Goal: Task Accomplishment & Management: Use online tool/utility

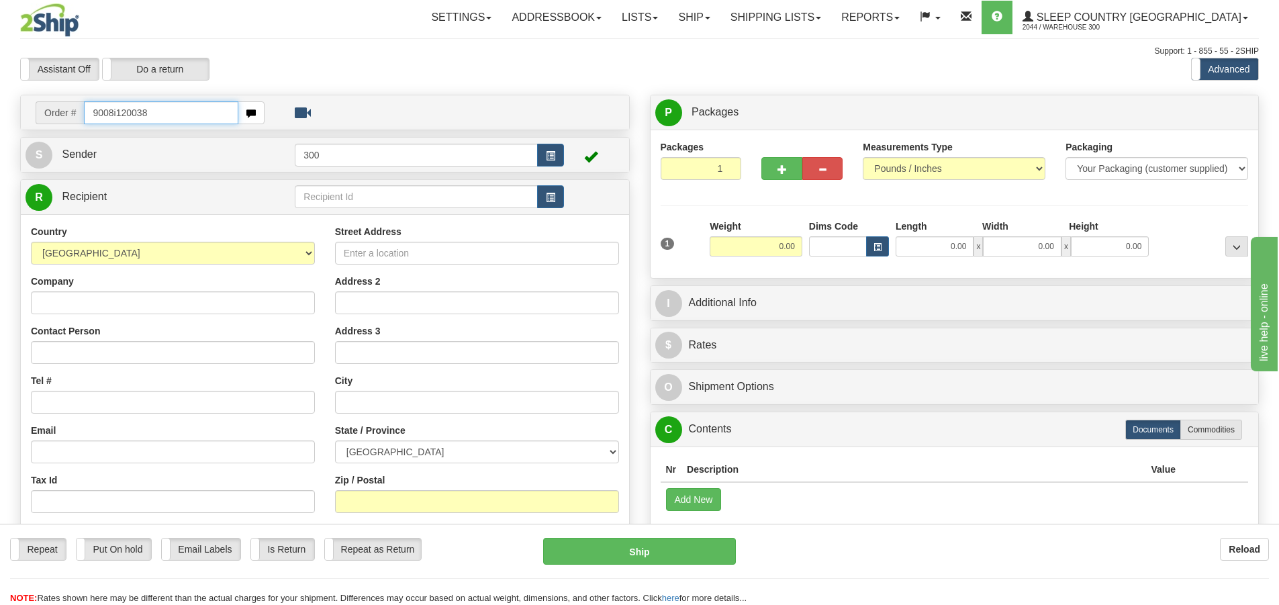
type input "9008i120038"
type input "9002i118900"
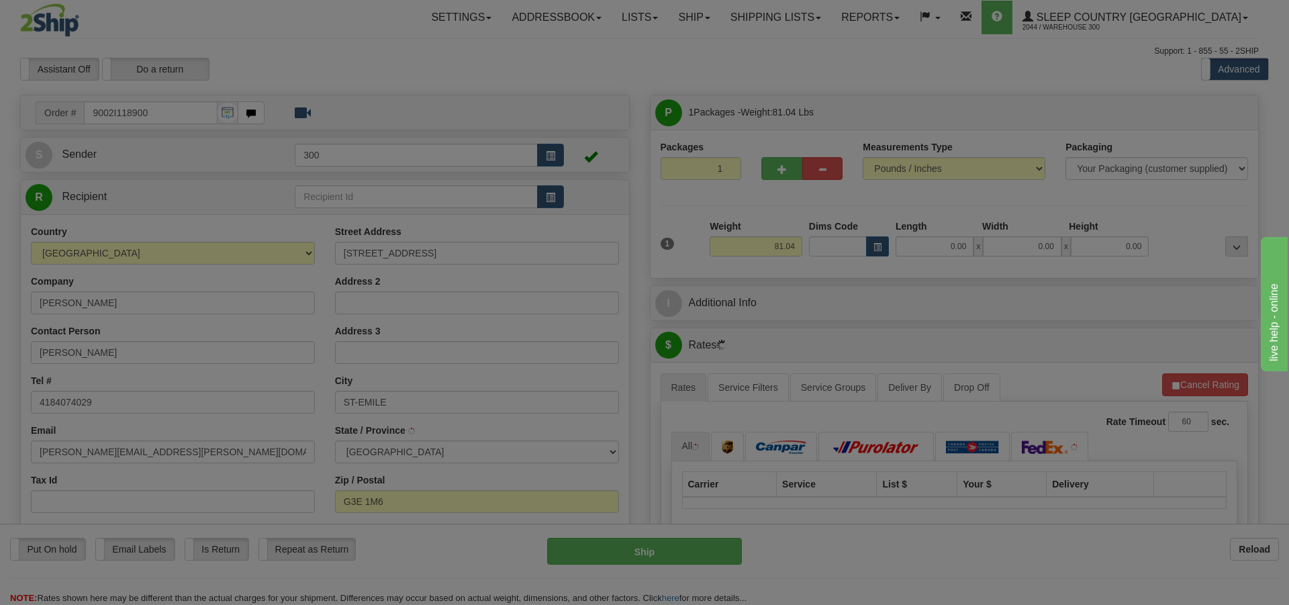
type input "[GEOGRAPHIC_DATA]"
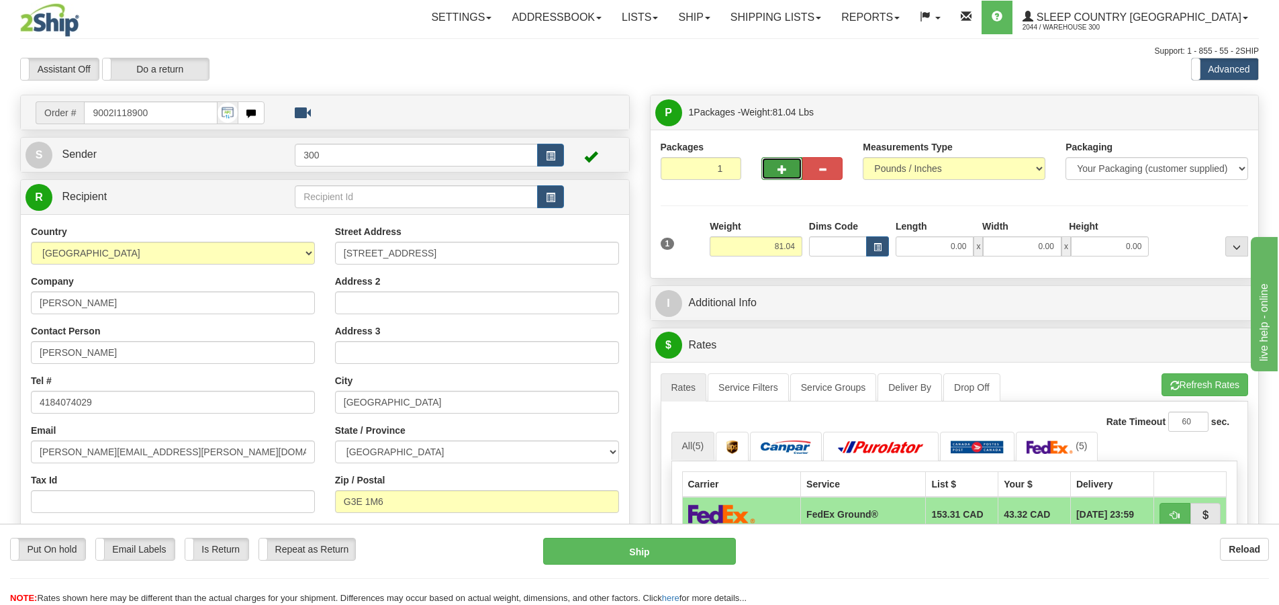
click at [780, 173] on span "button" at bounding box center [782, 169] width 9 height 9
type input "2"
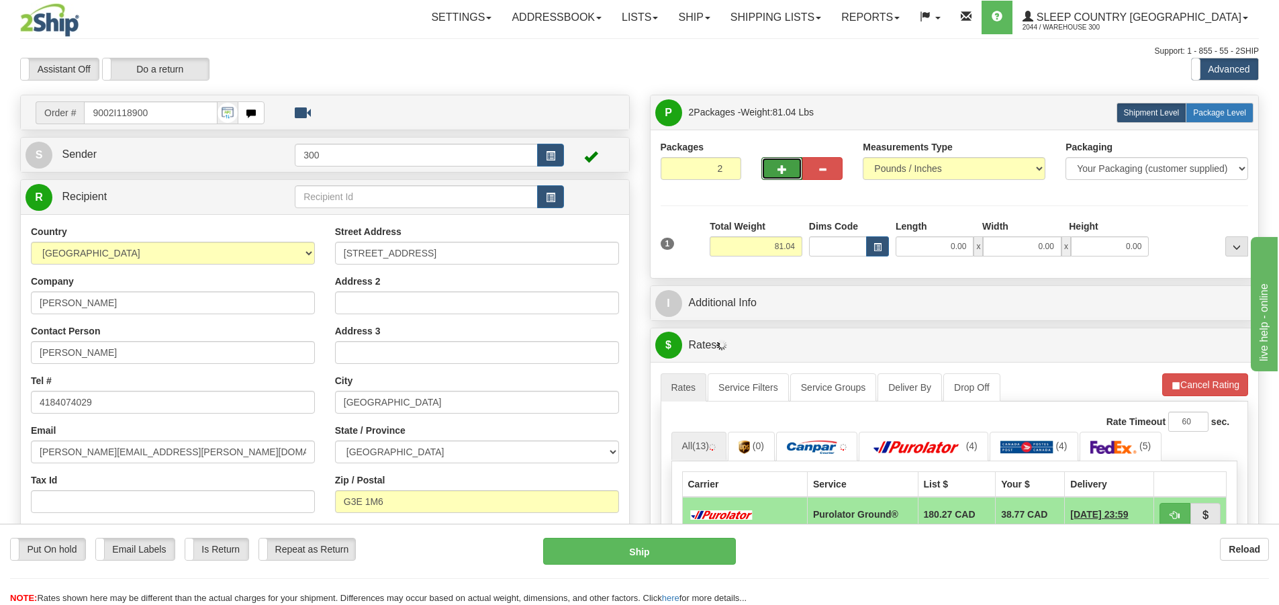
click at [1202, 119] on label "Package Level Pack.." at bounding box center [1220, 113] width 68 height 20
radio input "true"
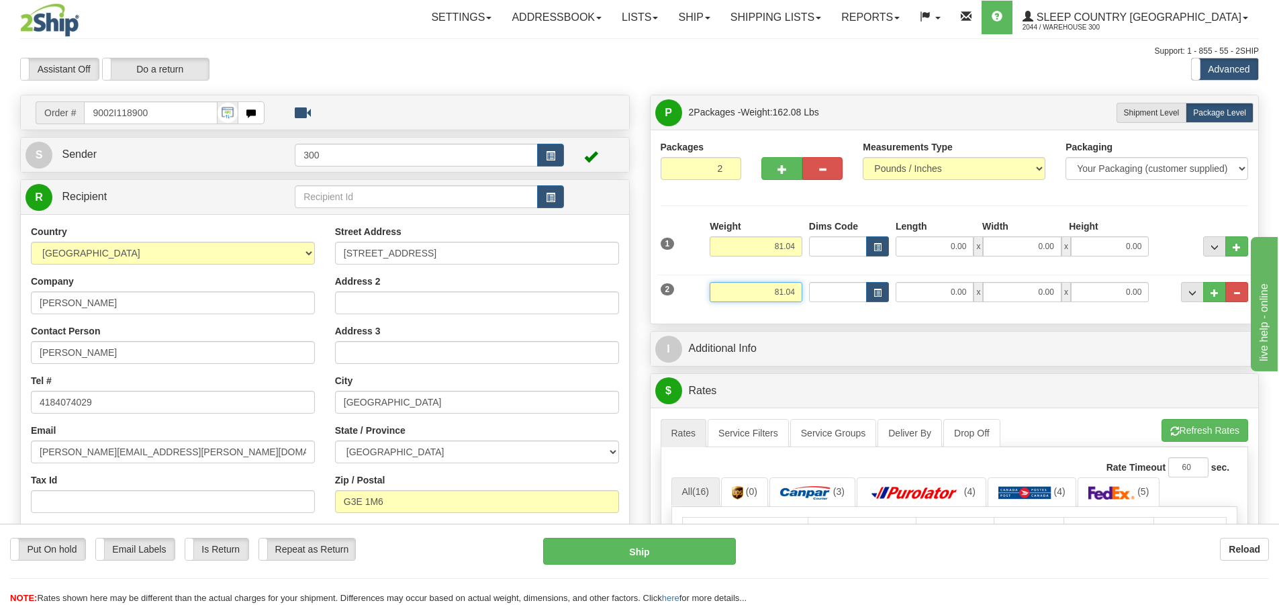
click at [780, 295] on input "81.04" at bounding box center [756, 292] width 93 height 20
type input "1.04"
click at [796, 248] on input "81.04" at bounding box center [756, 246] width 93 height 20
type input "80.00"
click at [798, 216] on div "Packages 2 2 Measurements Type" at bounding box center [955, 226] width 588 height 173
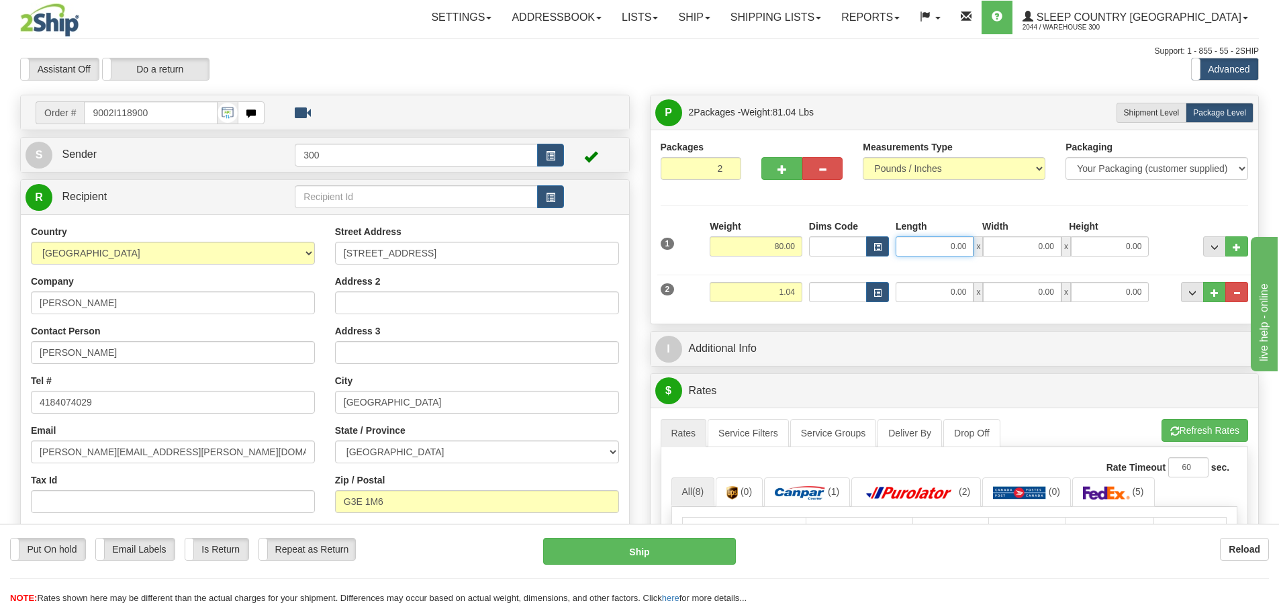
click at [948, 248] on input "0.00" at bounding box center [935, 246] width 78 height 20
type input "19.00"
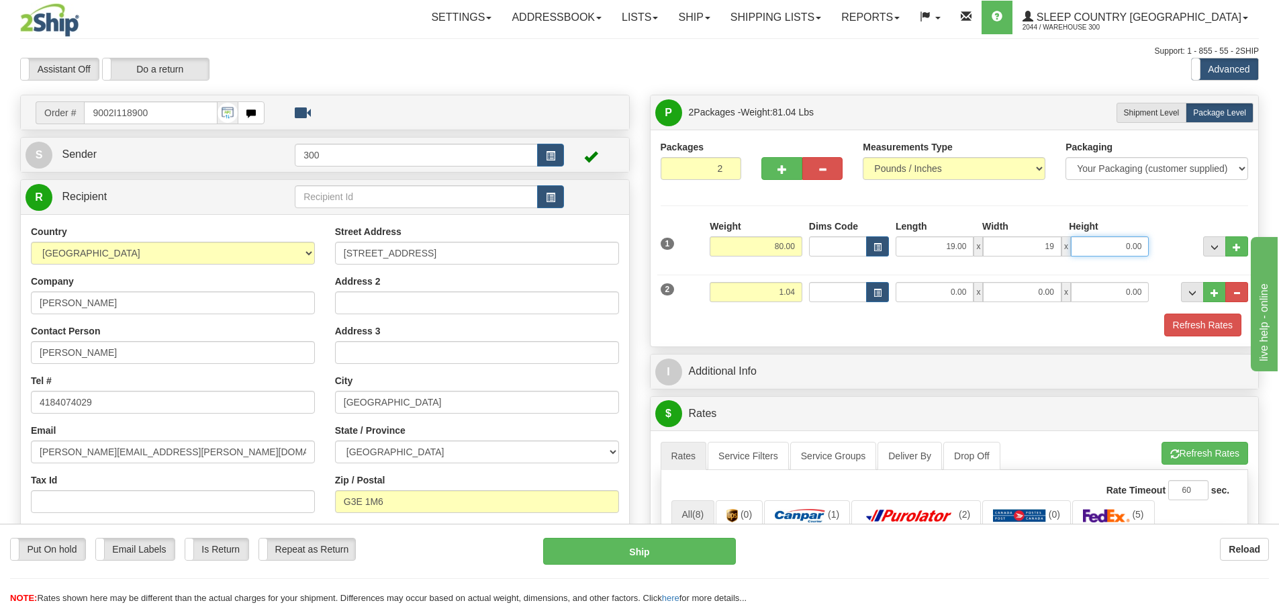
type input "19.00"
type input "43.00"
click at [942, 290] on input "0.00" at bounding box center [935, 292] width 78 height 20
type input "6.00"
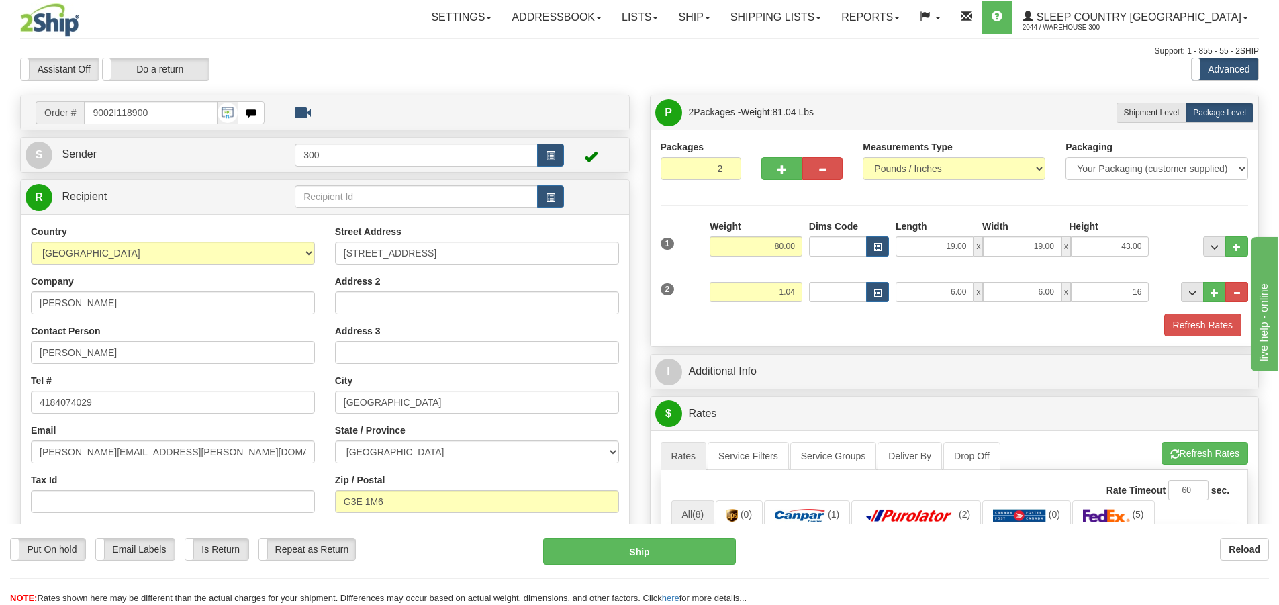
type input "16.00"
drag, startPoint x: 1116, startPoint y: 216, endPoint x: 1124, endPoint y: 219, distance: 8.5
click at [1116, 216] on div "Packages 2 2 Measurements Type" at bounding box center [955, 238] width 588 height 196
click at [1184, 316] on button "Refresh Rates" at bounding box center [1202, 325] width 77 height 23
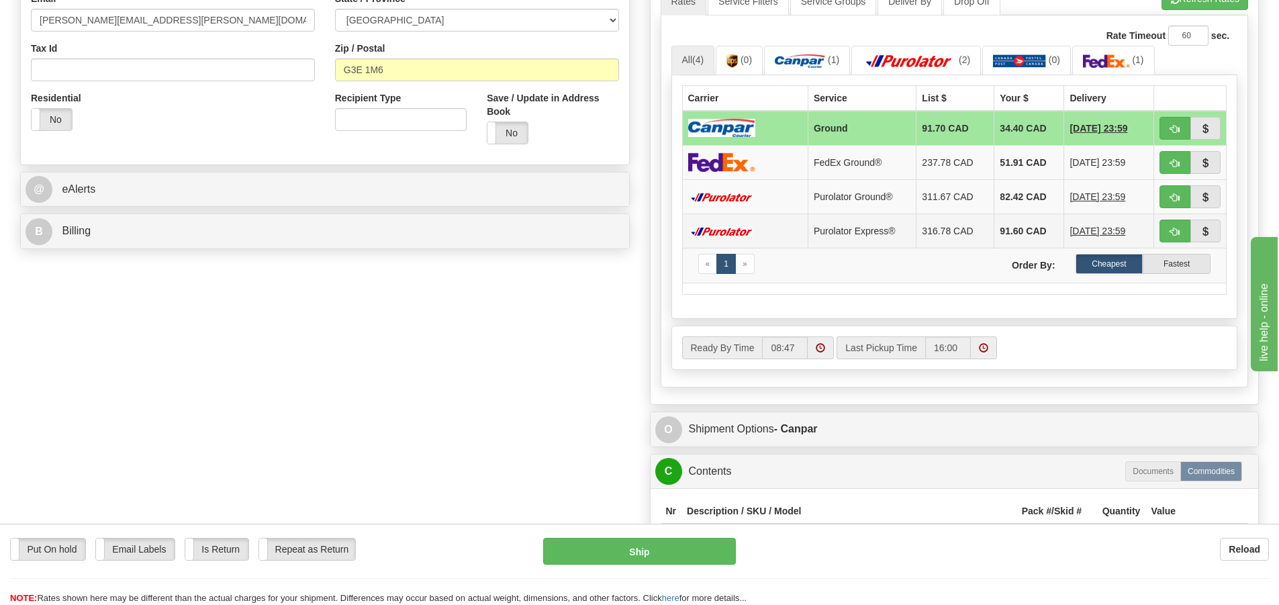
scroll to position [470, 0]
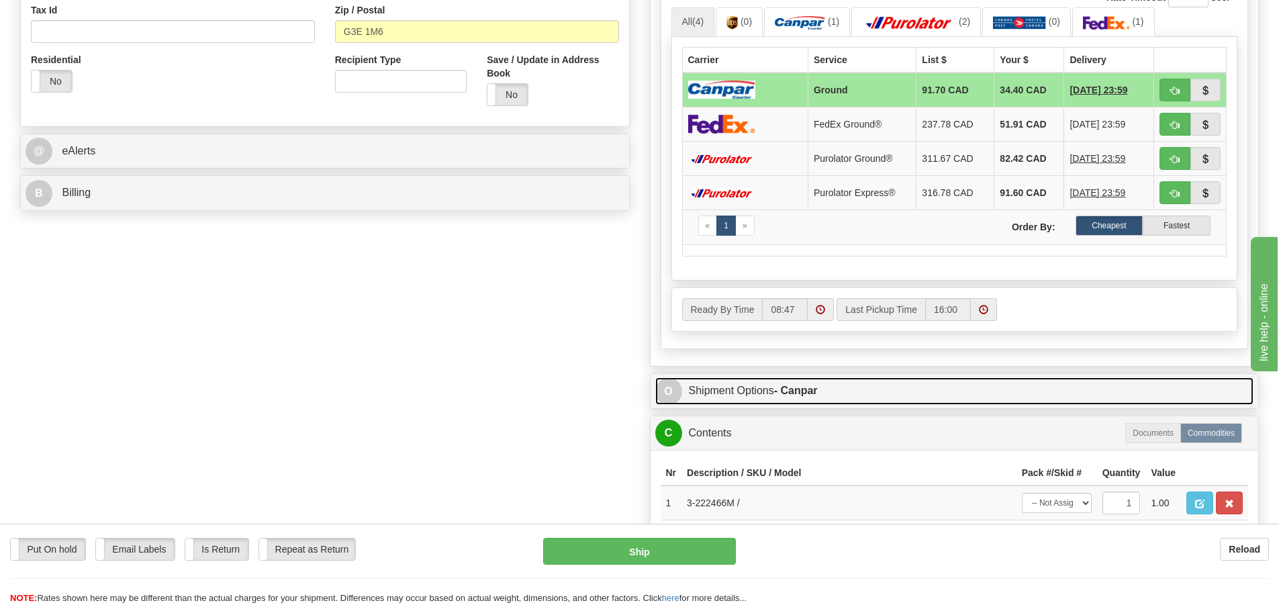
click at [753, 386] on link "O Shipment Options - Canpar" at bounding box center [954, 391] width 599 height 28
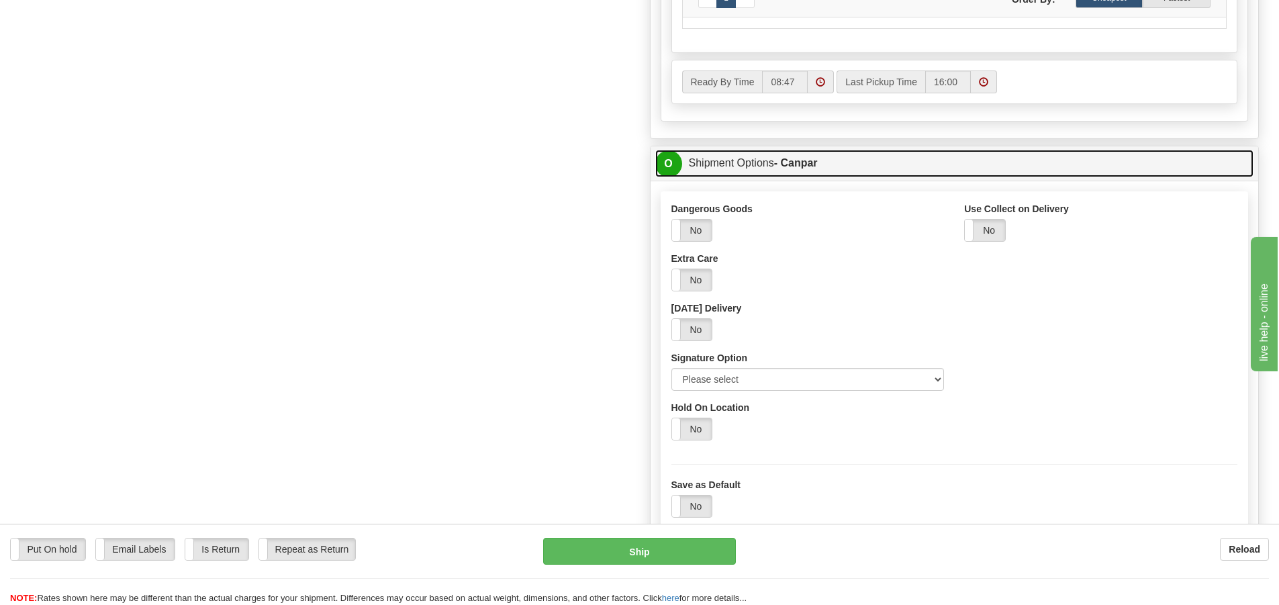
scroll to position [739, 0]
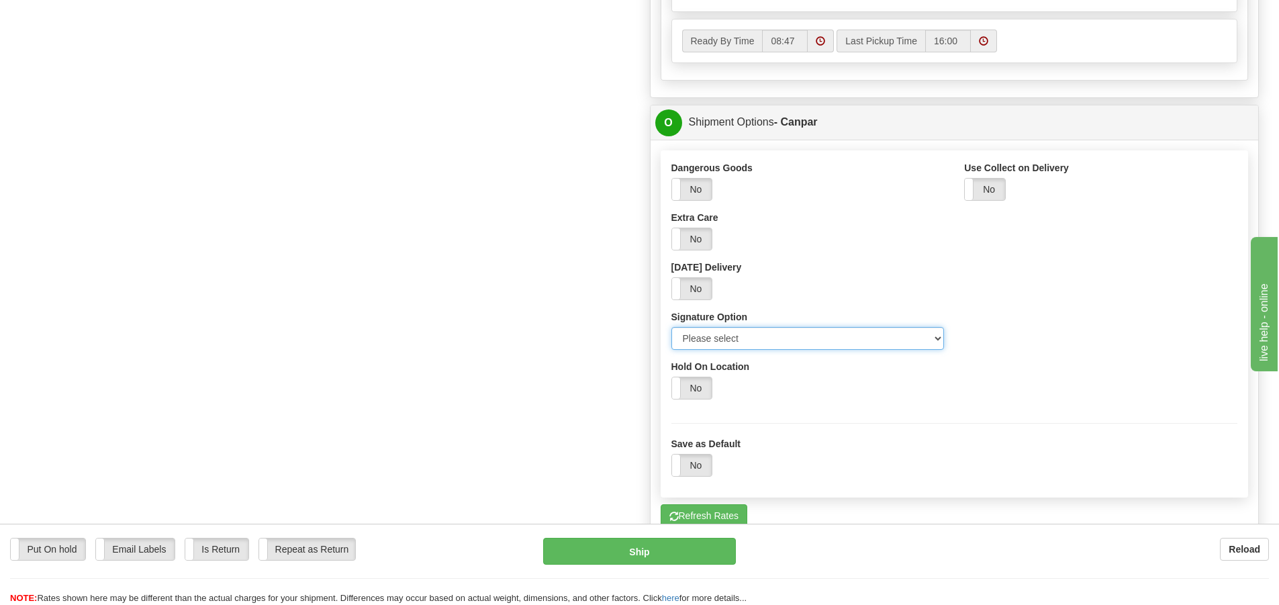
click at [790, 341] on select "Please select No Signature Required Signature Required Adult Signature" at bounding box center [808, 338] width 273 height 23
select select "2"
click at [672, 327] on select "Please select No Signature Required Signature Required Adult Signature" at bounding box center [808, 338] width 273 height 23
click at [594, 370] on div "Order # 9002I118900 S Sender 300" at bounding box center [639, 107] width 1259 height 1503
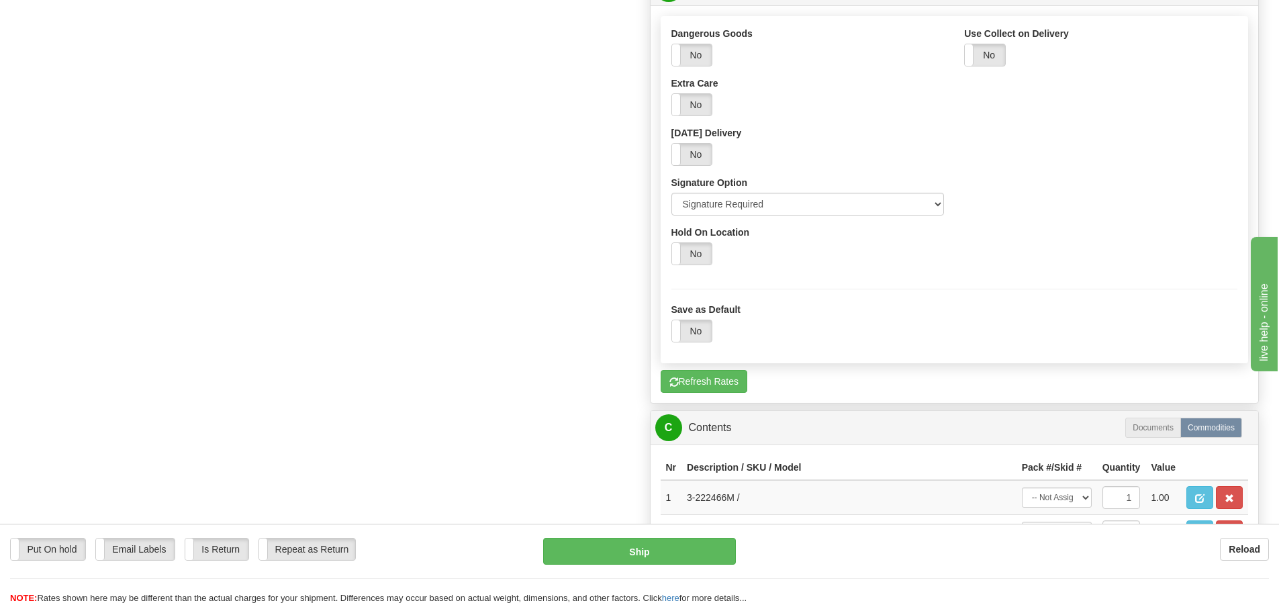
scroll to position [1075, 0]
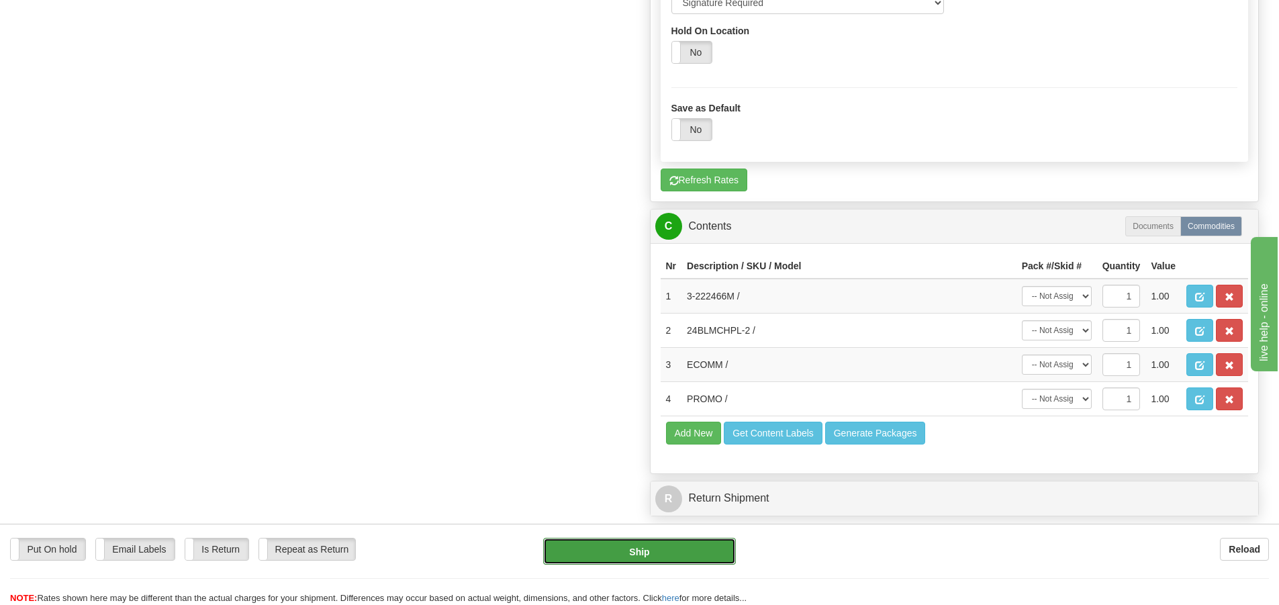
click at [633, 551] on button "Ship" at bounding box center [639, 551] width 193 height 27
type input "1"
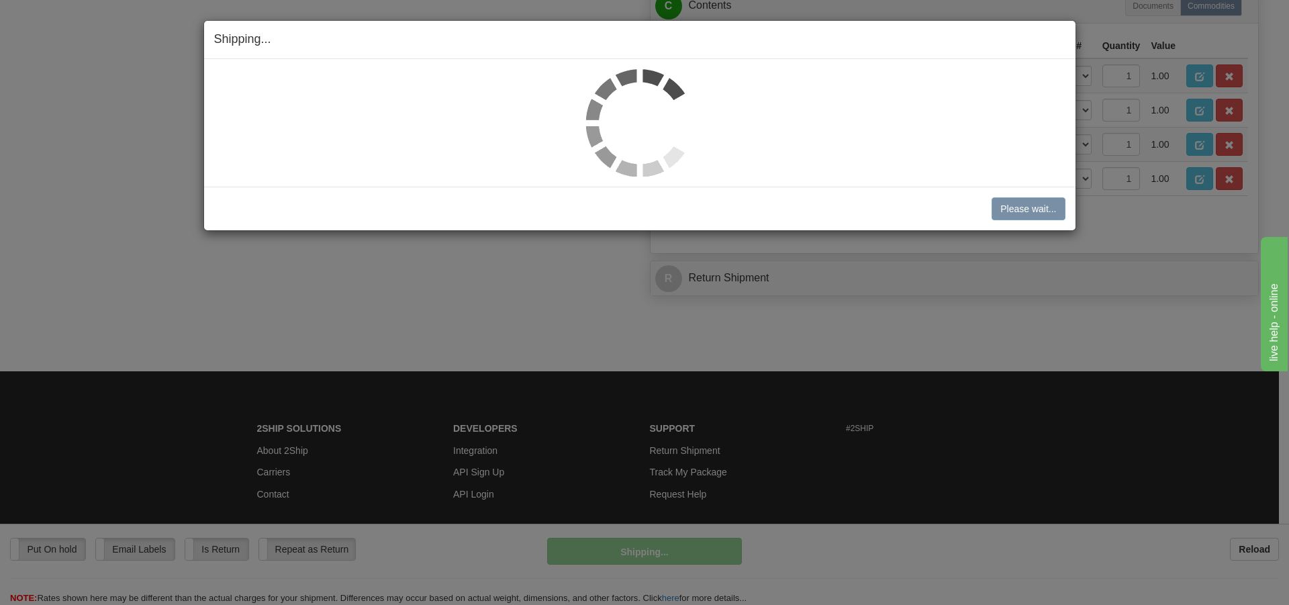
scroll to position [647, 0]
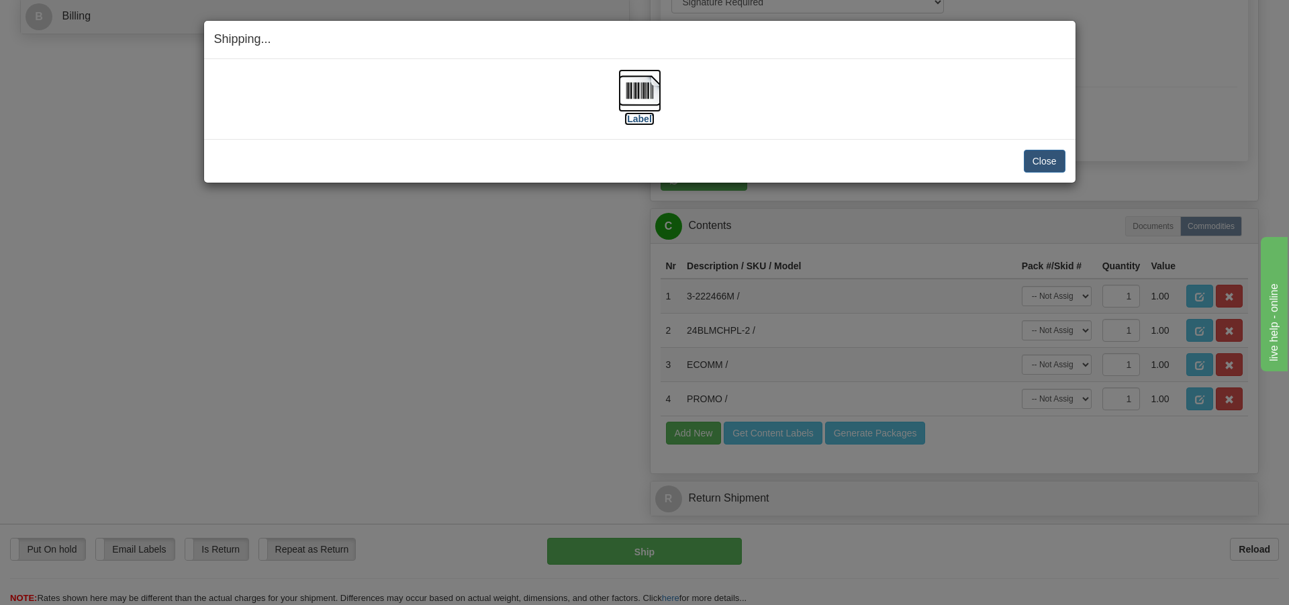
click at [647, 116] on label "[Label]" at bounding box center [640, 118] width 31 height 13
click at [1040, 167] on button "Close" at bounding box center [1045, 161] width 42 height 23
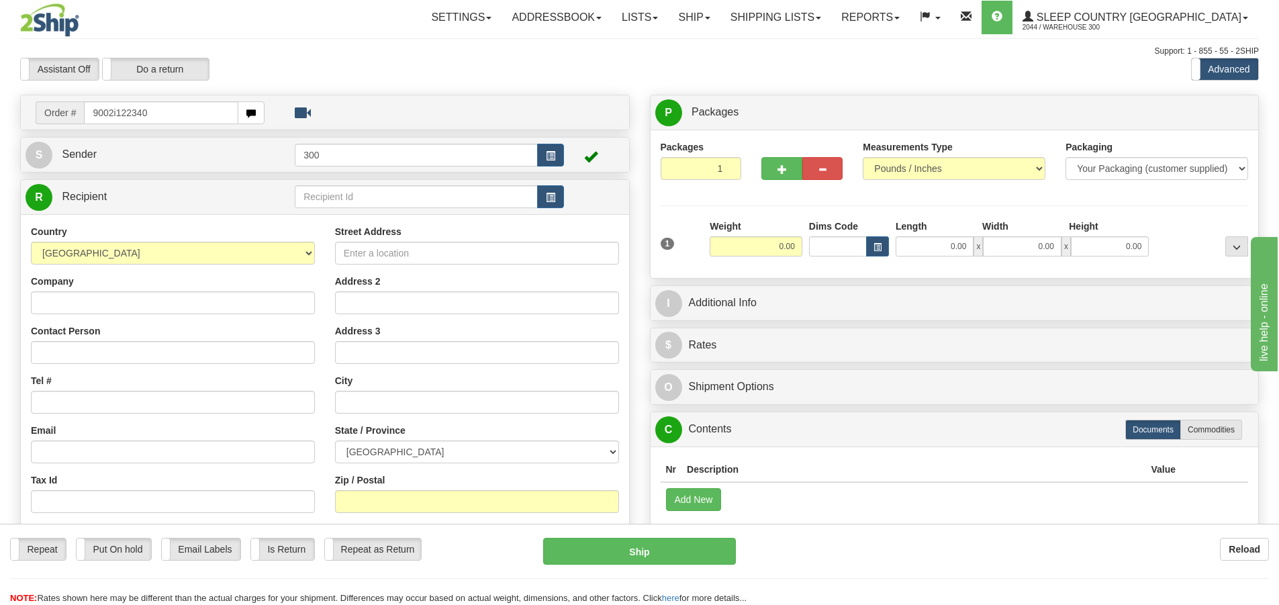
type input "9002i122340"
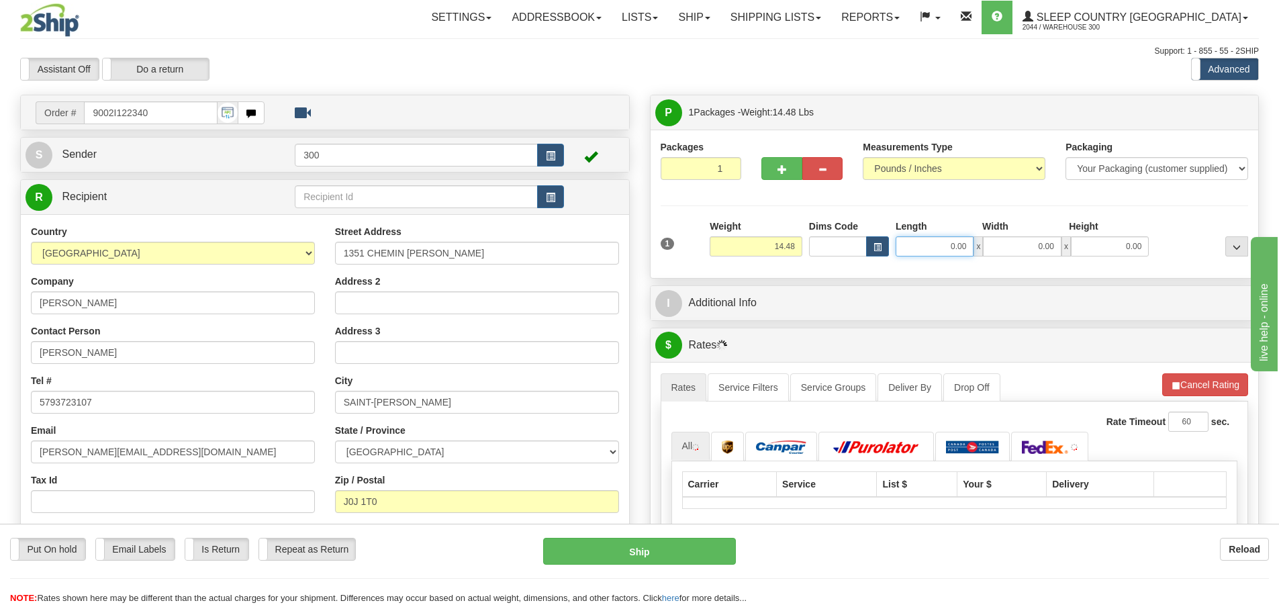
click at [953, 250] on input "0.00" at bounding box center [935, 246] width 78 height 20
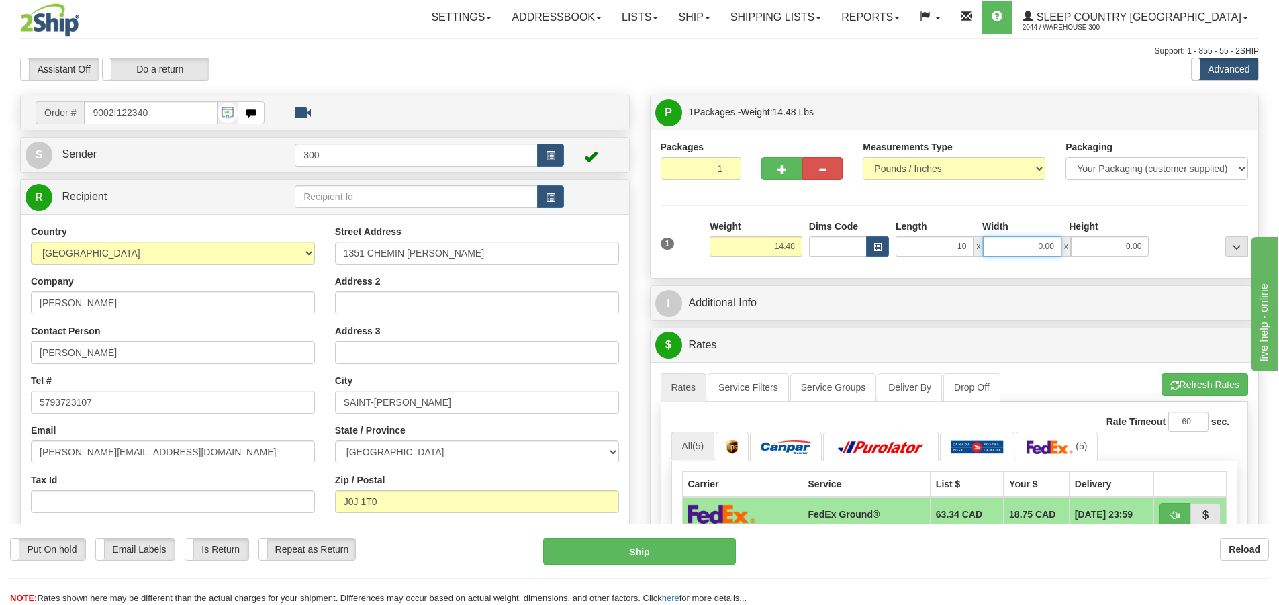
type input "10.00"
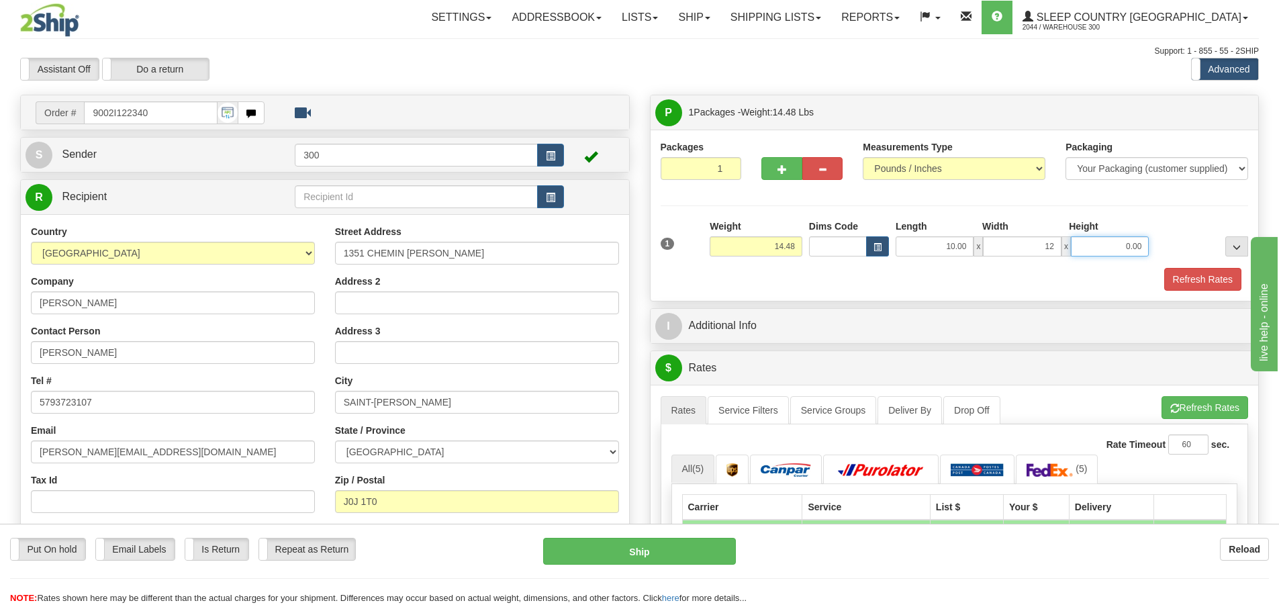
type input "12.00"
type input "4.00"
click at [993, 205] on hr at bounding box center [955, 205] width 588 height 1
click at [1182, 272] on button "Refresh Rates" at bounding box center [1202, 279] width 77 height 23
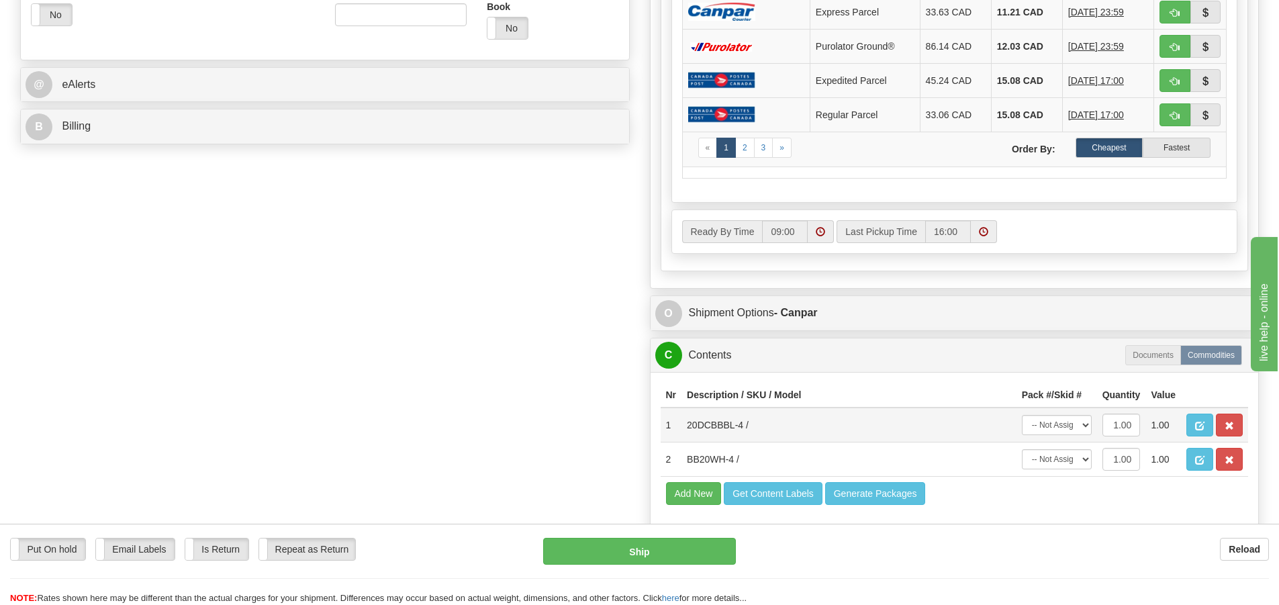
scroll to position [537, 0]
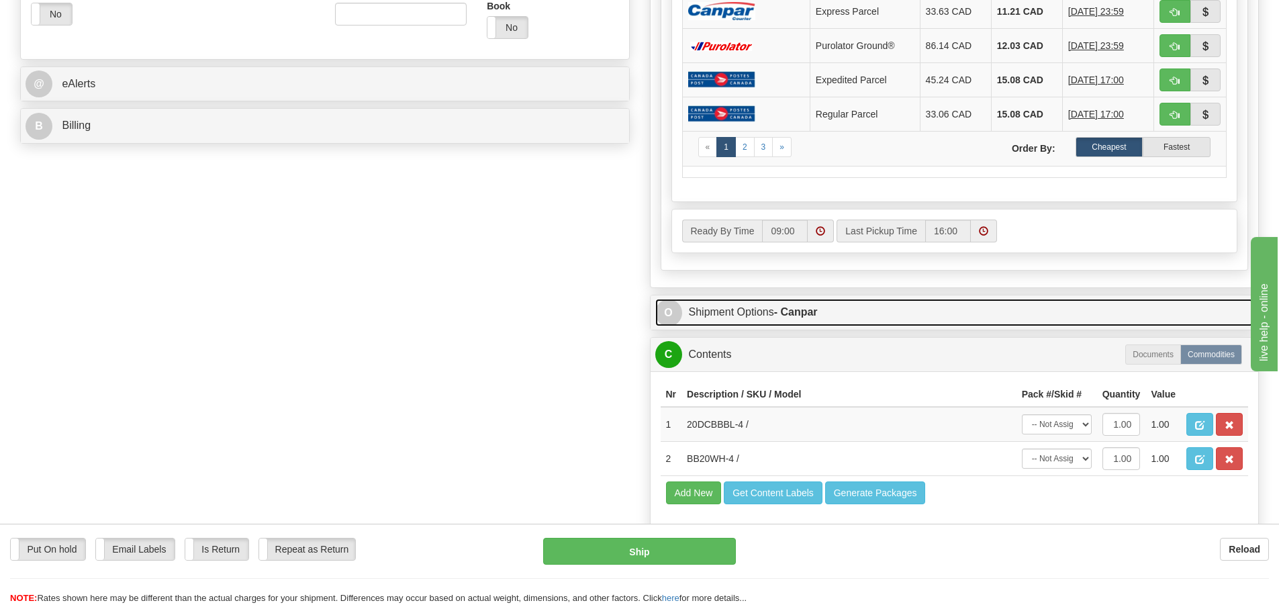
click at [773, 320] on link "O Shipment Options - Canpar" at bounding box center [954, 313] width 599 height 28
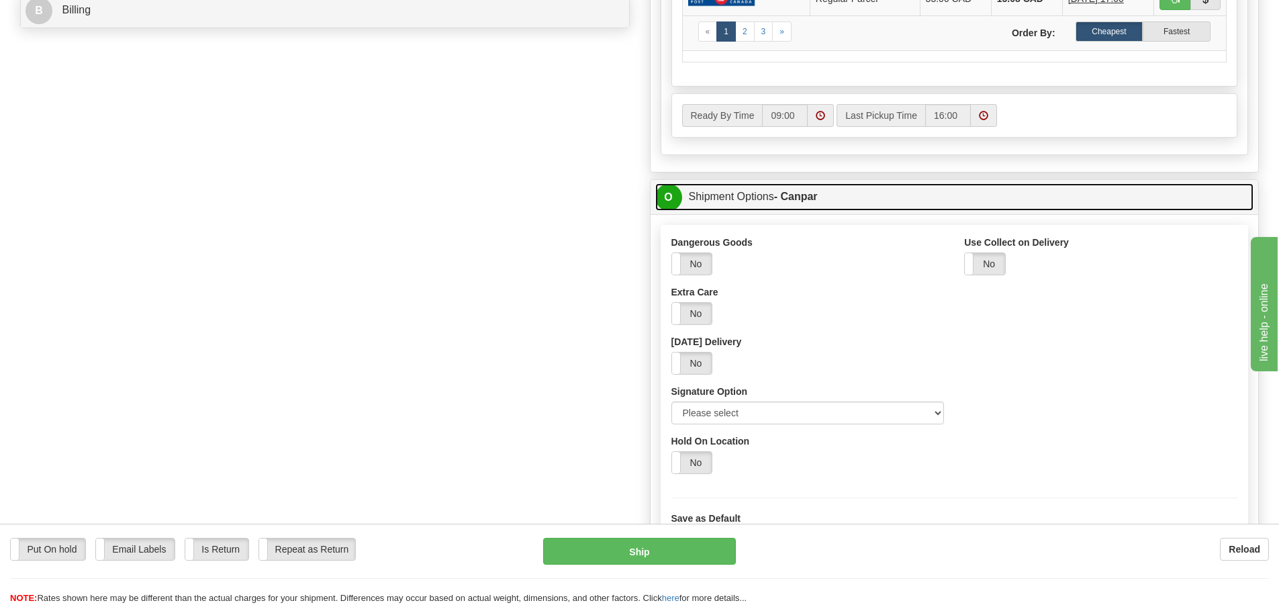
scroll to position [739, 0]
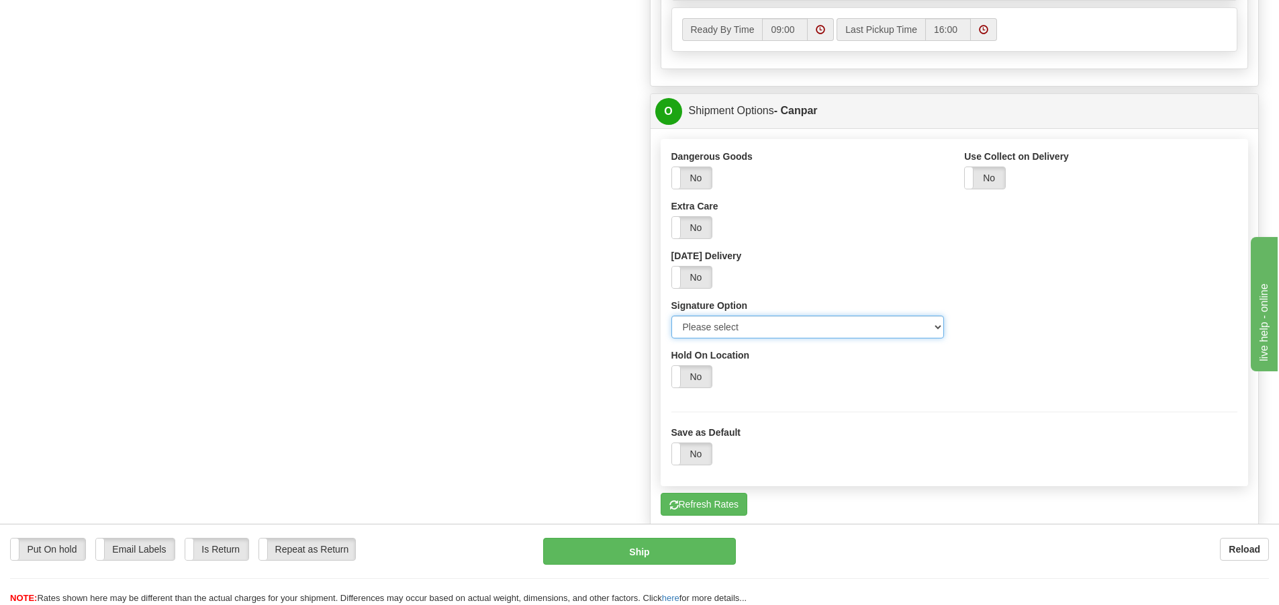
click at [788, 324] on select "Please select No Signature Required Signature Required Adult Signature" at bounding box center [808, 327] width 273 height 23
select select "2"
click at [672, 316] on select "Please select No Signature Required Signature Required Adult Signature" at bounding box center [808, 327] width 273 height 23
click at [504, 353] on div "Order # 9002I122340 S Sender 300" at bounding box center [639, 67] width 1259 height 1423
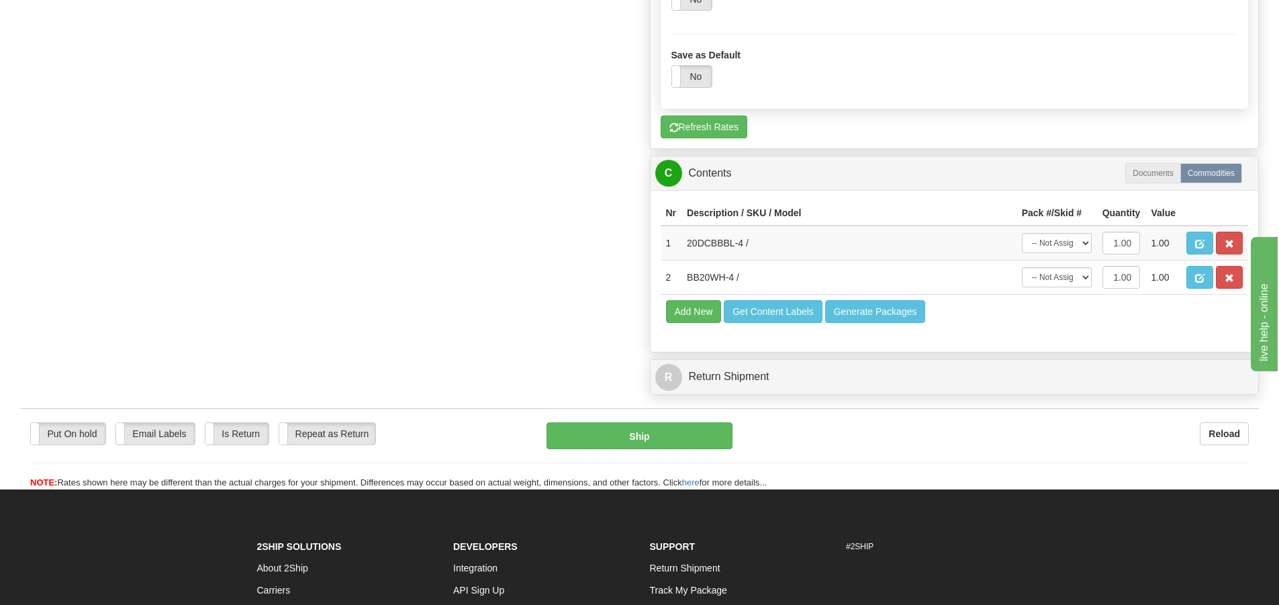
scroll to position [1142, 0]
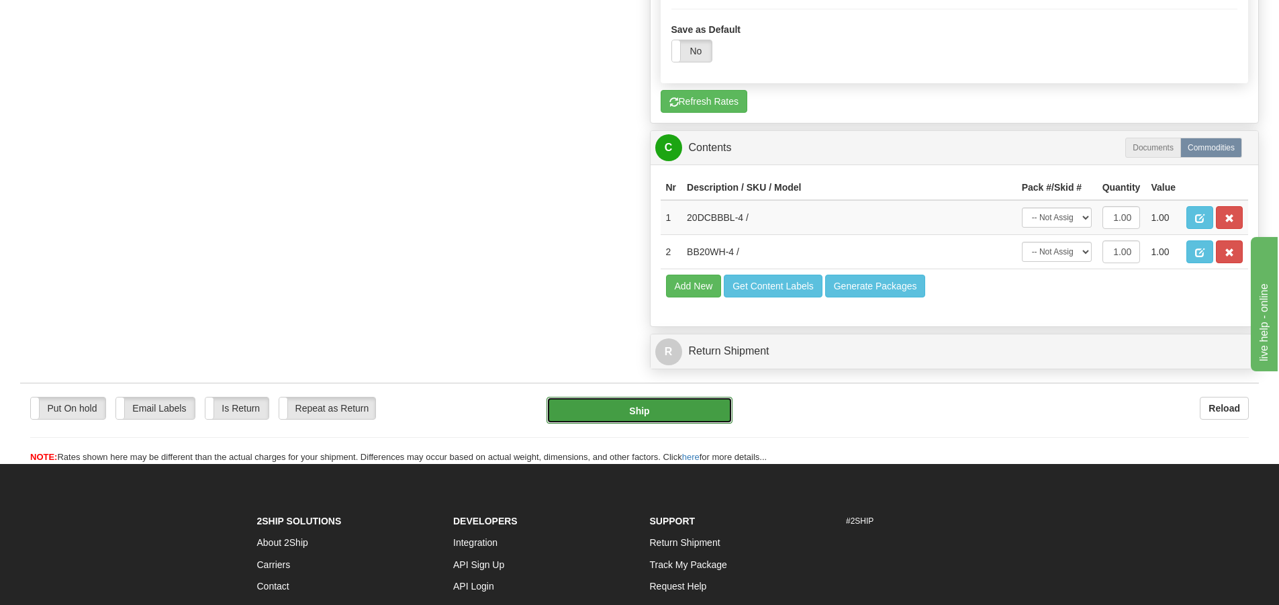
click at [652, 406] on button "Ship" at bounding box center [640, 410] width 186 height 27
type input "1"
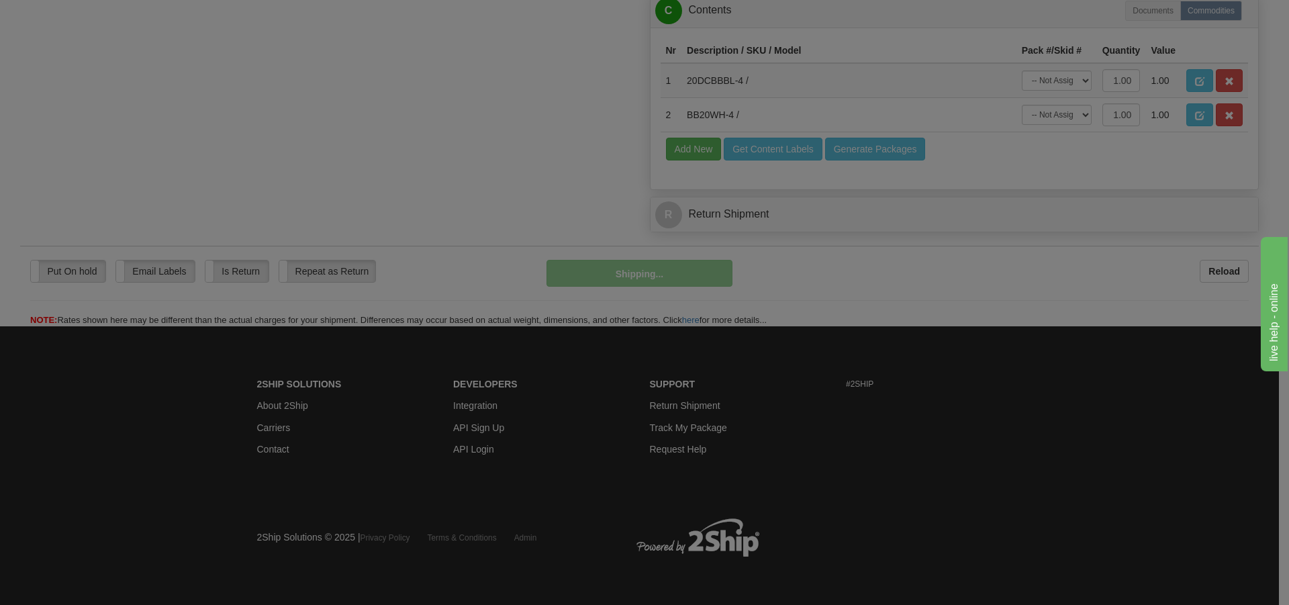
scroll to position [680, 0]
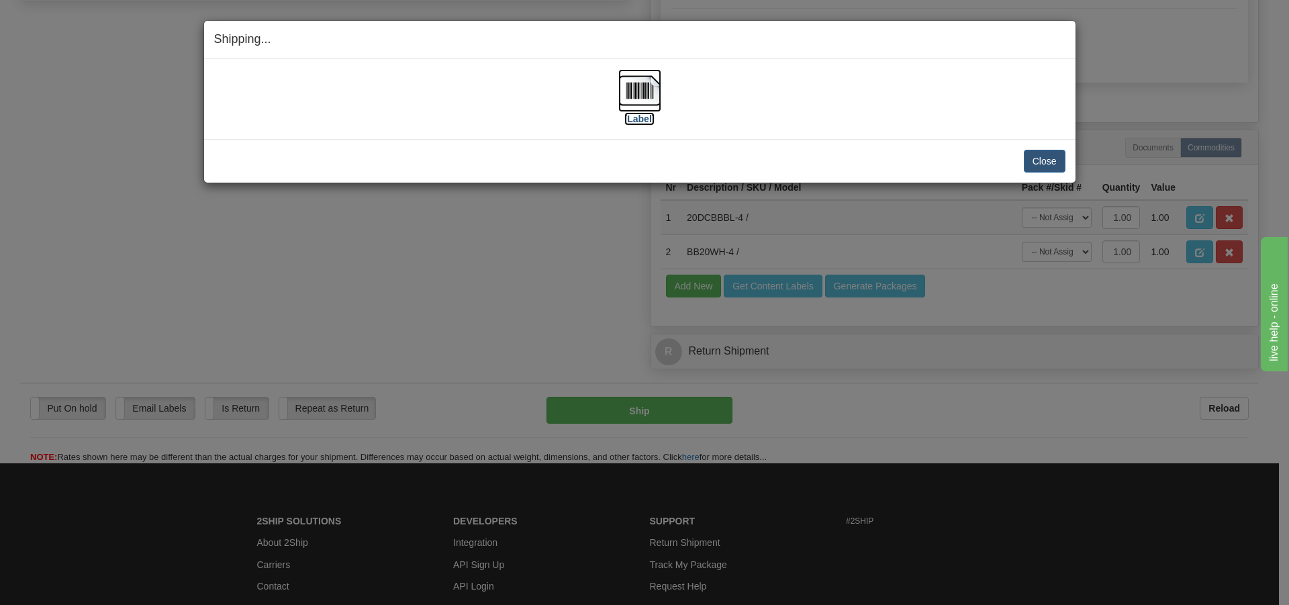
click at [641, 108] on img at bounding box center [640, 90] width 43 height 43
click at [1051, 167] on button "Close" at bounding box center [1045, 161] width 42 height 23
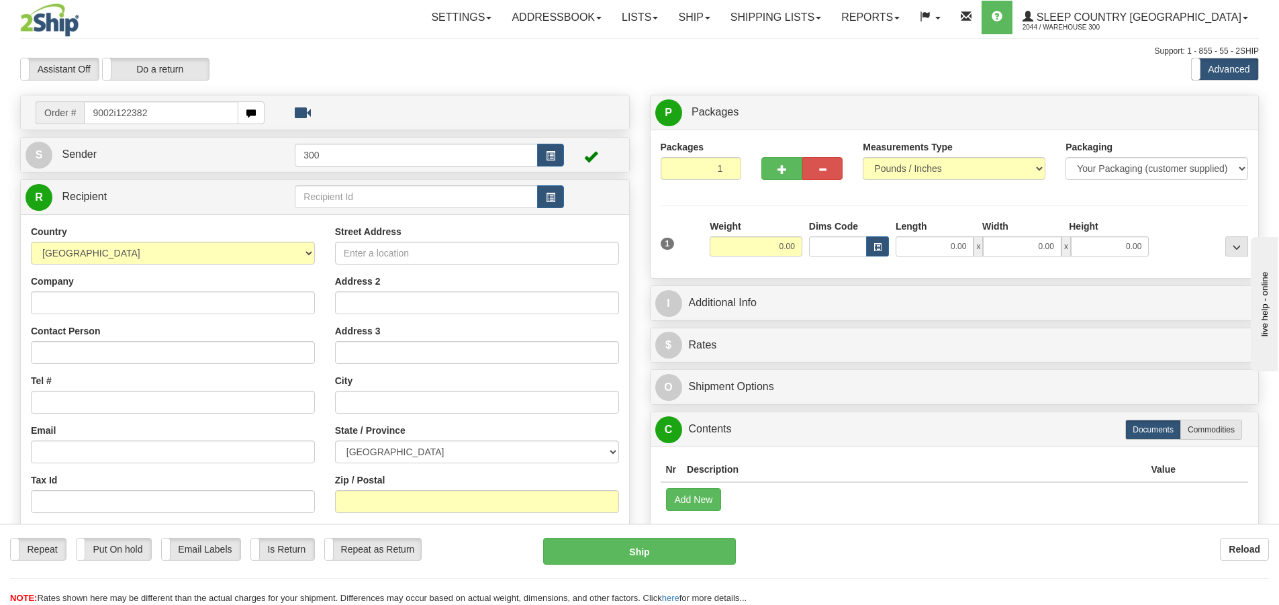
type input "9002i122382"
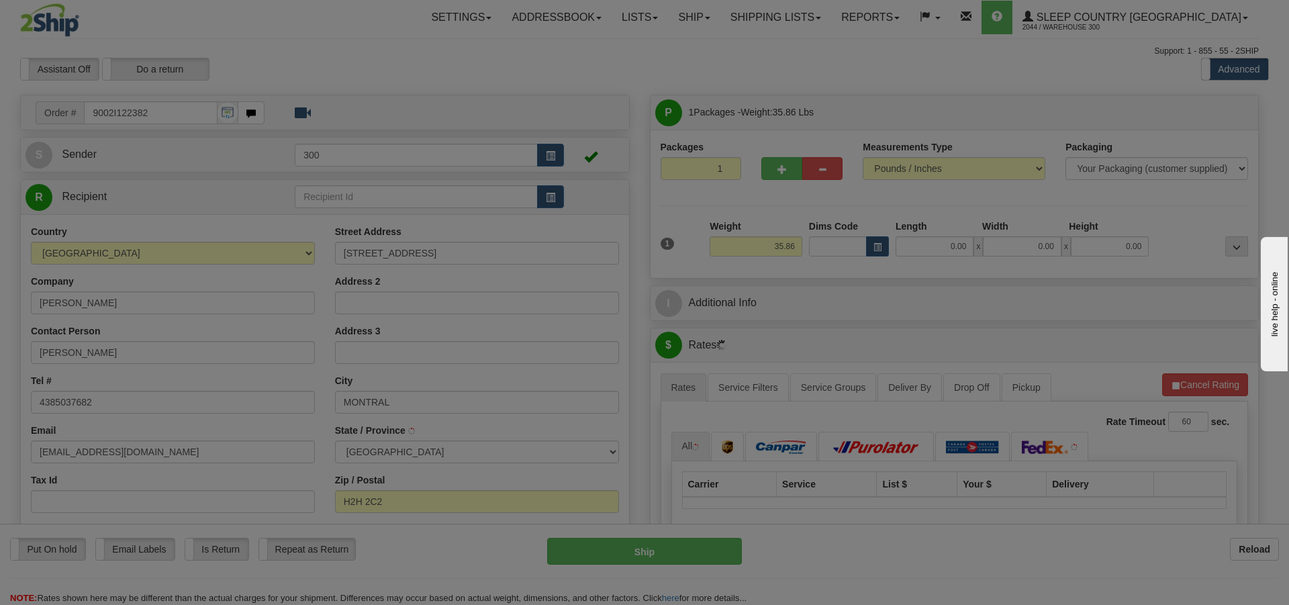
type input "MONTREAL"
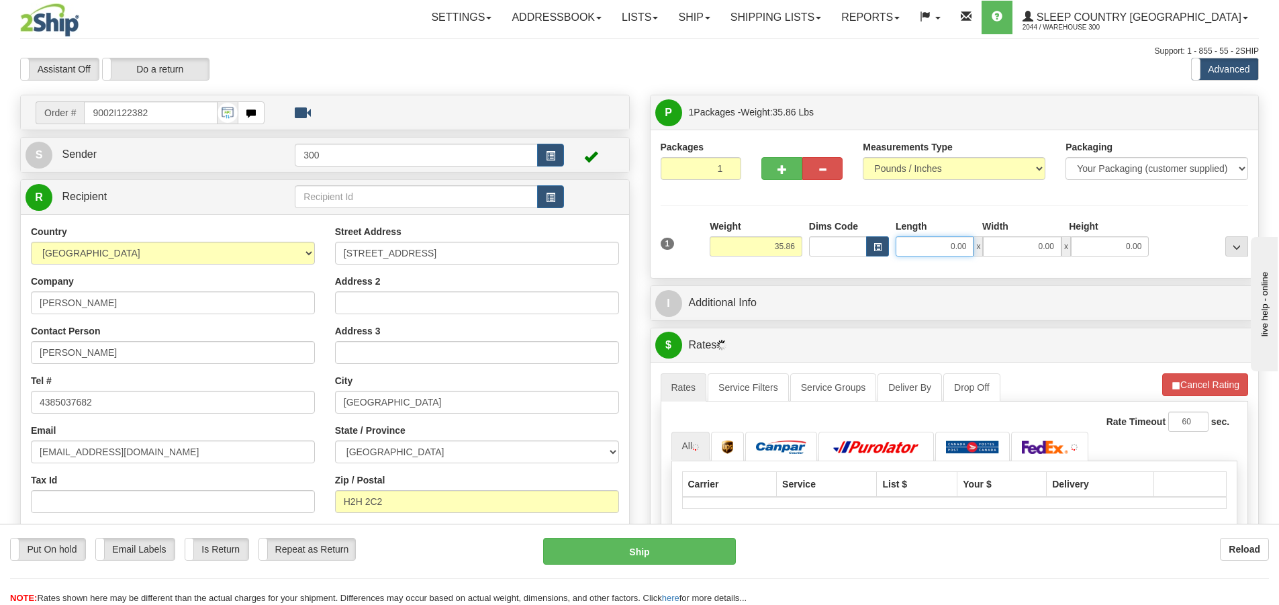
click at [940, 250] on input "0.00" at bounding box center [935, 246] width 78 height 20
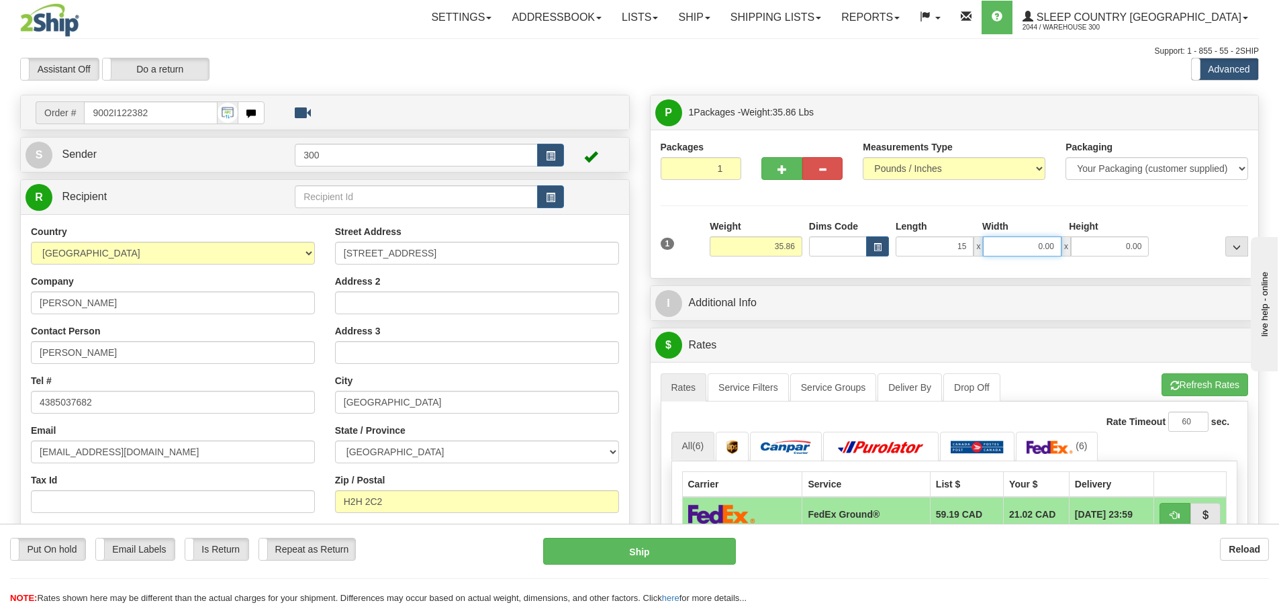
type input "15.00"
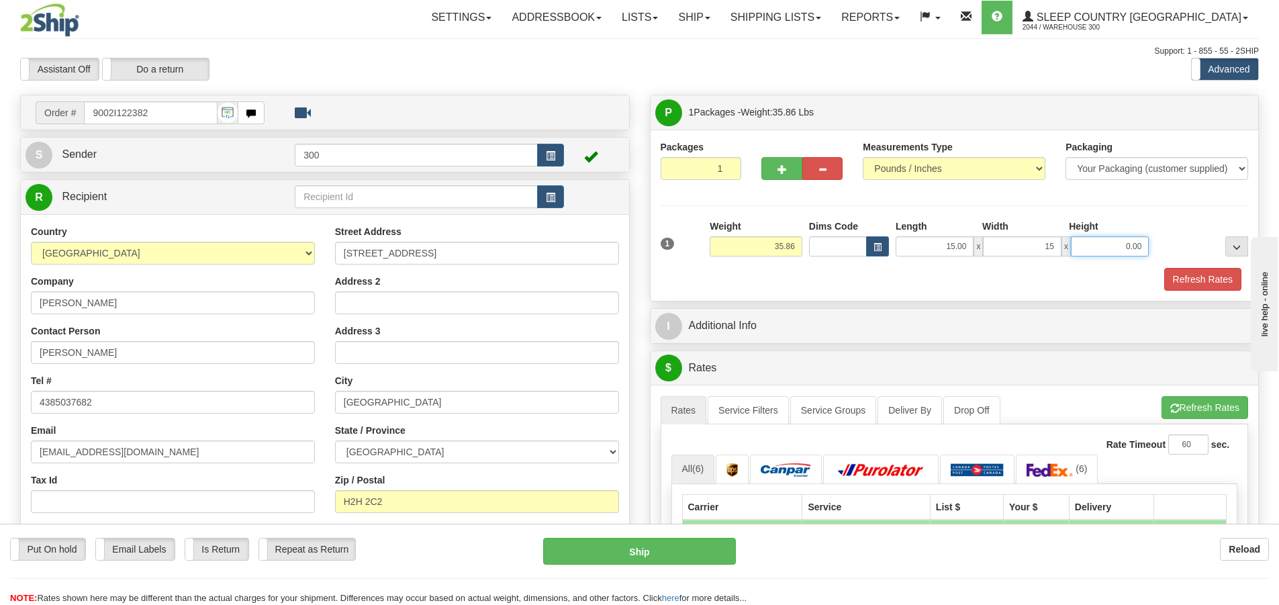
type input "15.00"
type input "42.00"
click at [964, 203] on div "Packages 1 1 Measurements Type" at bounding box center [955, 215] width 588 height 150
click at [1196, 283] on button "Refresh Rates" at bounding box center [1202, 279] width 77 height 23
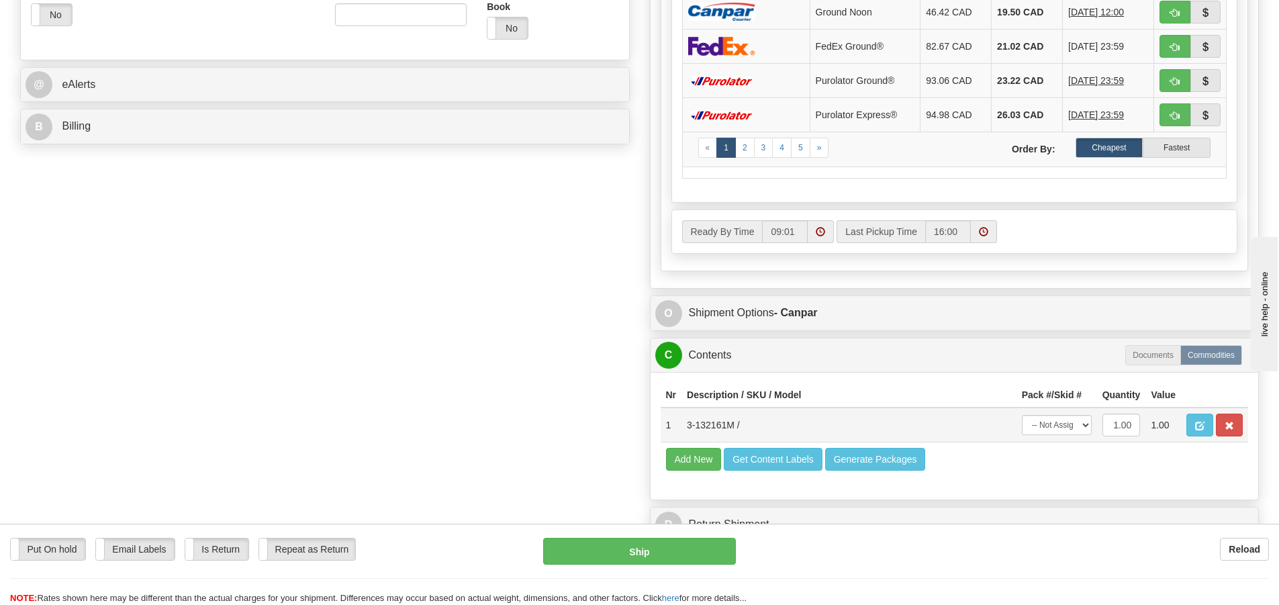
scroll to position [537, 0]
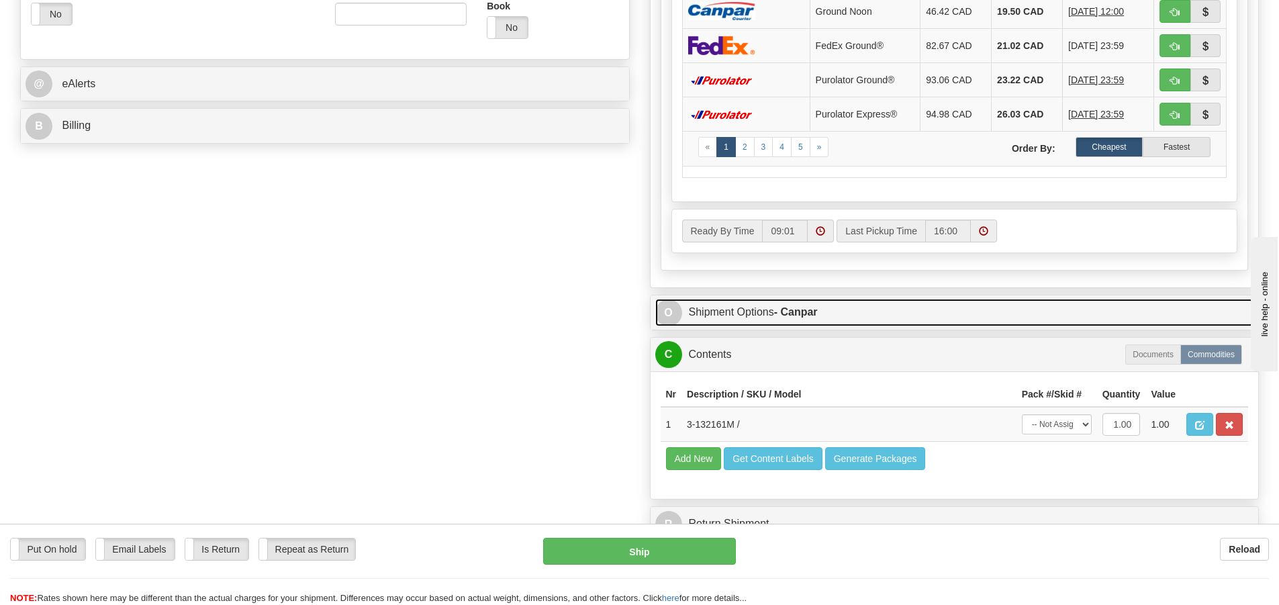
click at [814, 320] on link "O Shipment Options - Canpar" at bounding box center [954, 313] width 599 height 28
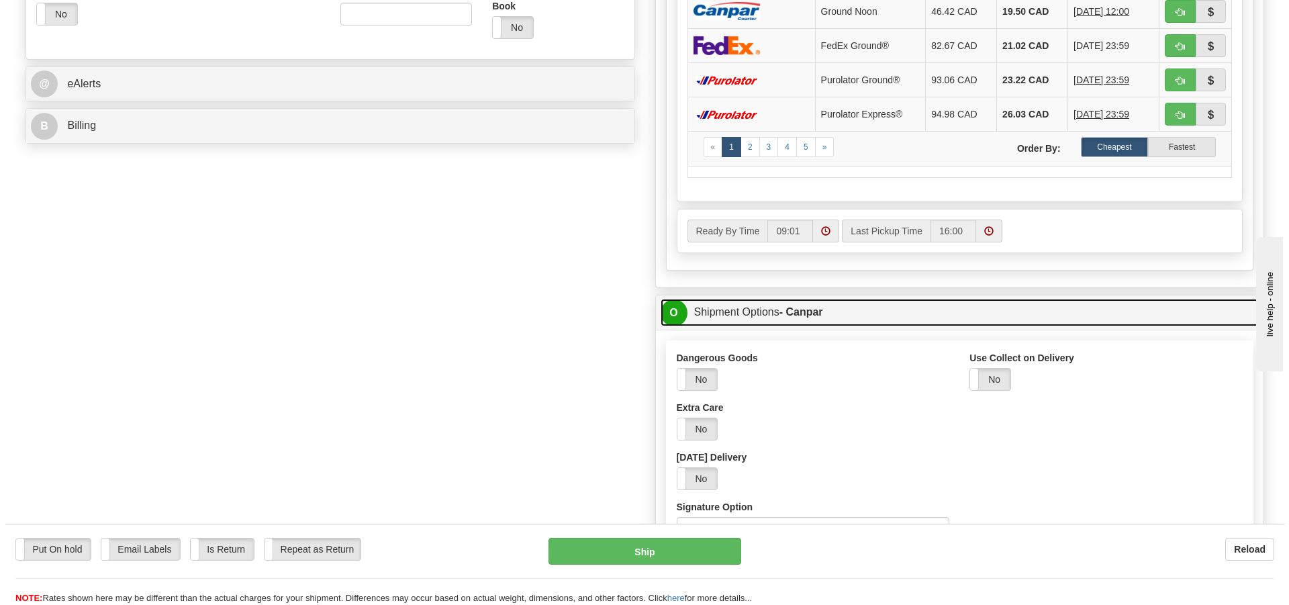
scroll to position [672, 0]
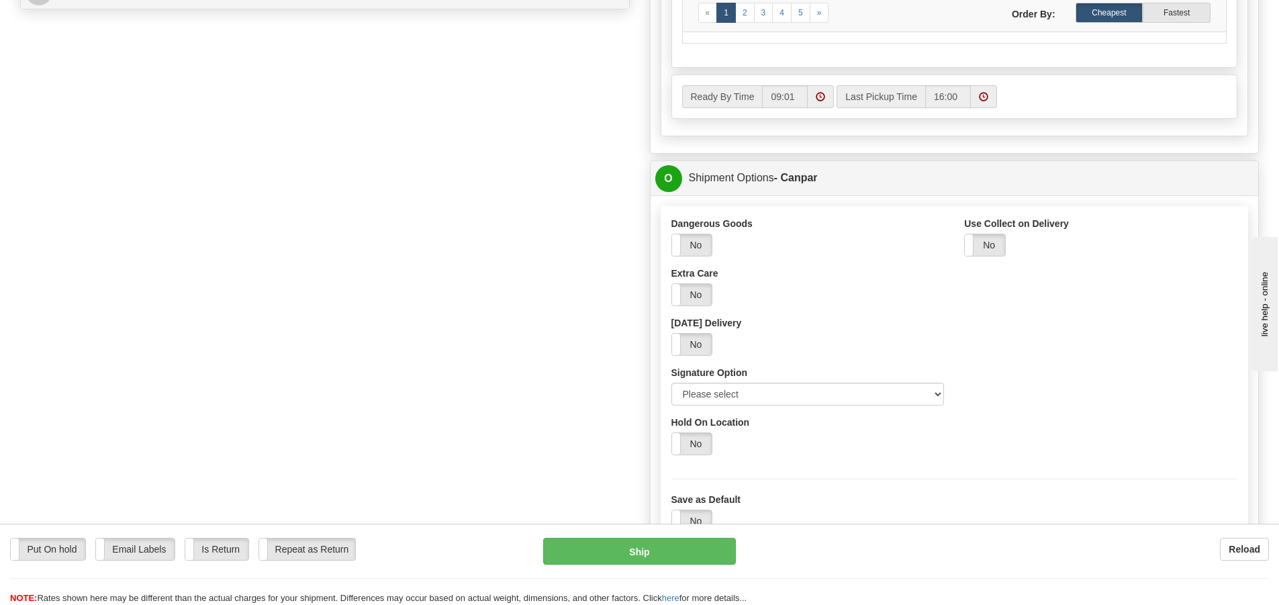
click at [805, 412] on div "Dangerous Goods Yes No Extra Care Yes No Saturday Delivery Yes No Signature Opt…" at bounding box center [807, 316] width 293 height 199
click at [805, 395] on select "Please select No Signature Required Signature Required Adult Signature" at bounding box center [808, 394] width 273 height 23
select select "2"
click at [672, 383] on select "Please select No Signature Required Signature Required Adult Signature" at bounding box center [808, 394] width 273 height 23
click at [556, 395] on div "Order # 9002I122382 S Sender 300" at bounding box center [639, 117] width 1259 height 1389
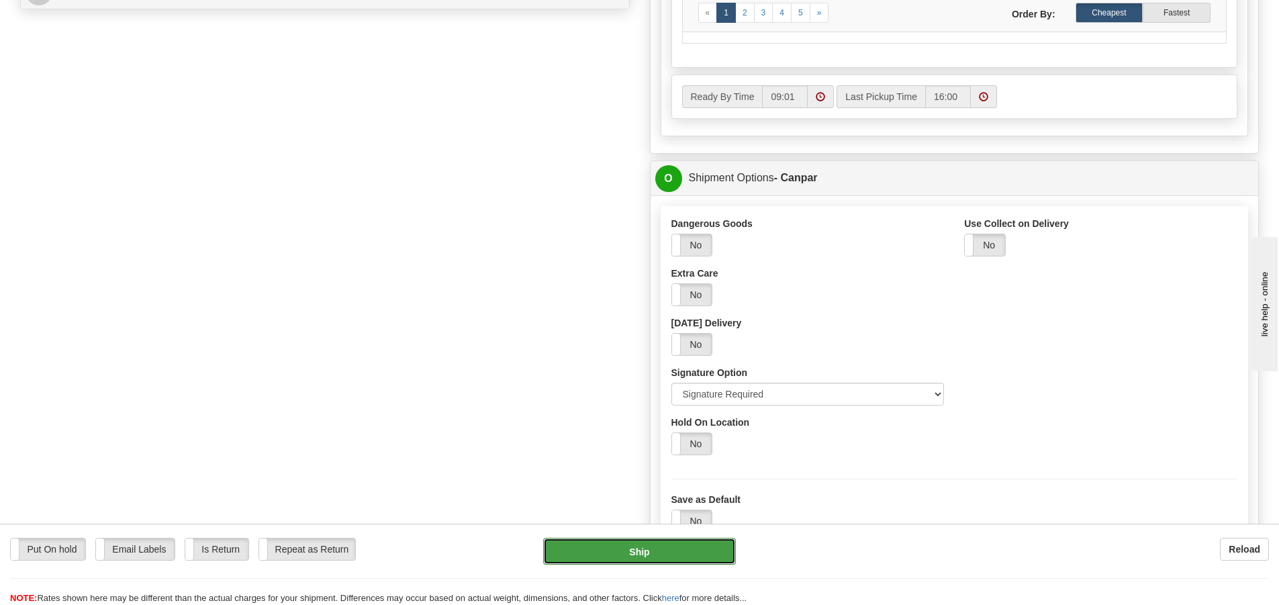
click at [652, 543] on button "Ship" at bounding box center [639, 551] width 193 height 27
type input "1"
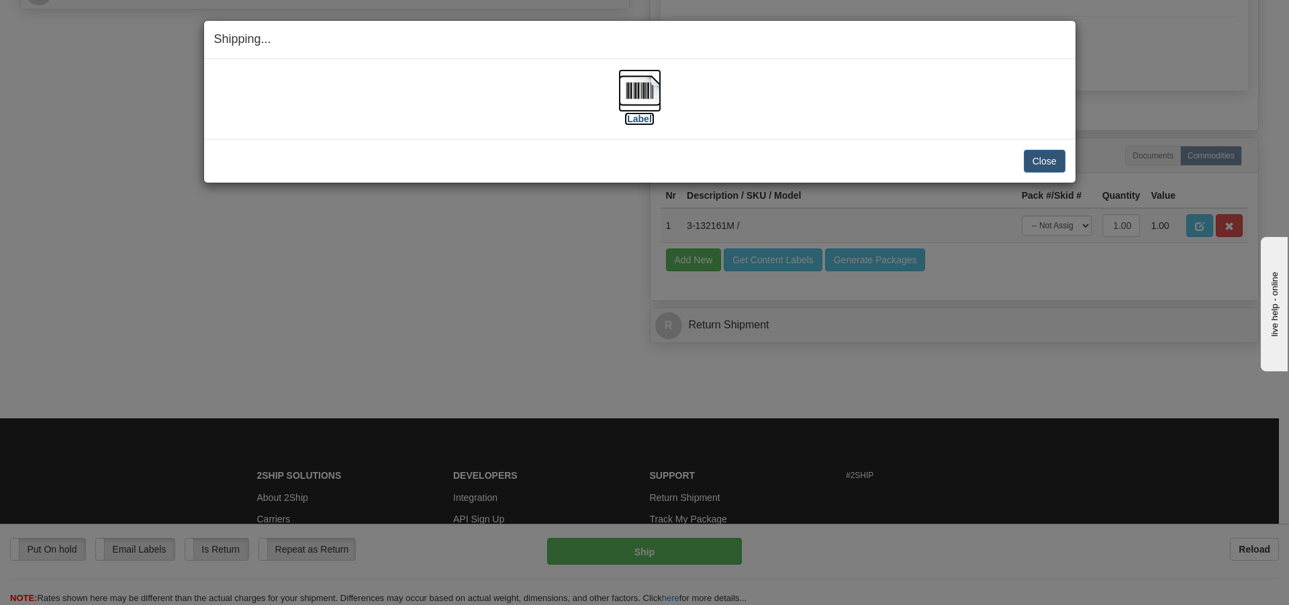
click at [653, 100] on img at bounding box center [640, 90] width 43 height 43
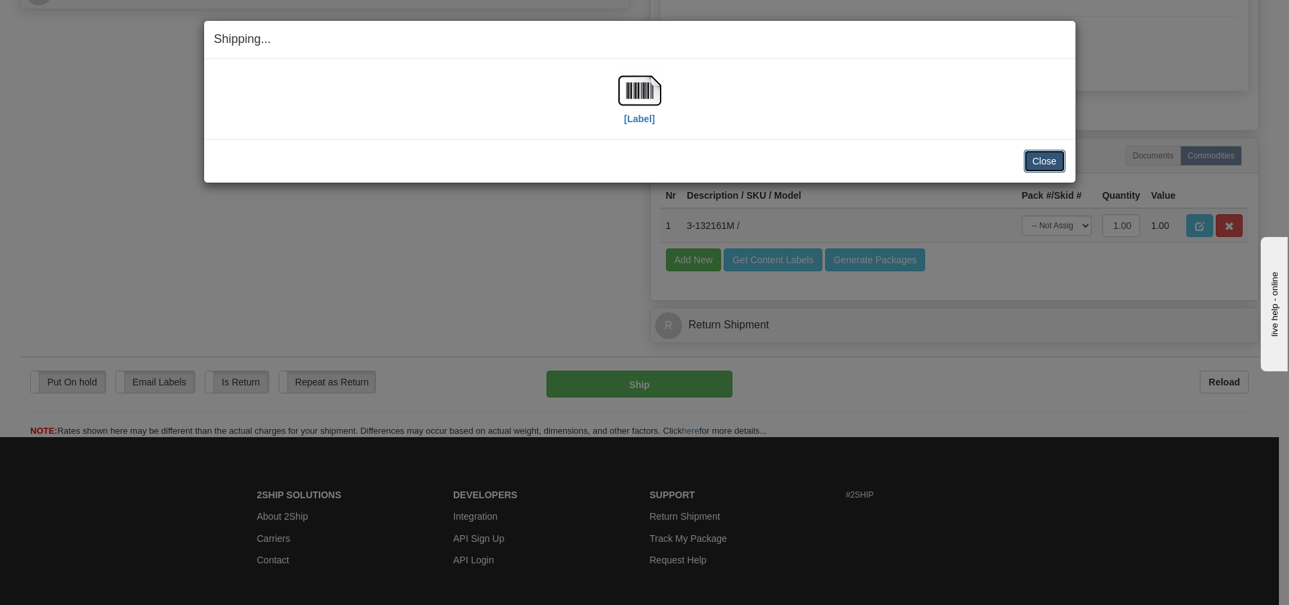
click at [1055, 155] on button "Close" at bounding box center [1045, 161] width 42 height 23
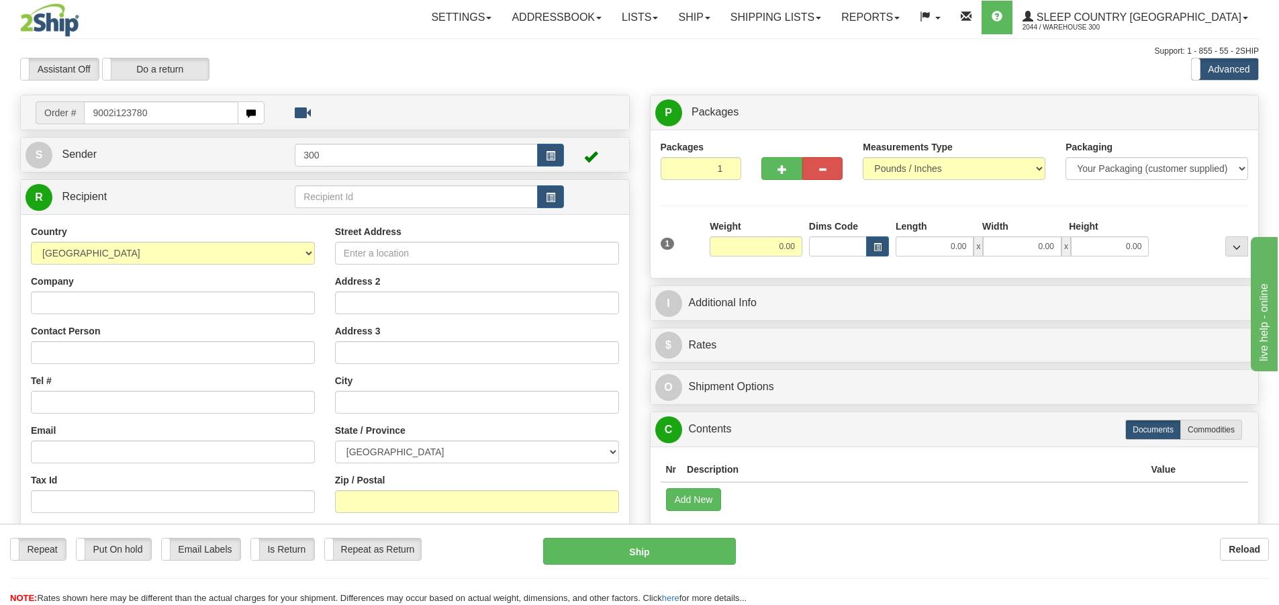
type input "9002i123780"
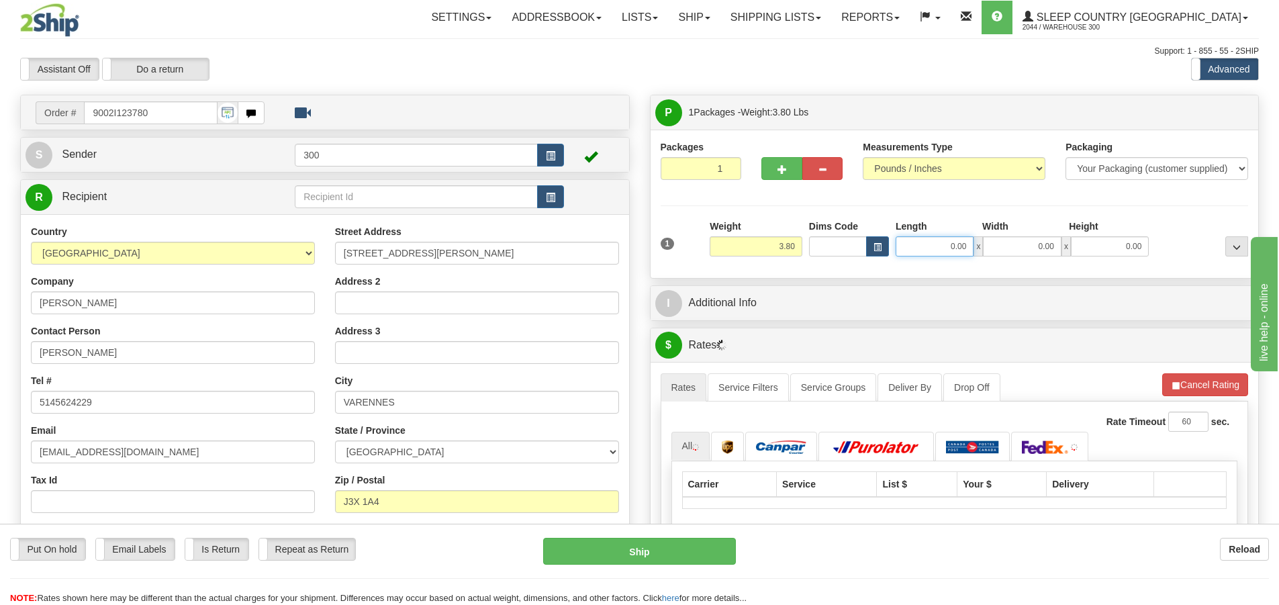
click at [943, 252] on input "0.00" at bounding box center [935, 246] width 78 height 20
type input "15.00"
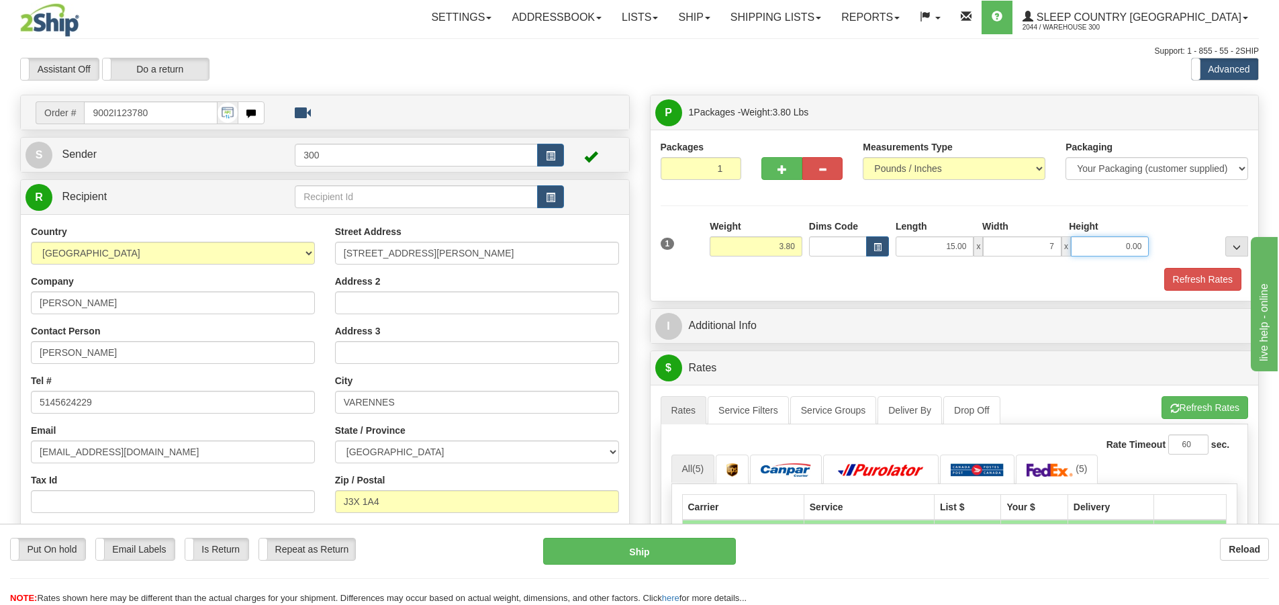
type input "7.00"
drag, startPoint x: 985, startPoint y: 191, endPoint x: 1026, endPoint y: 222, distance: 51.3
click at [985, 191] on div "Packages 1 1" at bounding box center [955, 166] width 608 height 52
click at [1164, 269] on button "Refresh Rates" at bounding box center [1202, 279] width 77 height 23
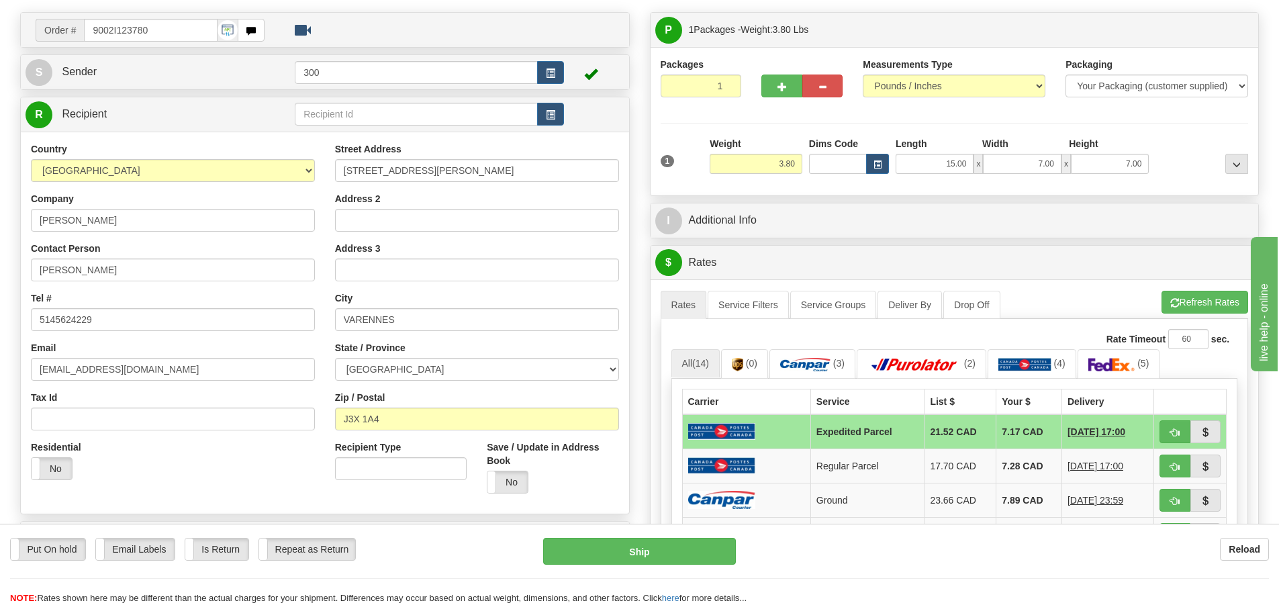
scroll to position [201, 0]
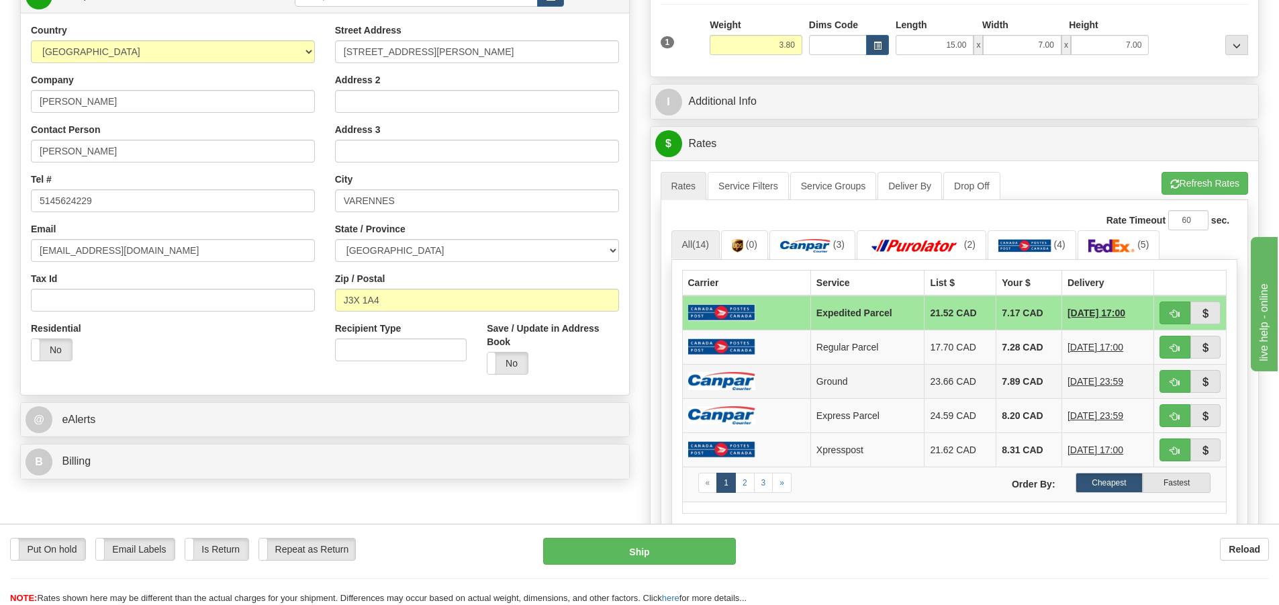
click at [739, 373] on img at bounding box center [721, 381] width 67 height 18
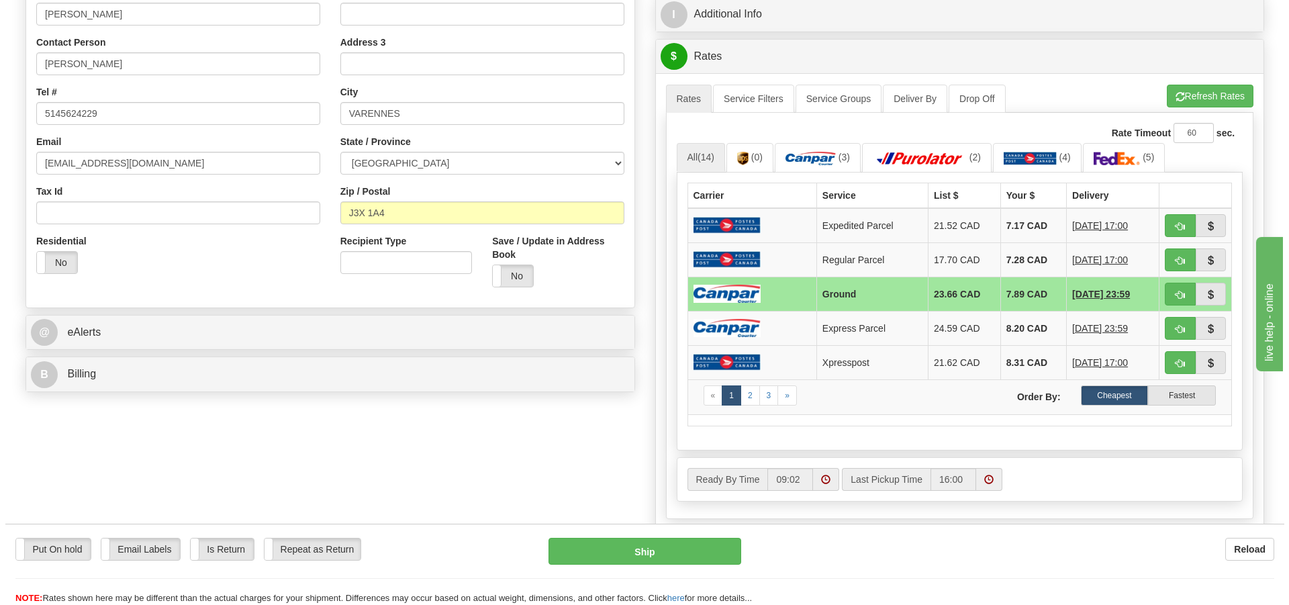
scroll to position [403, 0]
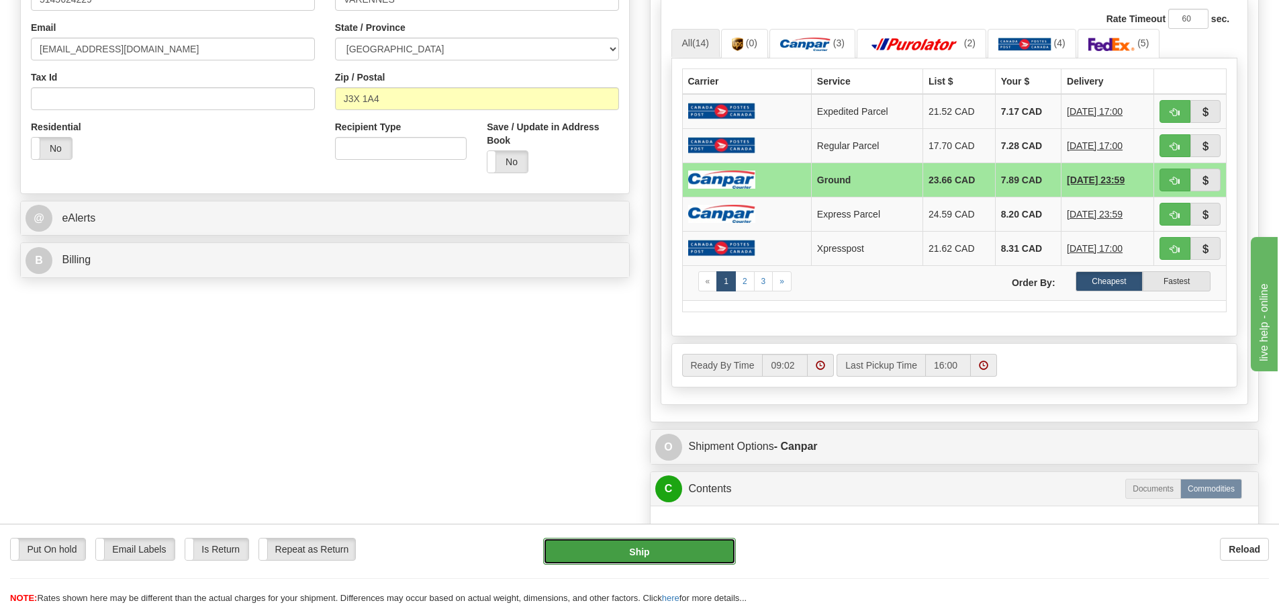
click at [674, 549] on button "Ship" at bounding box center [639, 551] width 193 height 27
type input "1"
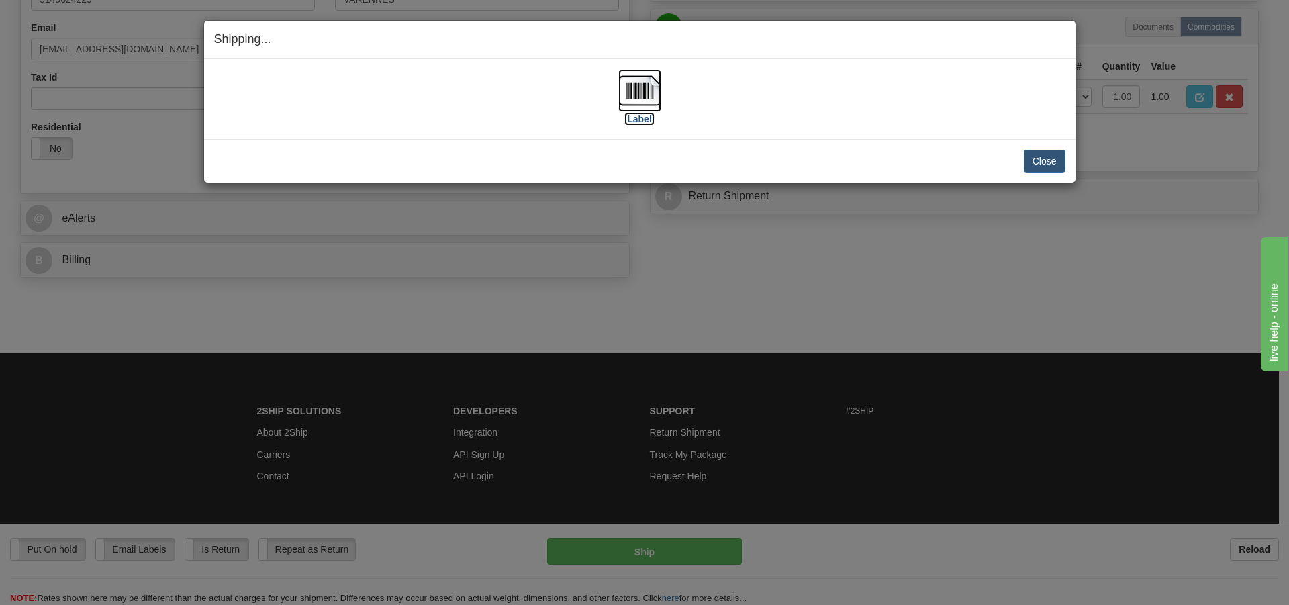
click at [645, 94] on img at bounding box center [640, 90] width 43 height 43
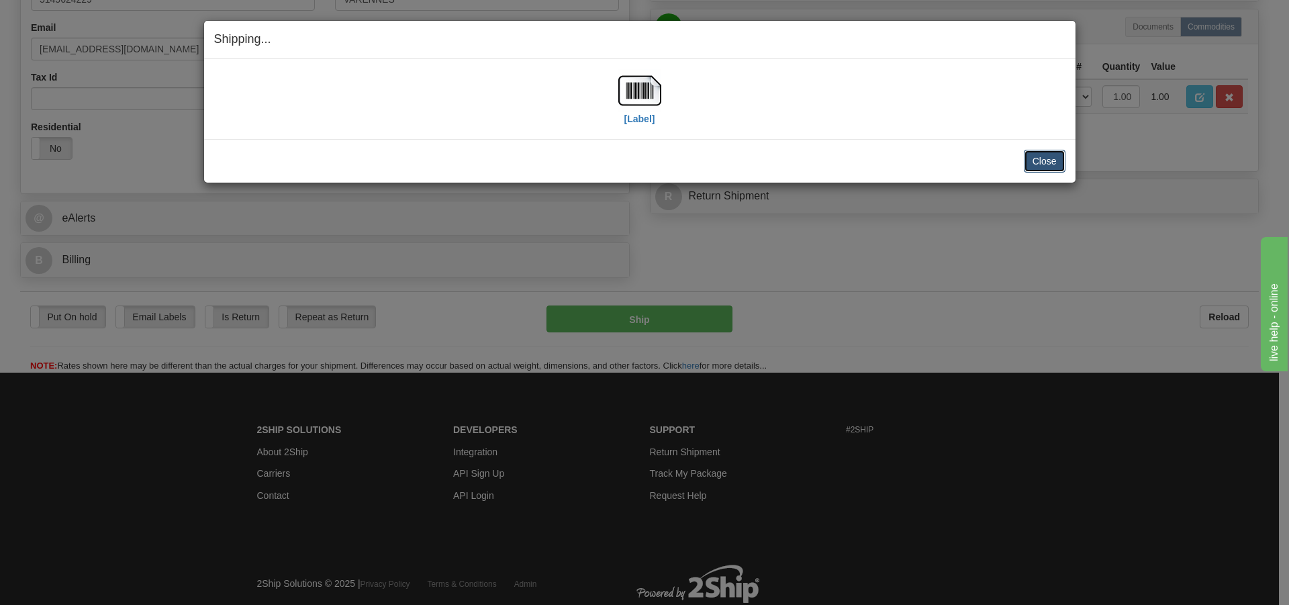
click at [1046, 162] on button "Close" at bounding box center [1045, 161] width 42 height 23
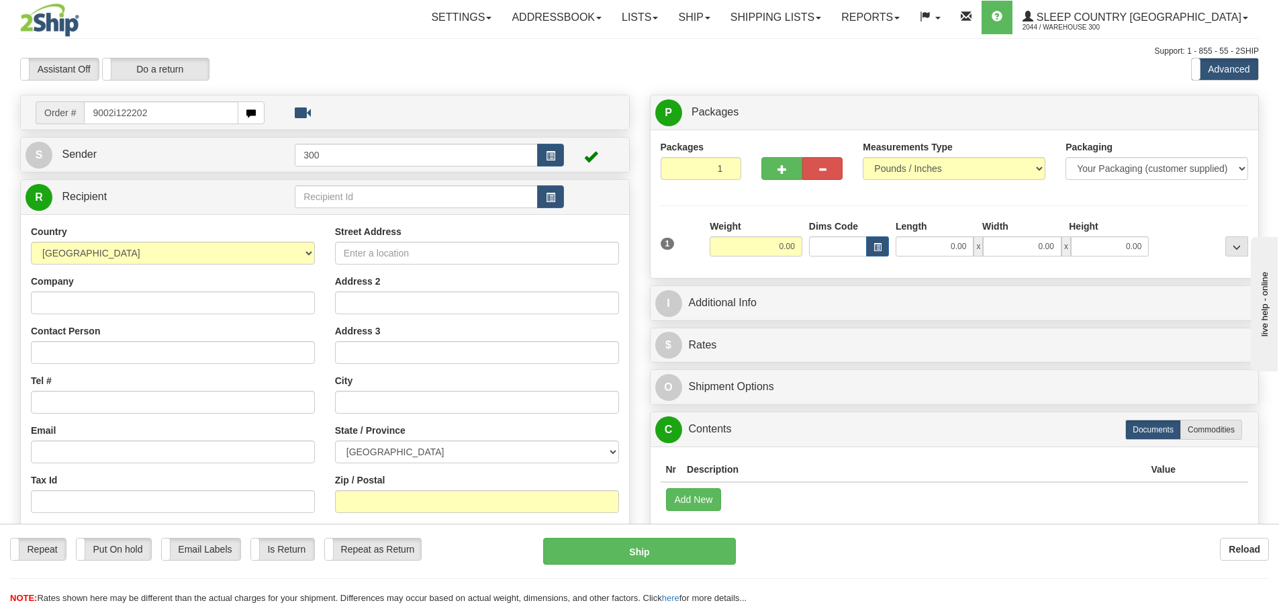
type input "9002i122202"
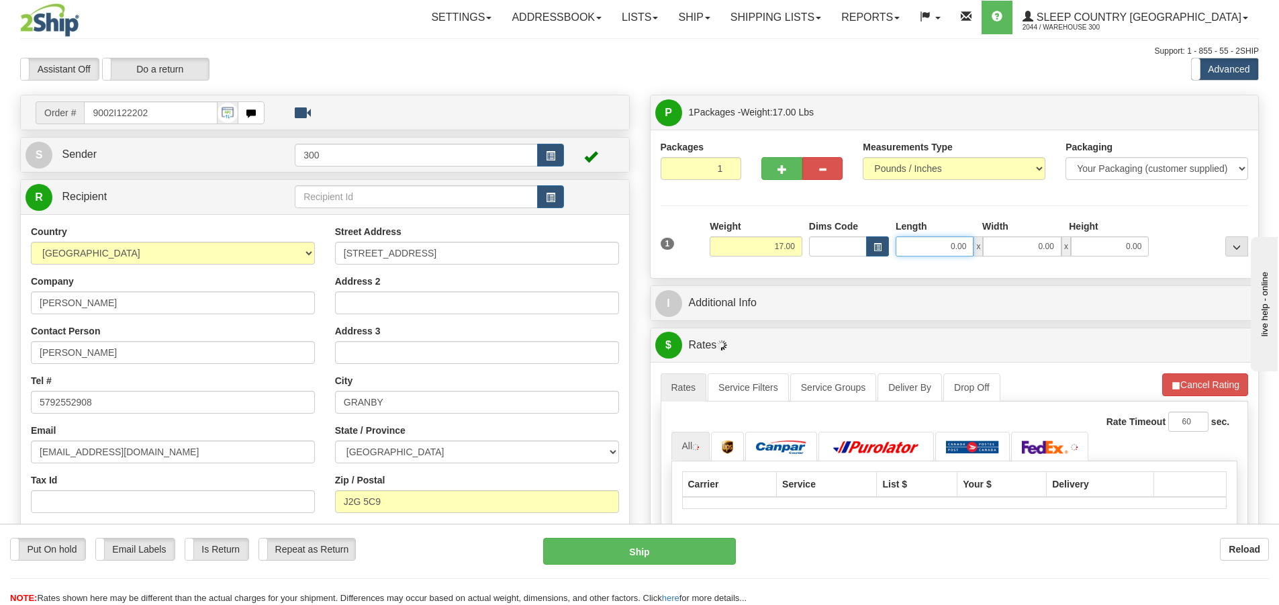
click at [942, 255] on input "0.00" at bounding box center [935, 246] width 78 height 20
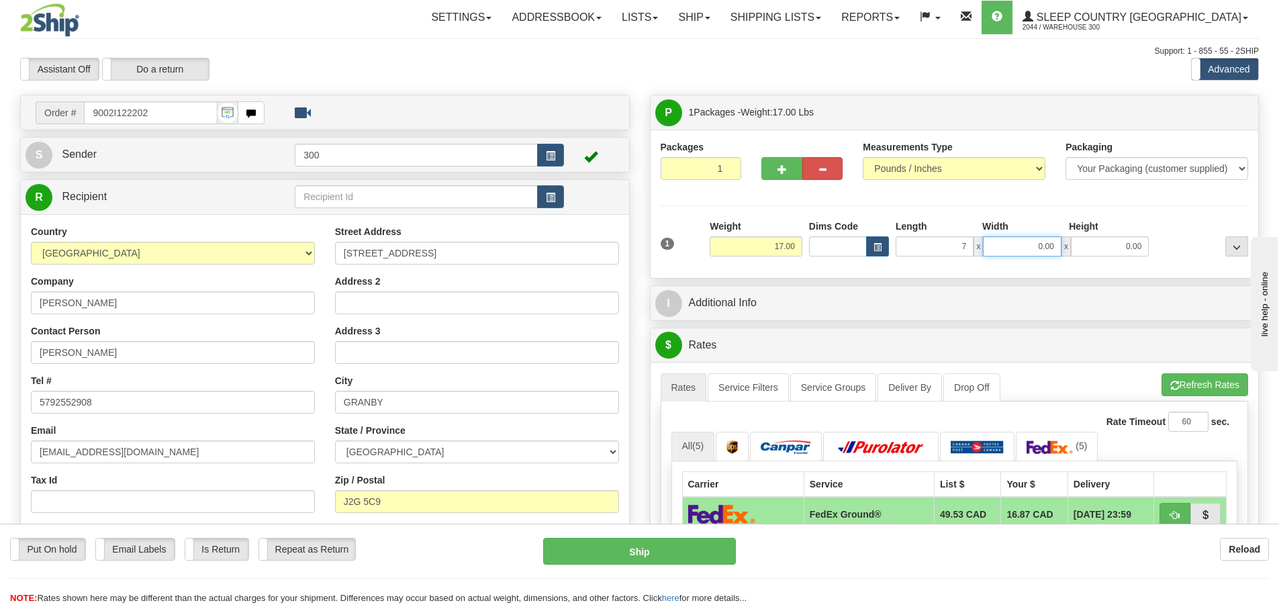
type input "7.00"
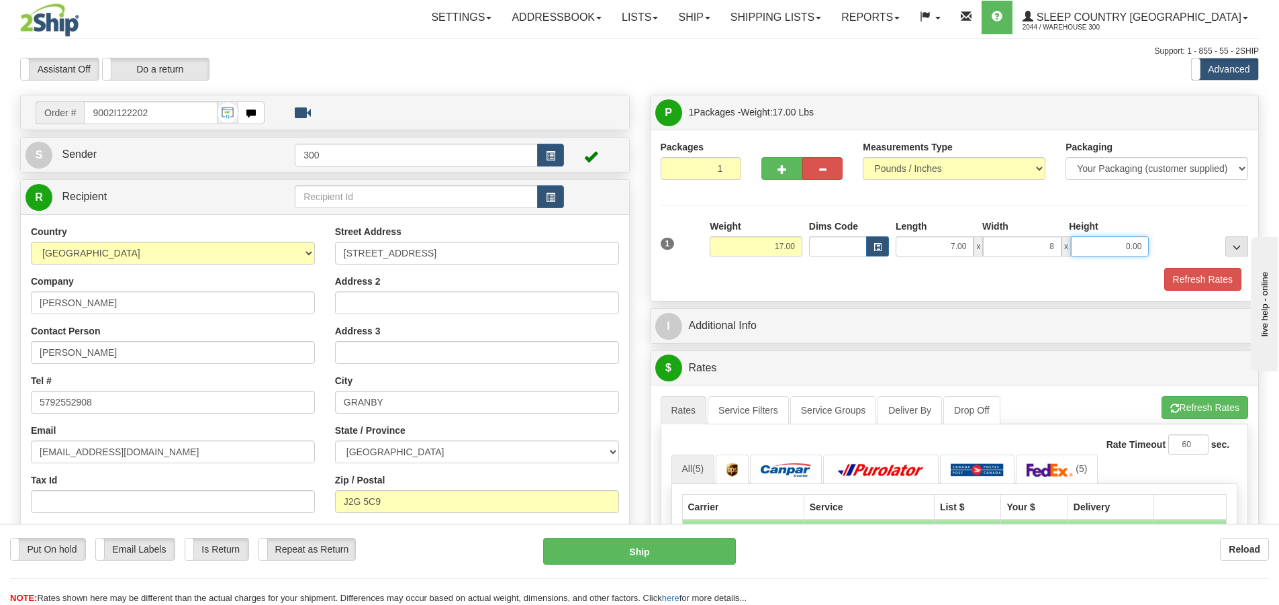
type input "8.00"
type input "18.00"
drag, startPoint x: 1100, startPoint y: 217, endPoint x: 1114, endPoint y: 217, distance: 14.1
click at [1100, 217] on div "Packages 1 1 Measurements Type" at bounding box center [955, 215] width 588 height 150
click at [1212, 270] on button "Refresh Rates" at bounding box center [1202, 279] width 77 height 23
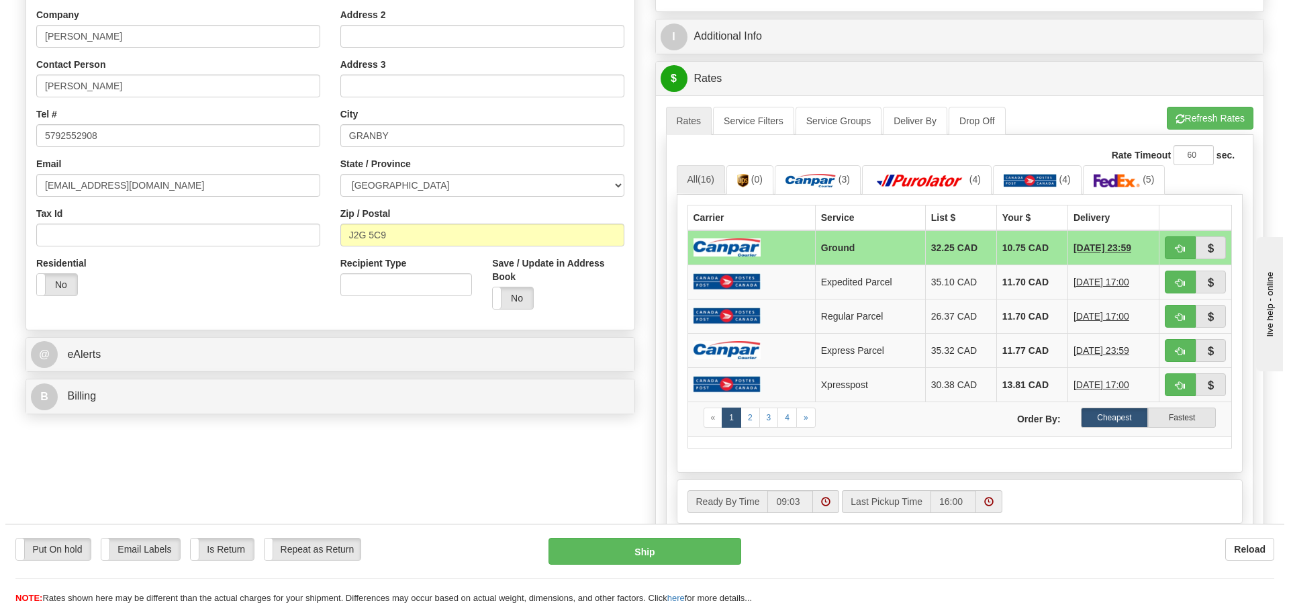
scroll to position [336, 0]
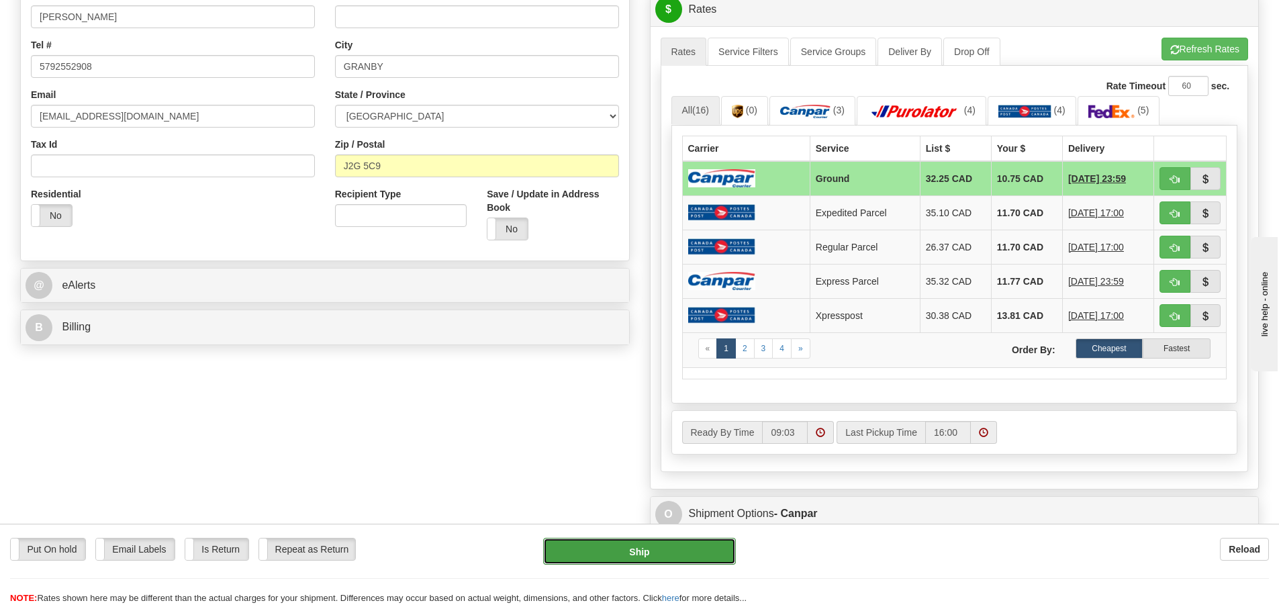
click at [687, 549] on button "Ship" at bounding box center [639, 551] width 193 height 27
type input "1"
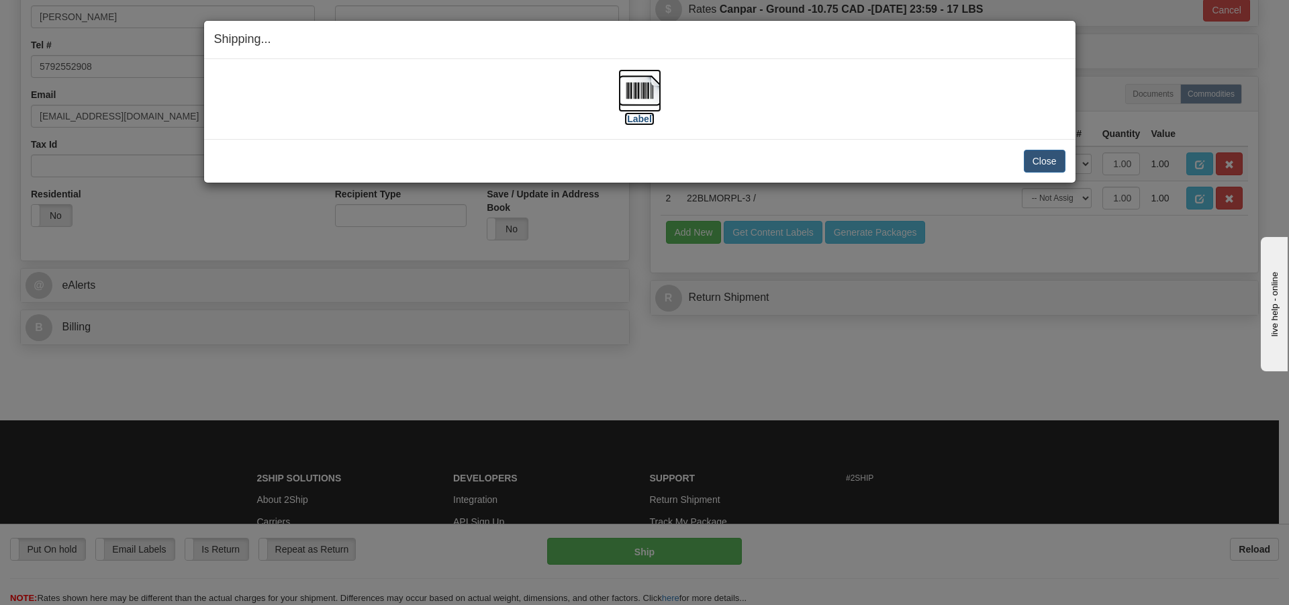
click at [647, 104] on img at bounding box center [640, 90] width 43 height 43
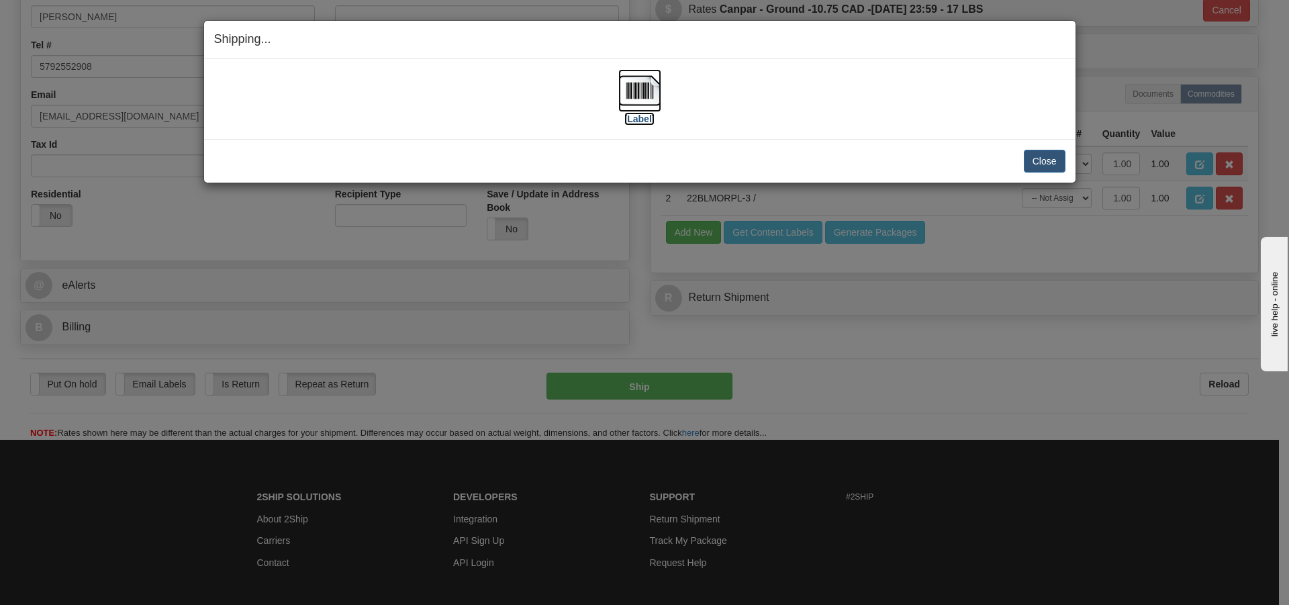
click at [631, 116] on label "[Label]" at bounding box center [640, 118] width 31 height 13
click at [1043, 165] on button "Close" at bounding box center [1045, 161] width 42 height 23
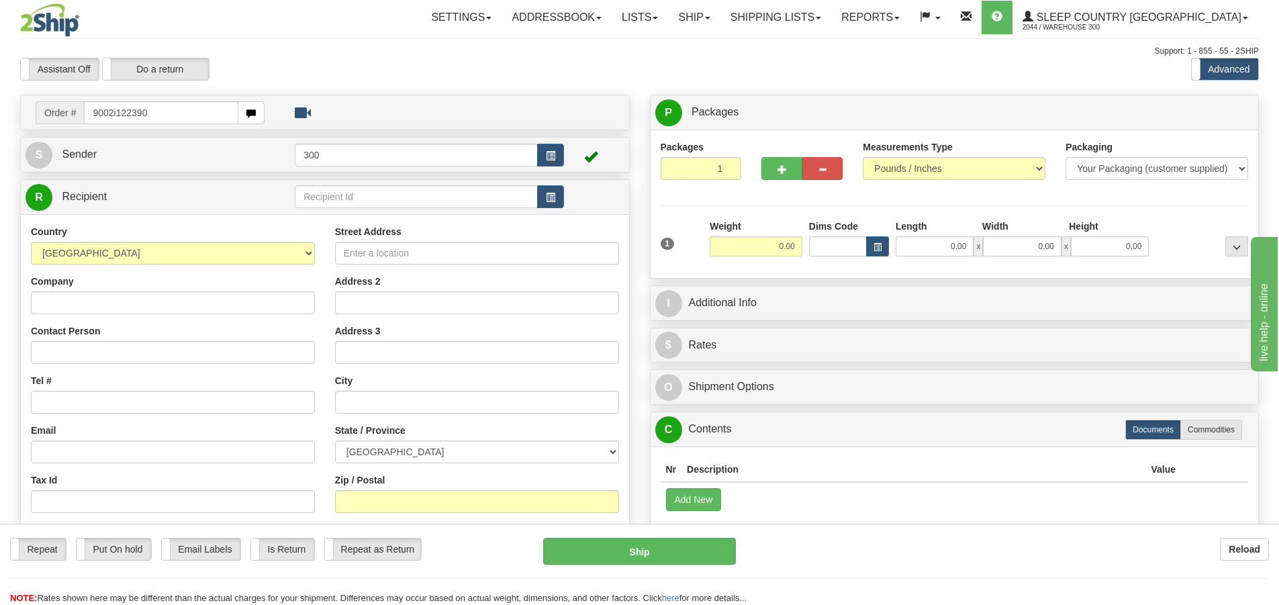
type input "9002i122390"
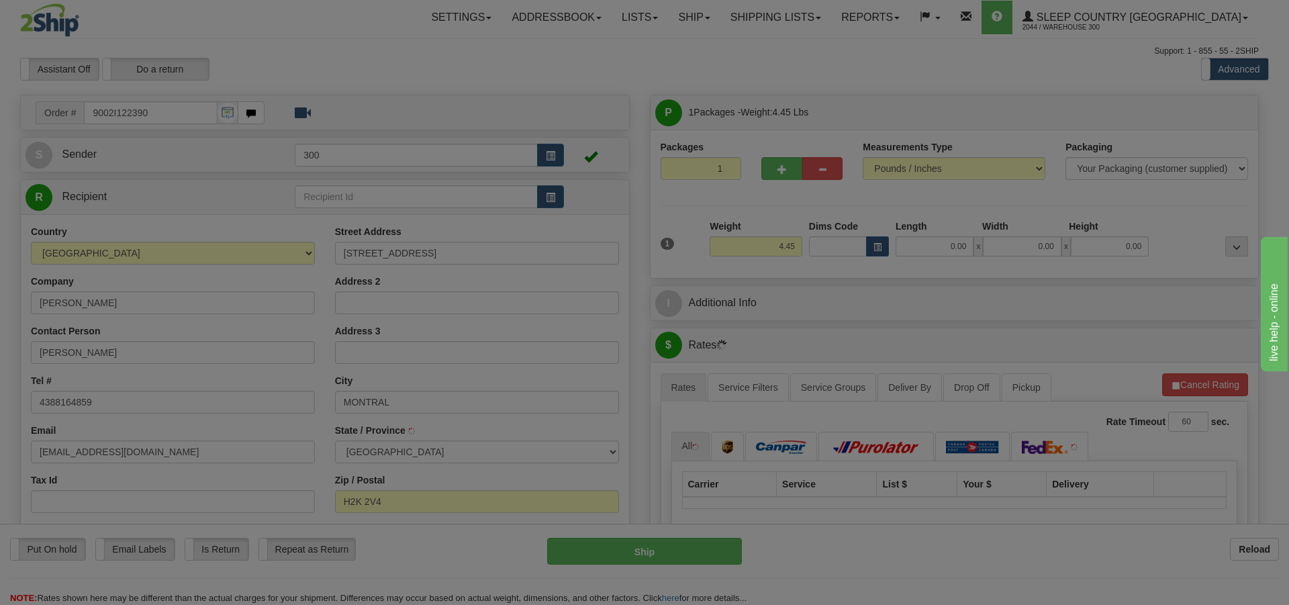
type input "MONTREAL"
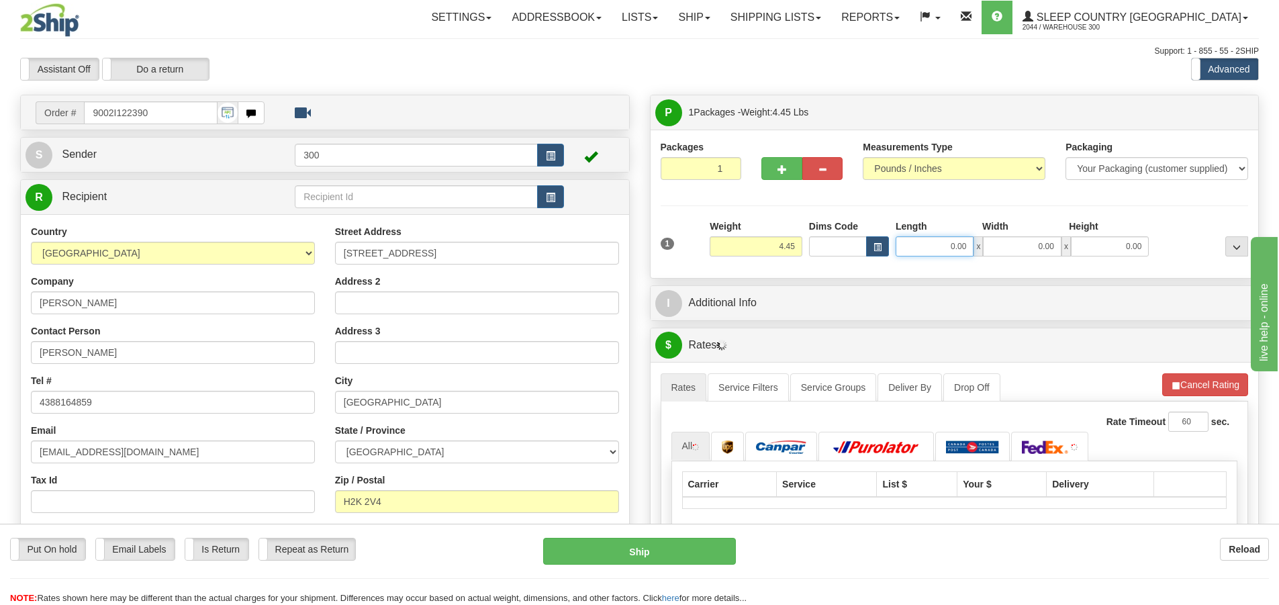
click at [958, 241] on input "0.00" at bounding box center [935, 246] width 78 height 20
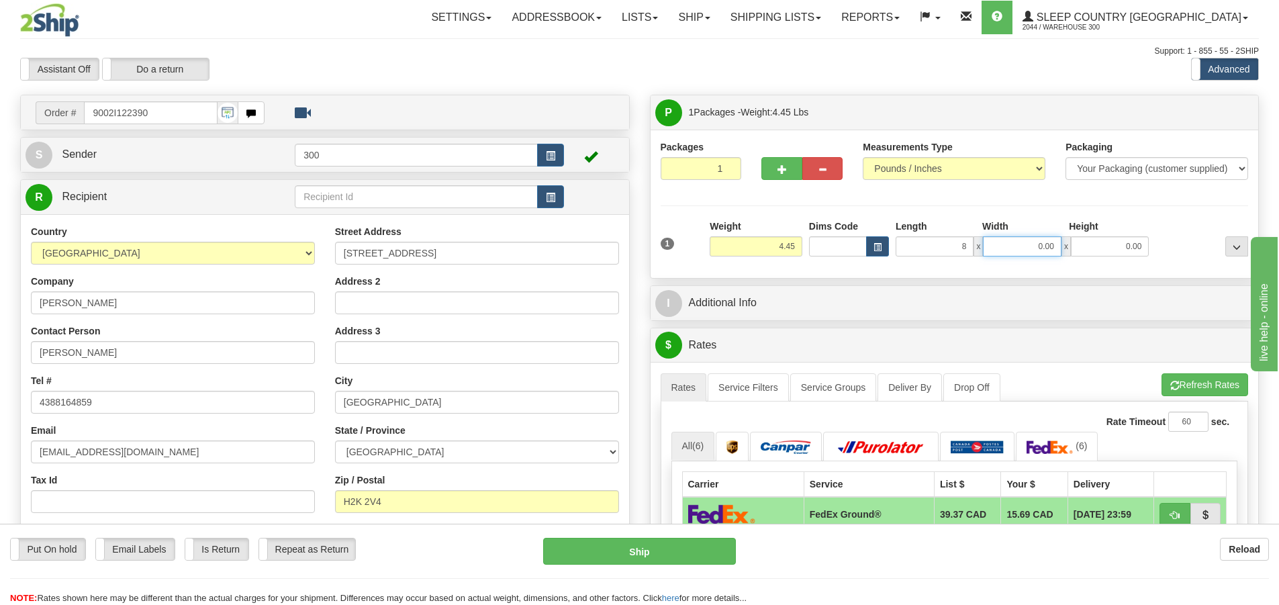
type input "8.00"
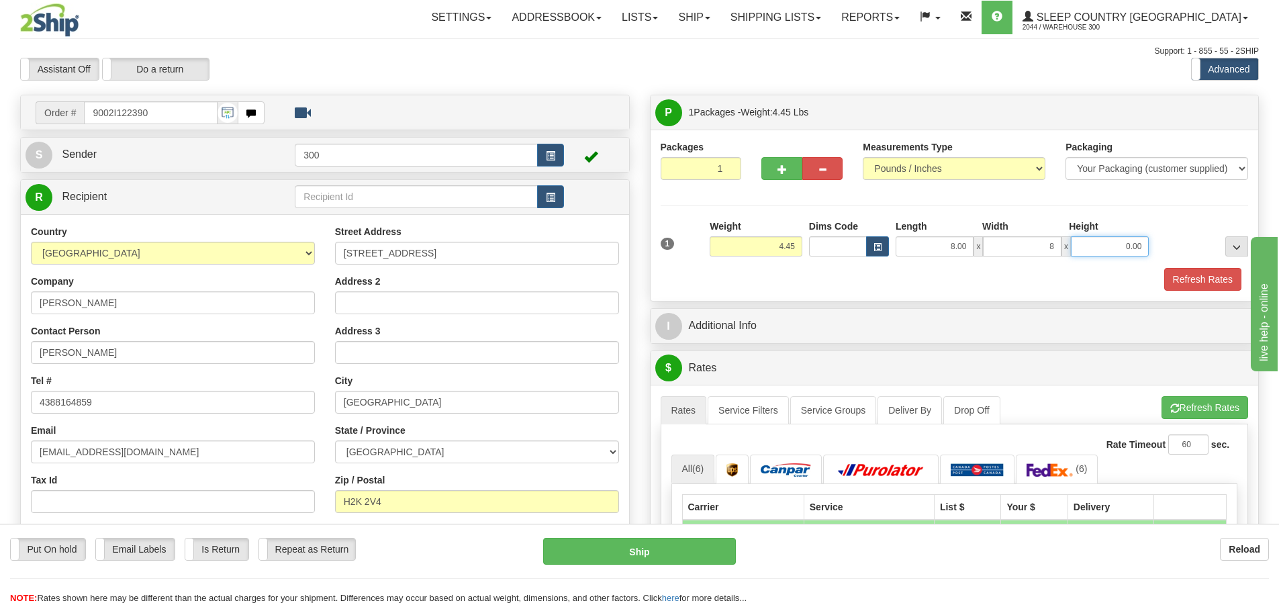
type input "8.00"
type input "18.00"
click at [960, 218] on div "Packages 1 1 Measurements Type" at bounding box center [955, 215] width 588 height 150
click at [1217, 285] on button "Refresh Rates" at bounding box center [1202, 279] width 77 height 23
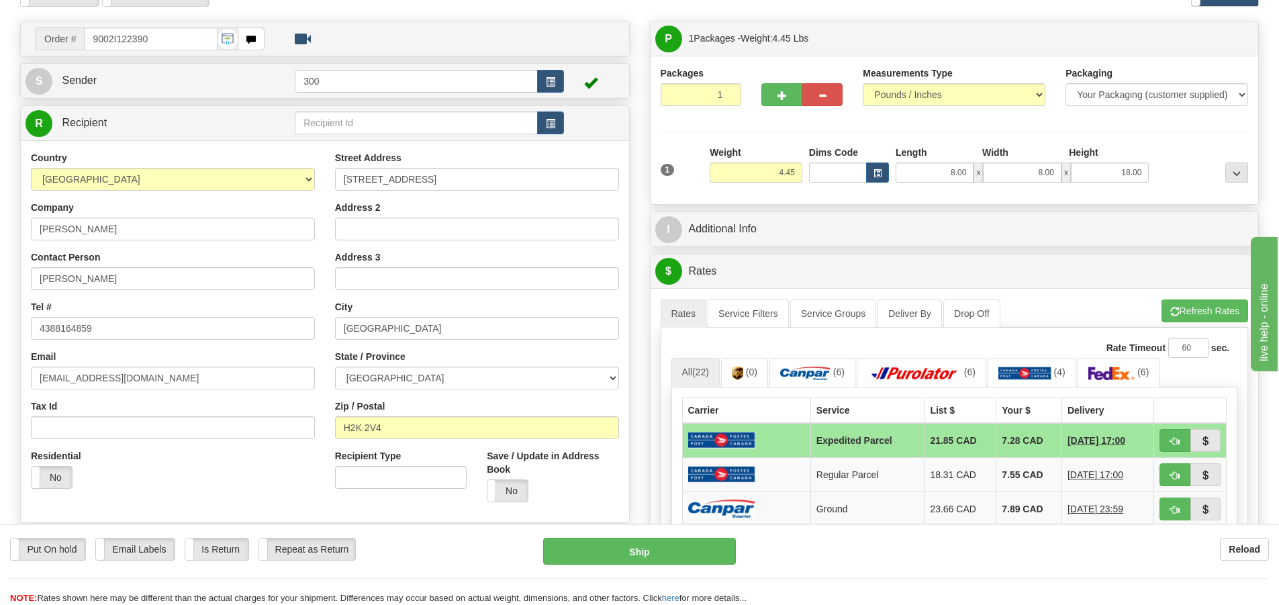
scroll to position [201, 0]
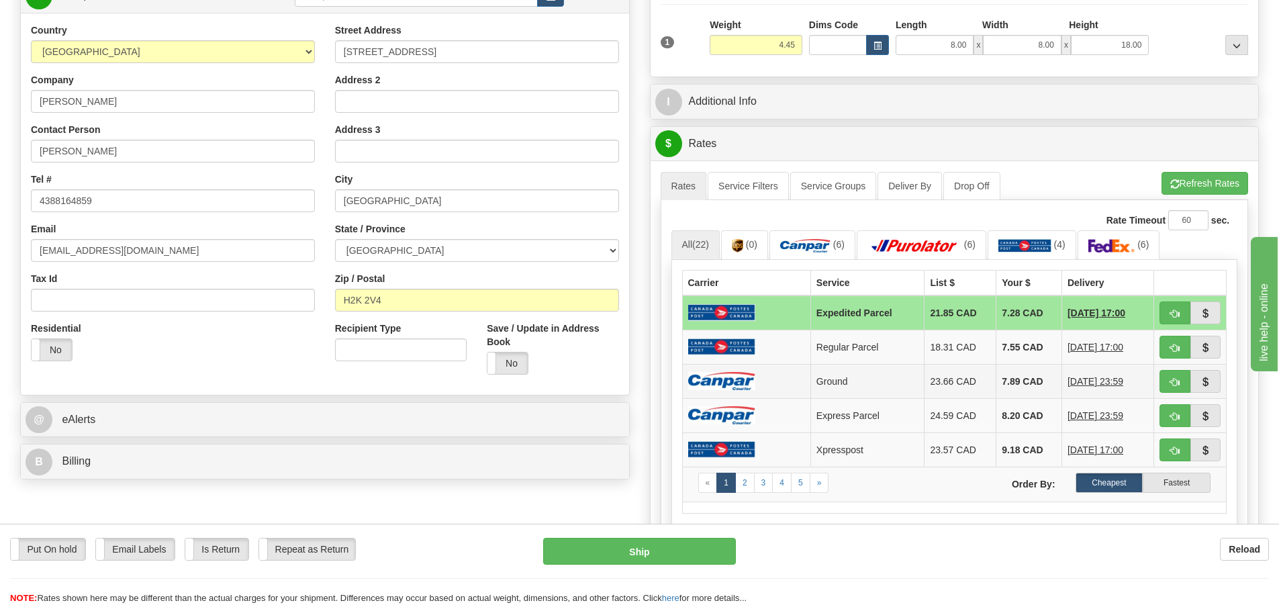
click at [725, 377] on img at bounding box center [721, 381] width 67 height 18
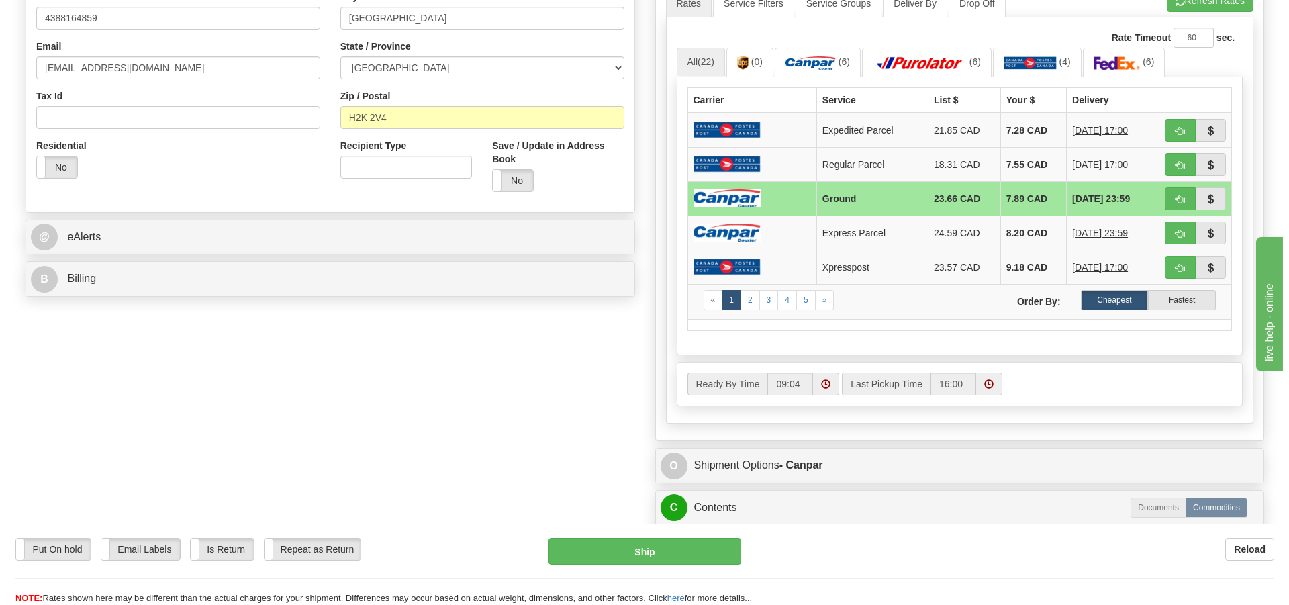
scroll to position [403, 0]
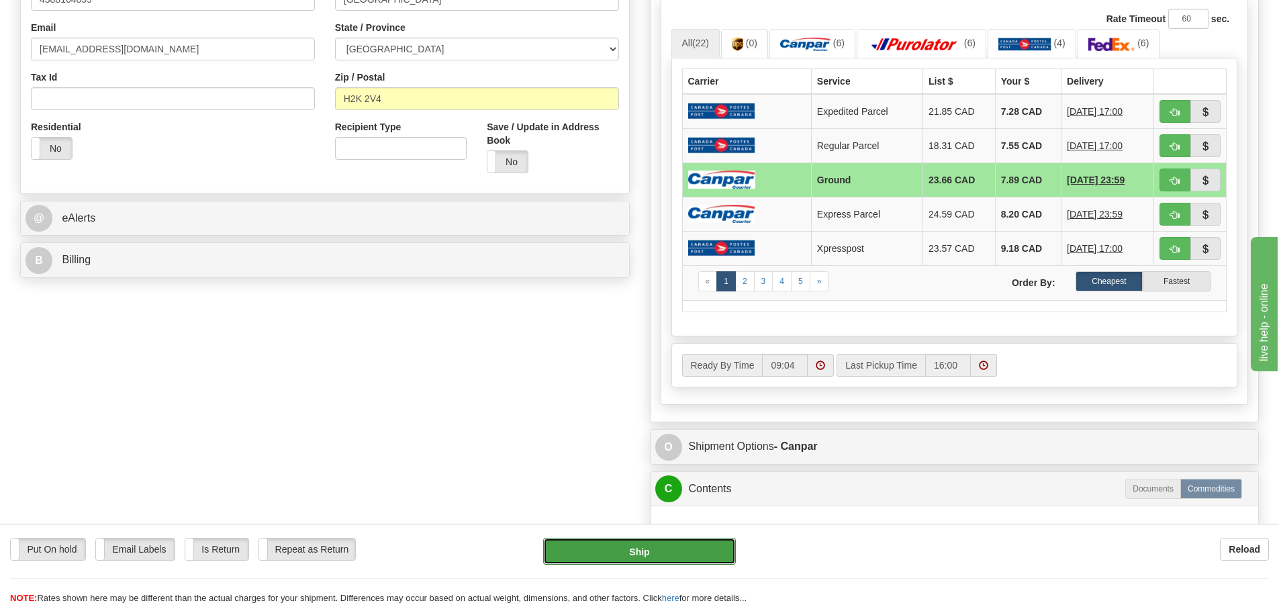
click at [696, 551] on button "Ship" at bounding box center [639, 551] width 193 height 27
type input "1"
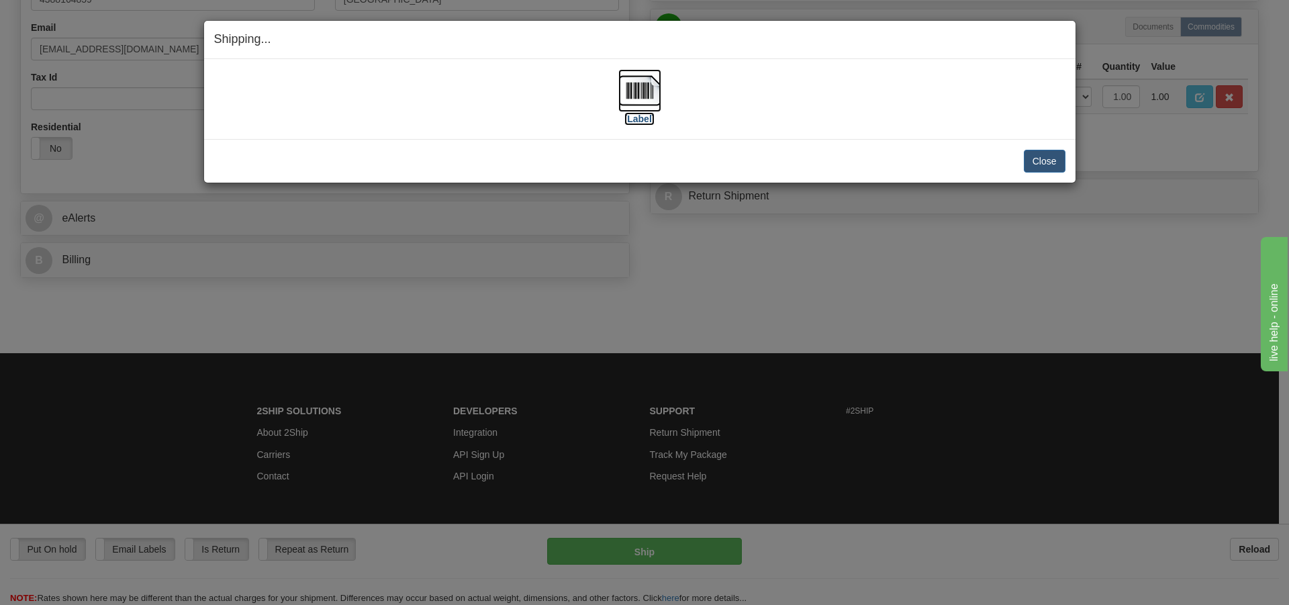
click at [653, 111] on img at bounding box center [640, 90] width 43 height 43
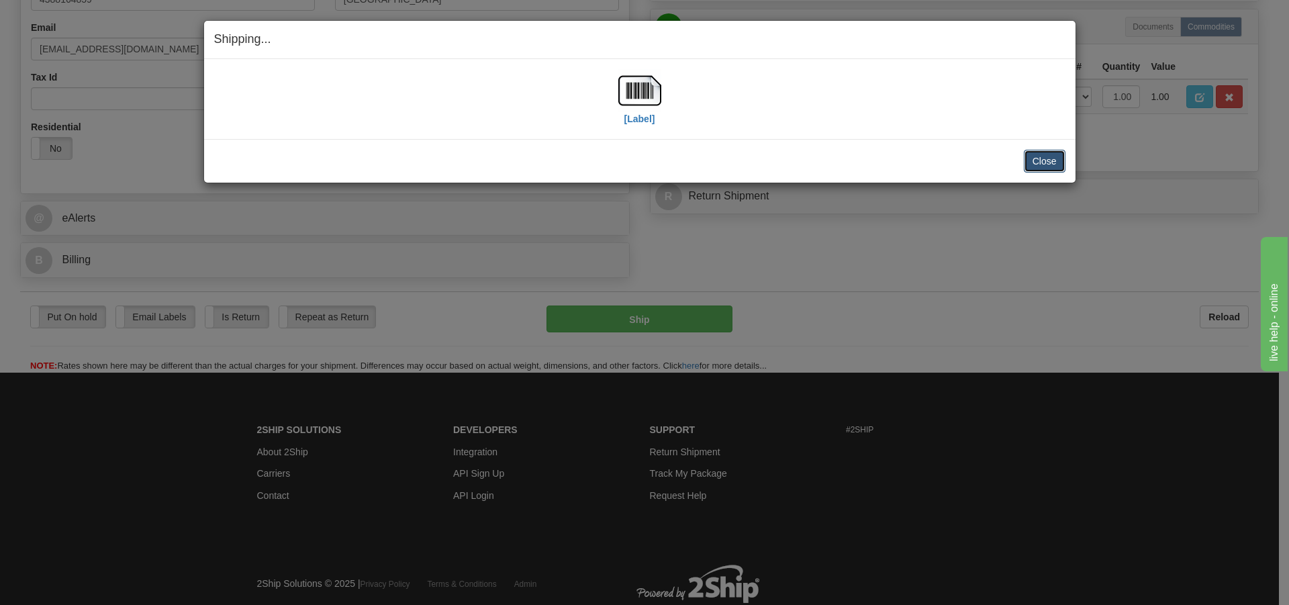
click at [1049, 160] on button "Close" at bounding box center [1045, 161] width 42 height 23
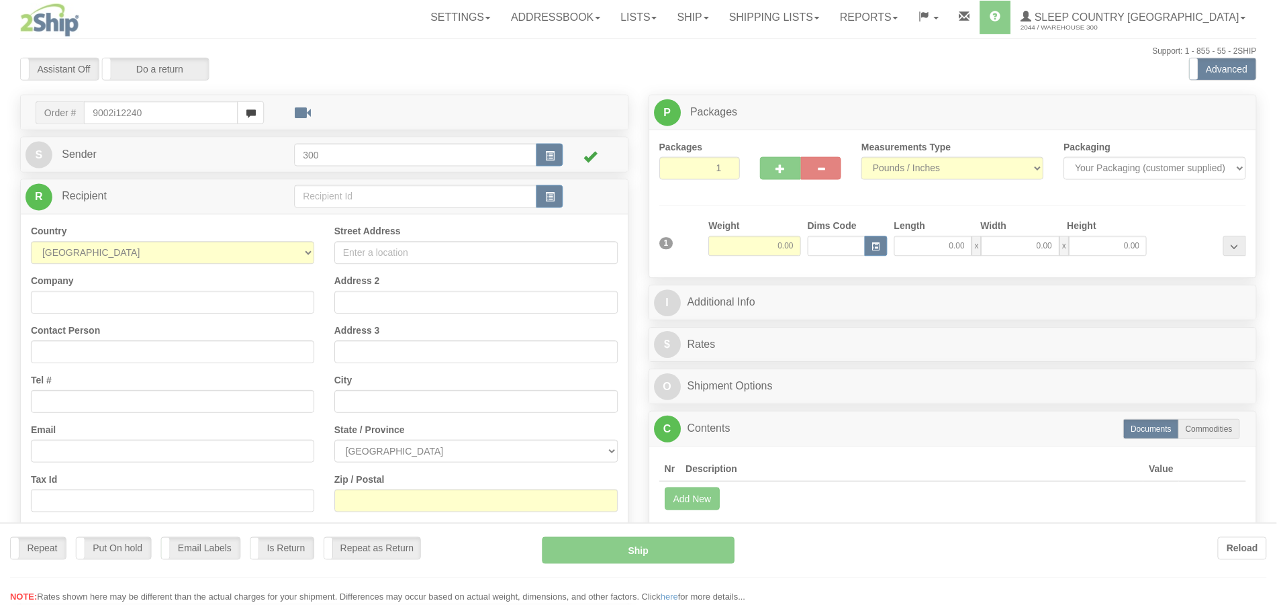
type input "9002i122405"
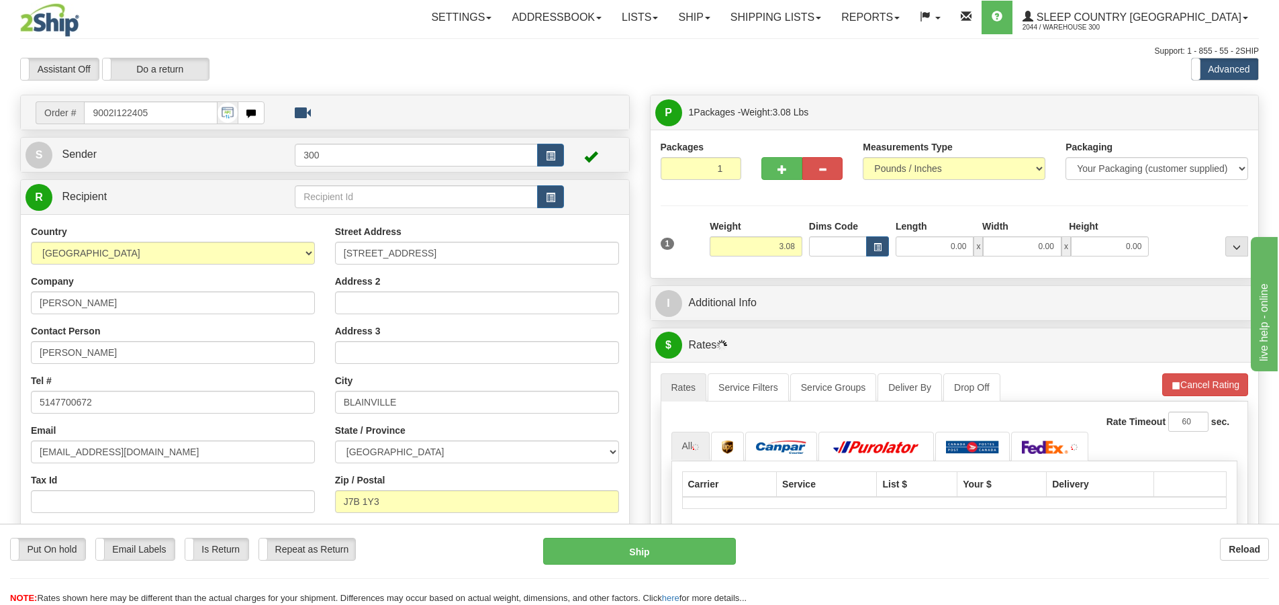
click at [956, 258] on div "1 Weight 3.08 Dims Code 0.00" at bounding box center [954, 244] width 595 height 48
click at [955, 248] on input "0.00" at bounding box center [935, 246] width 78 height 20
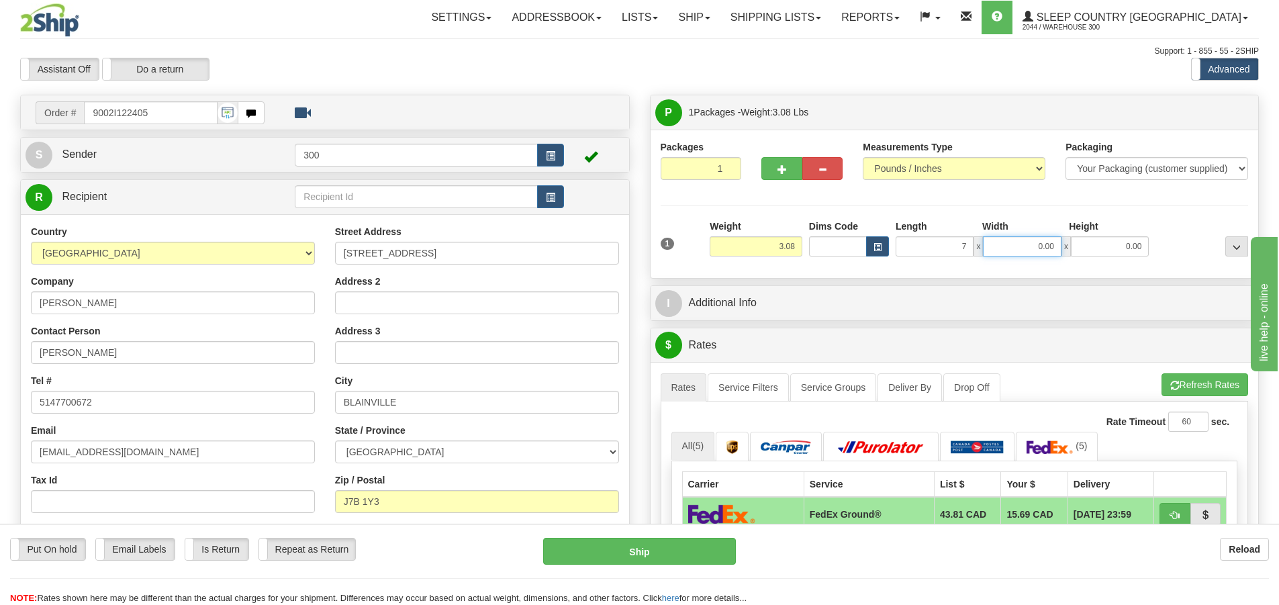
type input "7.00"
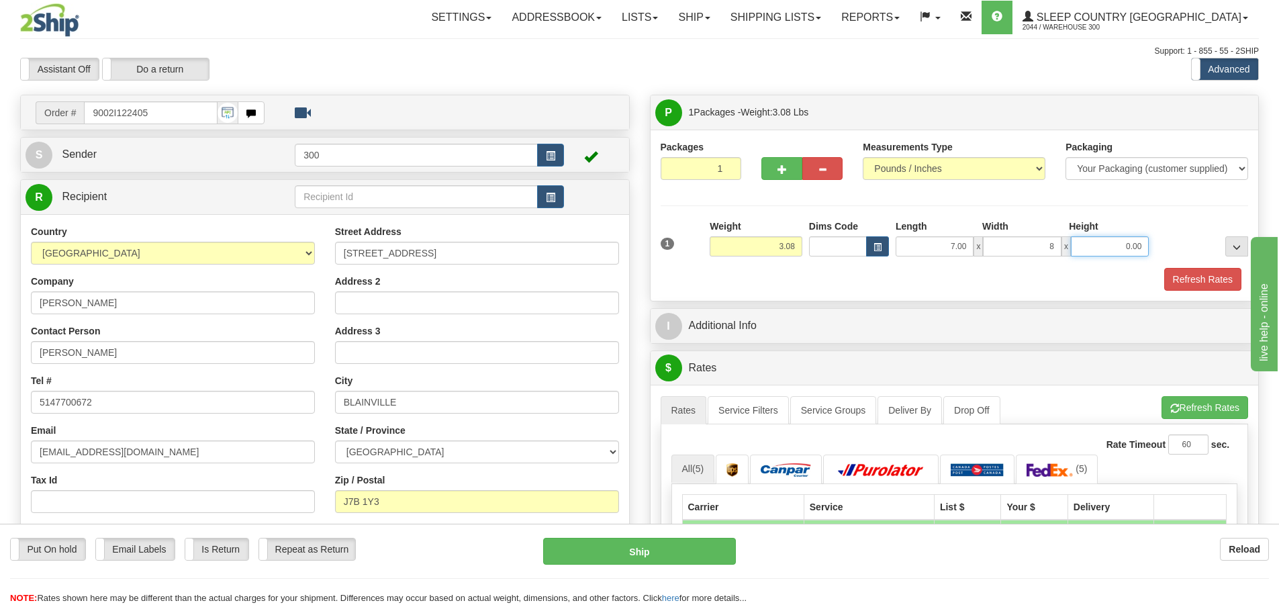
type input "8.00"
type input "9.00"
click at [992, 195] on div "Packages 1 1 Measurements Type" at bounding box center [955, 215] width 588 height 150
click at [1216, 290] on button "Refresh Rates" at bounding box center [1202, 279] width 77 height 23
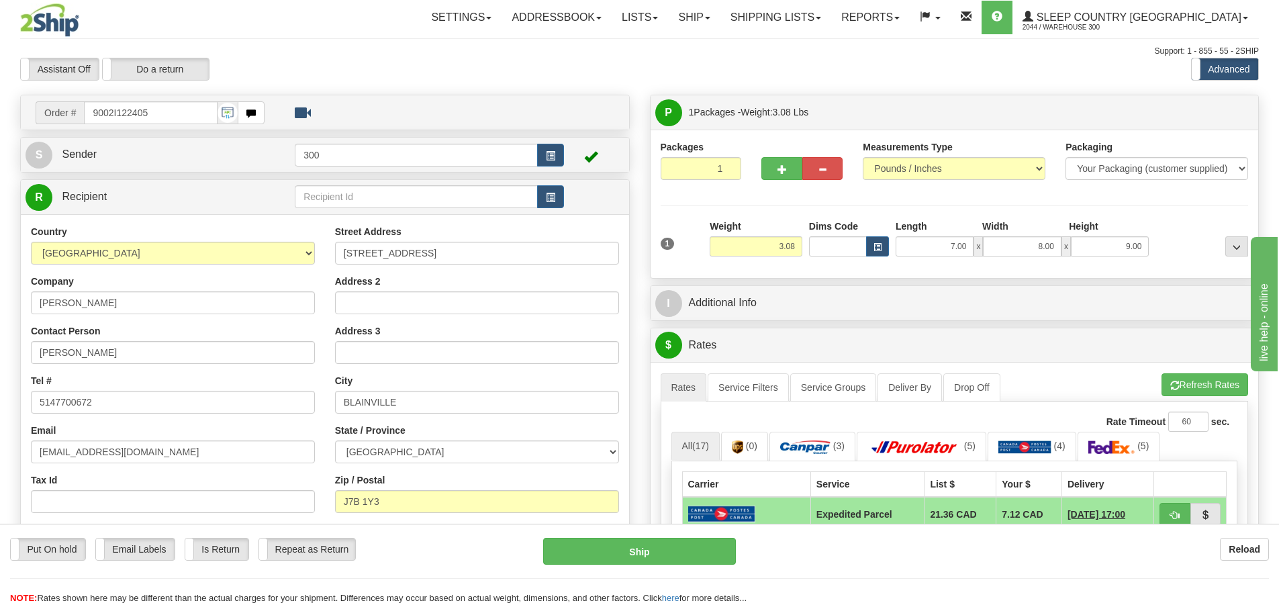
scroll to position [201, 0]
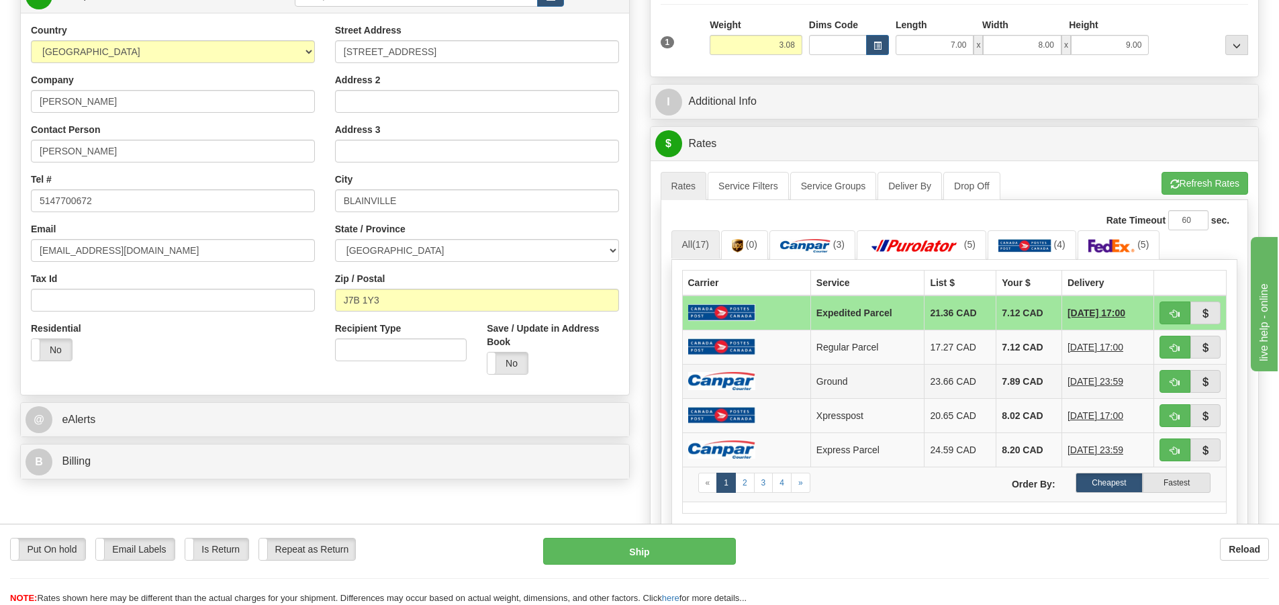
click at [701, 373] on img at bounding box center [721, 381] width 67 height 18
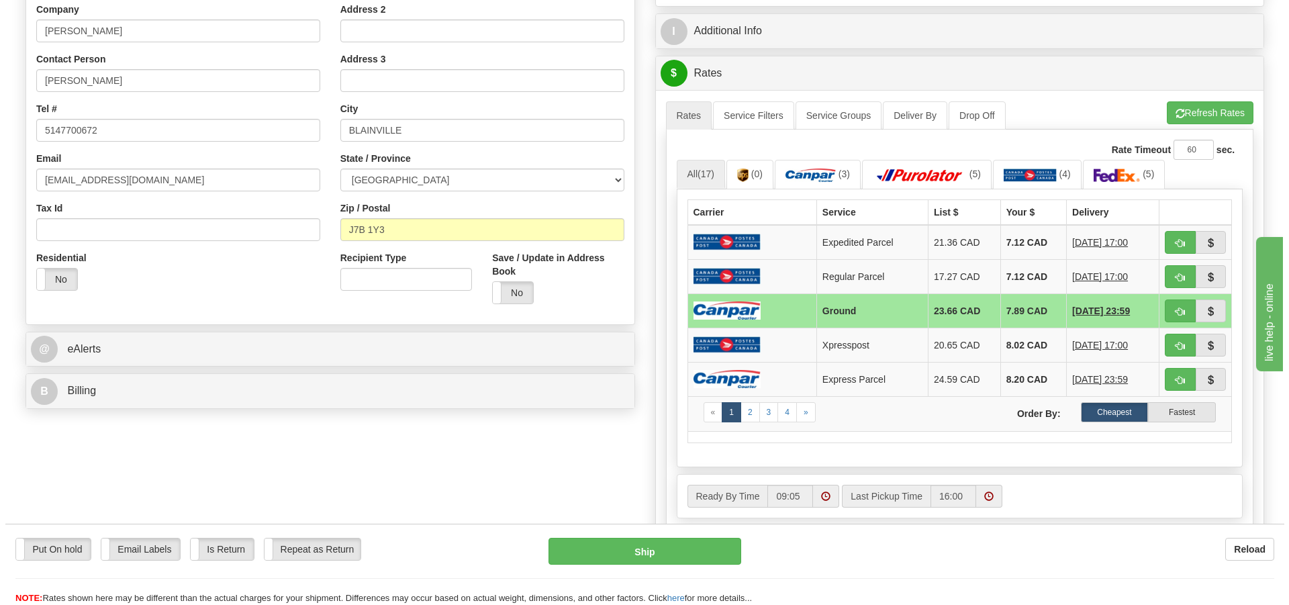
scroll to position [403, 0]
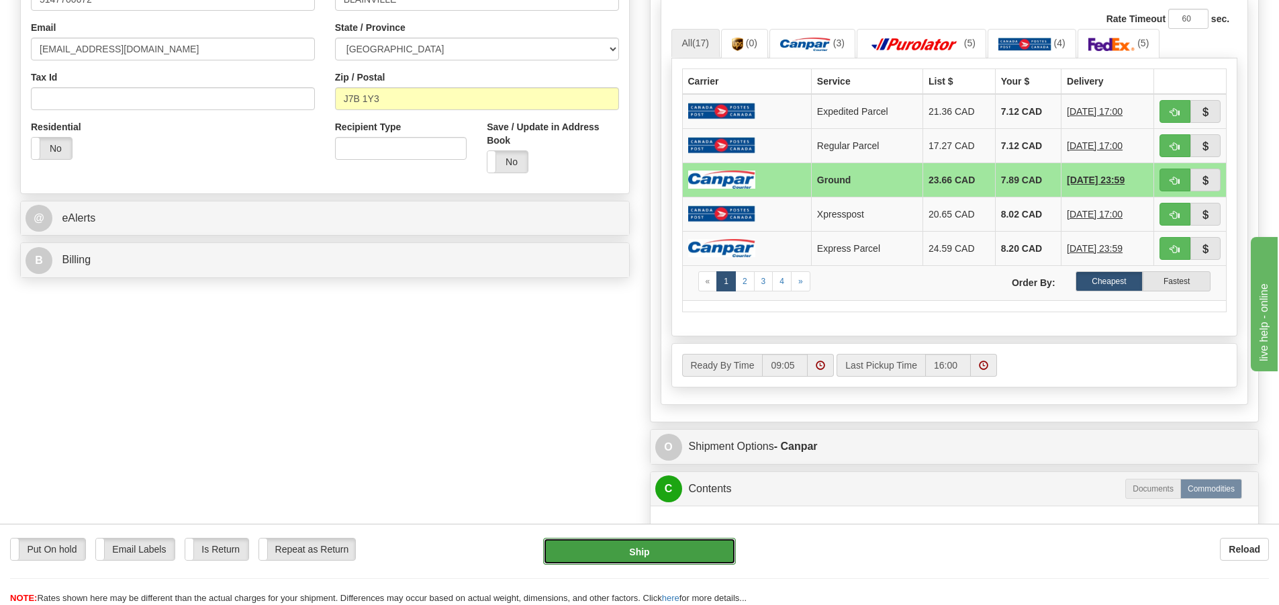
click at [678, 553] on button "Ship" at bounding box center [639, 551] width 193 height 27
type input "1"
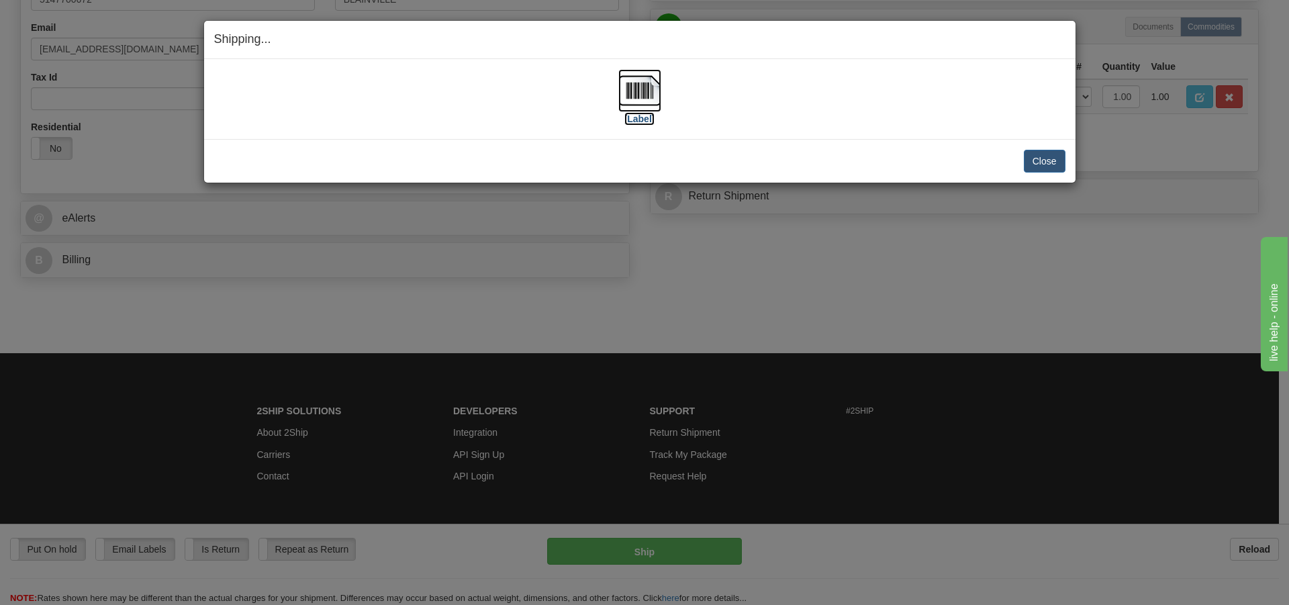
click at [647, 95] on img at bounding box center [640, 90] width 43 height 43
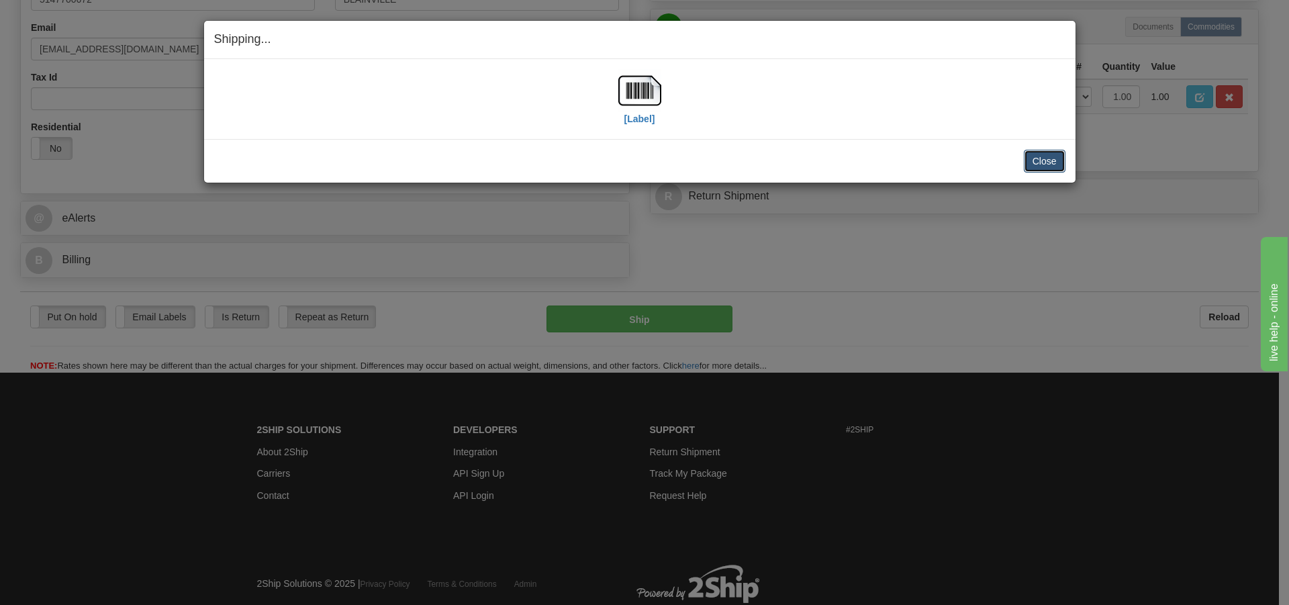
click at [1040, 163] on button "Close" at bounding box center [1045, 161] width 42 height 23
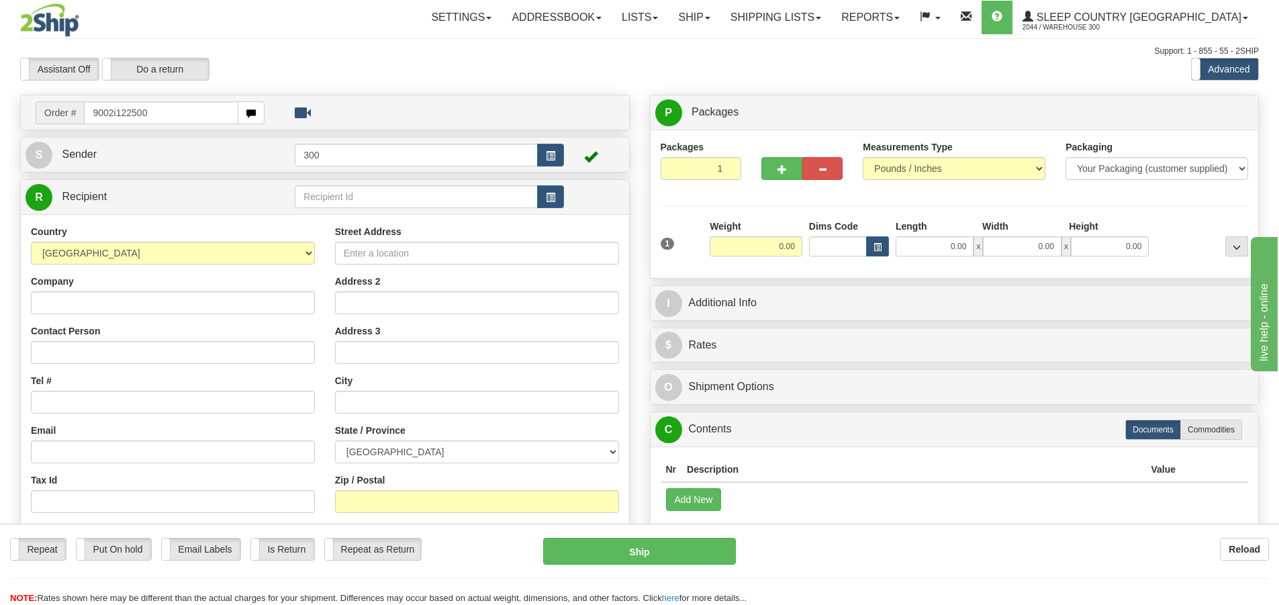
type input "9002i122500"
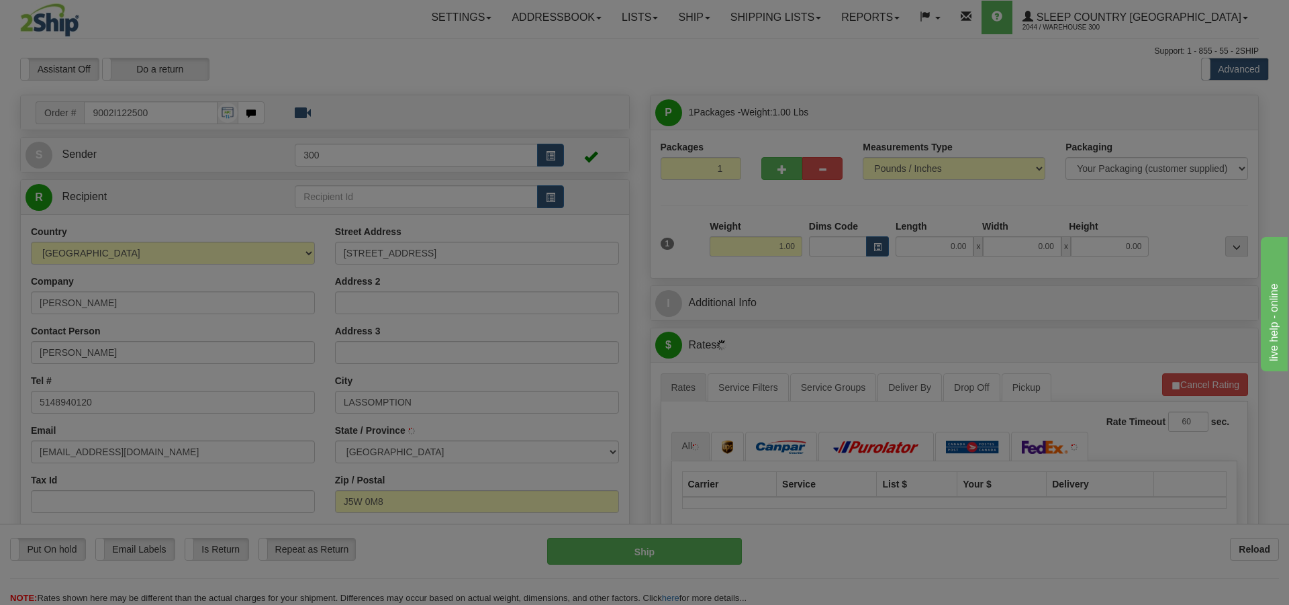
type input "L'ASSOMPTION"
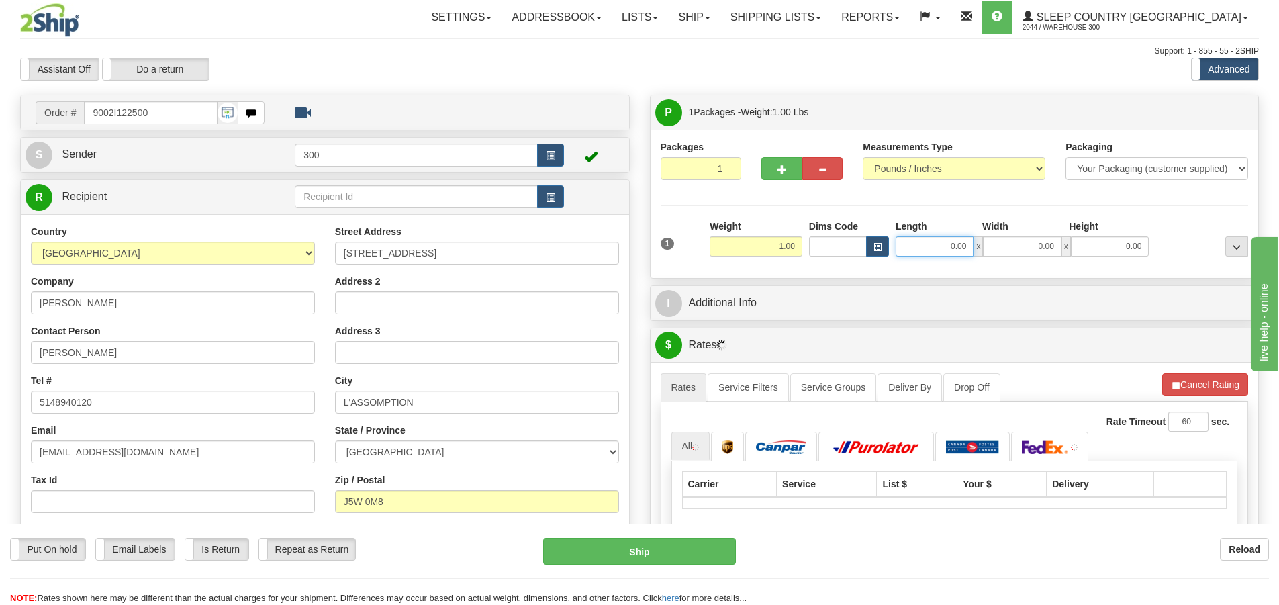
click at [927, 253] on input "0.00" at bounding box center [935, 246] width 78 height 20
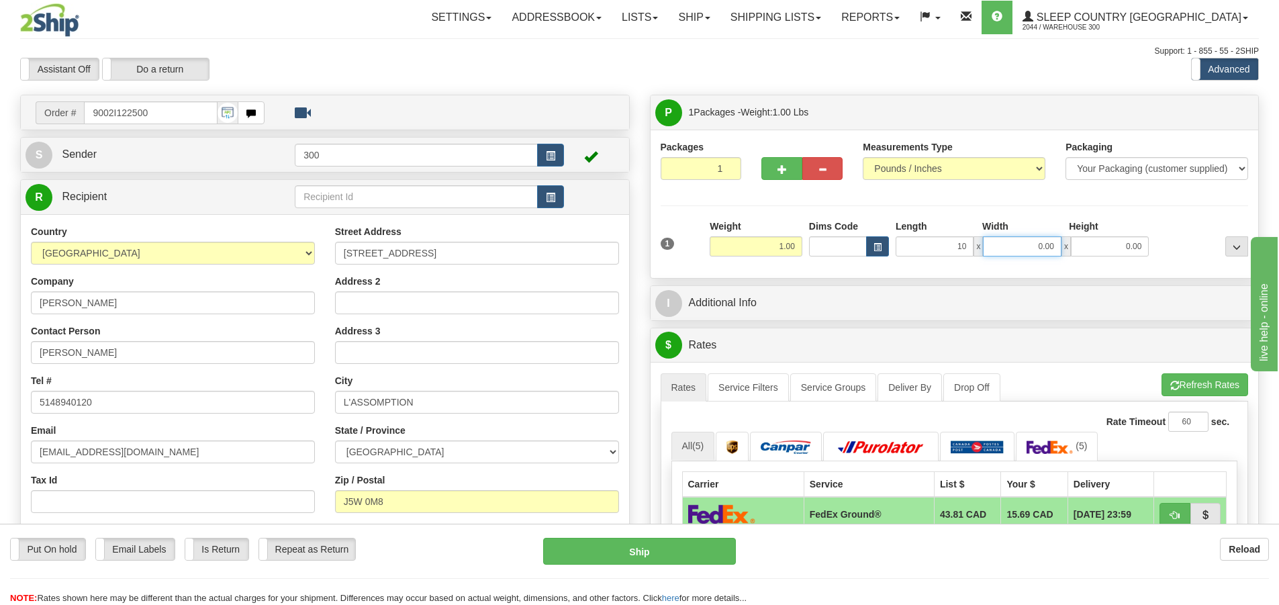
type input "10.00"
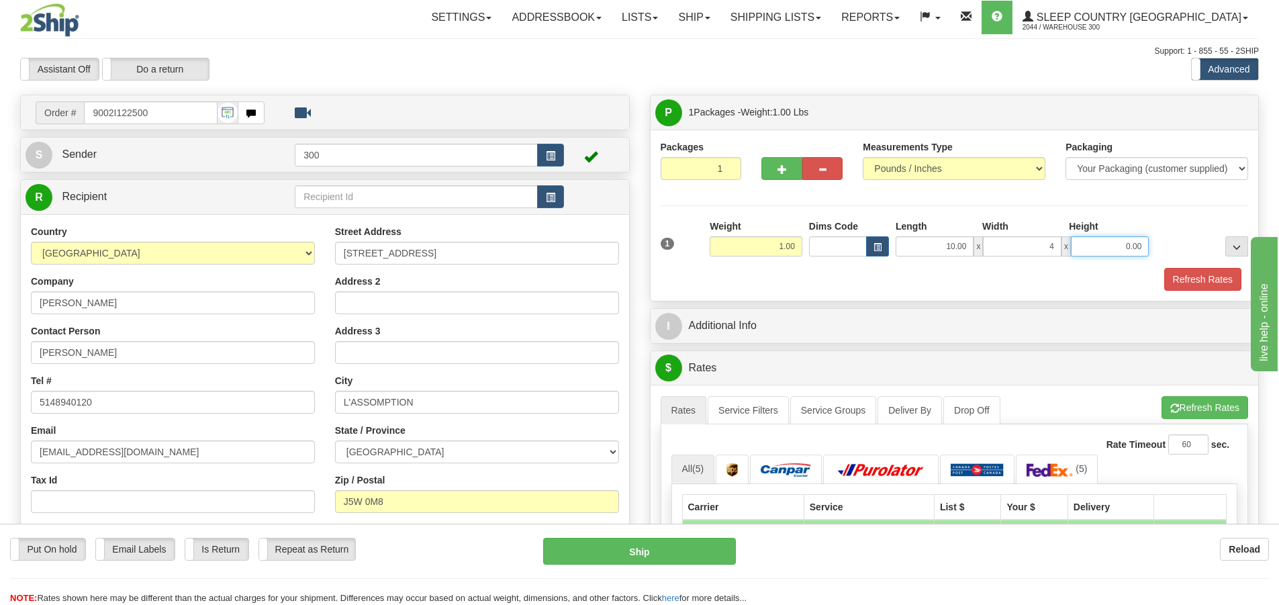
type input "4.00"
type input "1.00"
click at [940, 218] on div "Packages 1 1 Measurements Type" at bounding box center [955, 215] width 588 height 150
click at [1234, 265] on div "1 Weight 1.00 Dims Code x x" at bounding box center [954, 244] width 595 height 48
click at [1224, 271] on button "Refresh Rates" at bounding box center [1202, 279] width 77 height 23
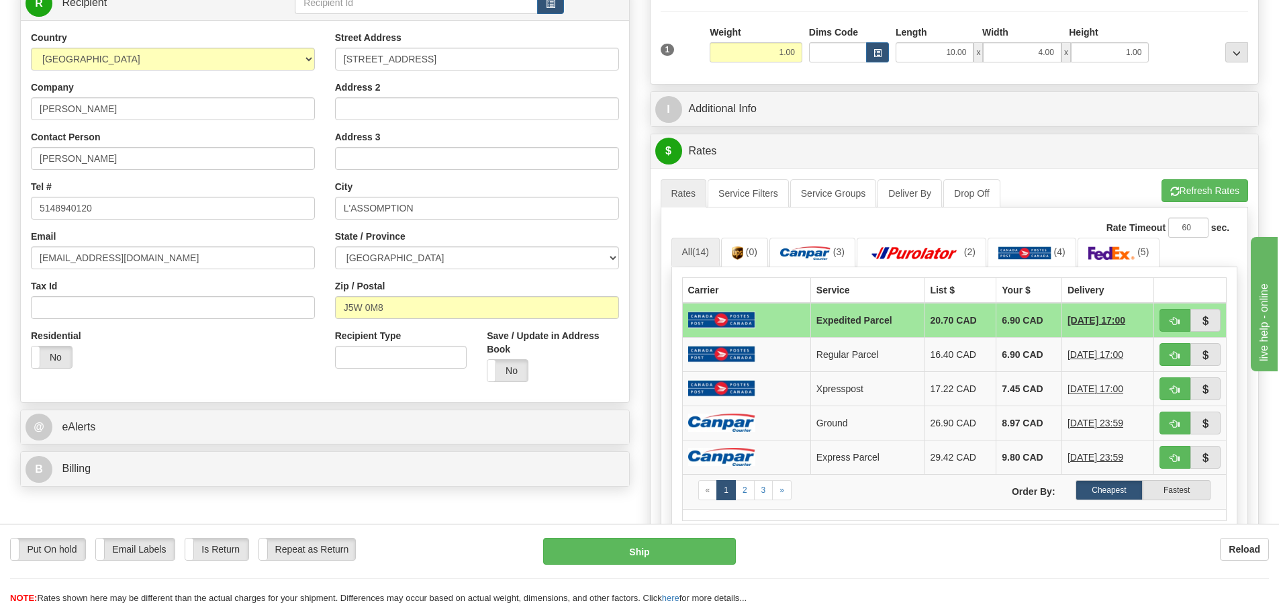
scroll to position [201, 0]
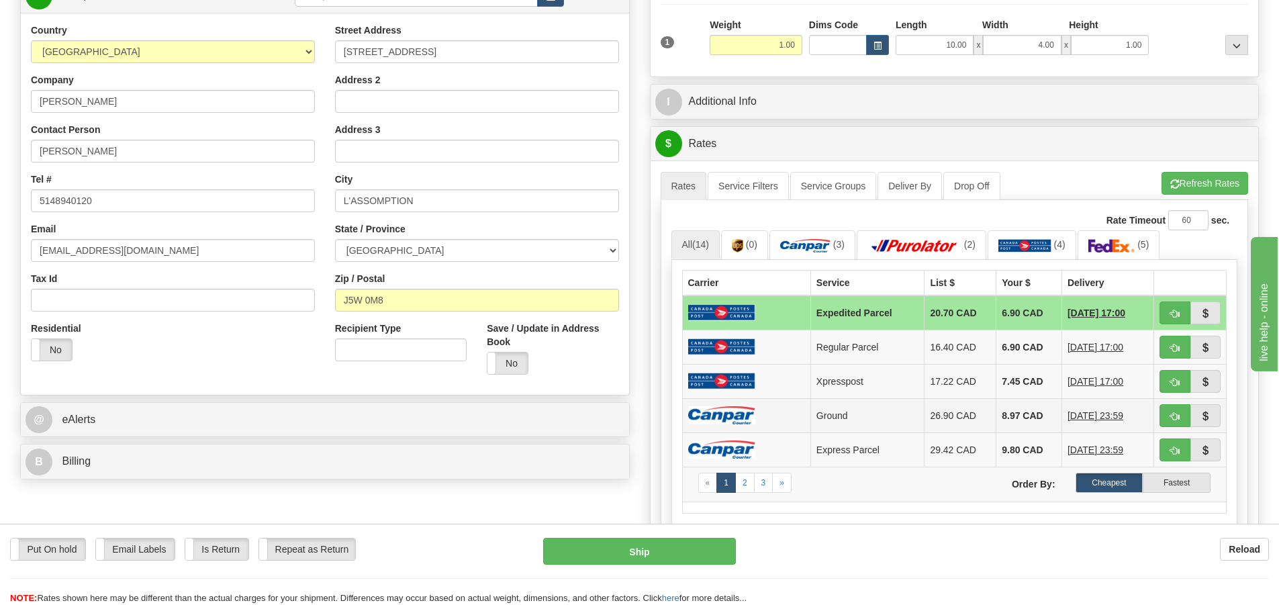
click at [714, 410] on img at bounding box center [721, 415] width 67 height 18
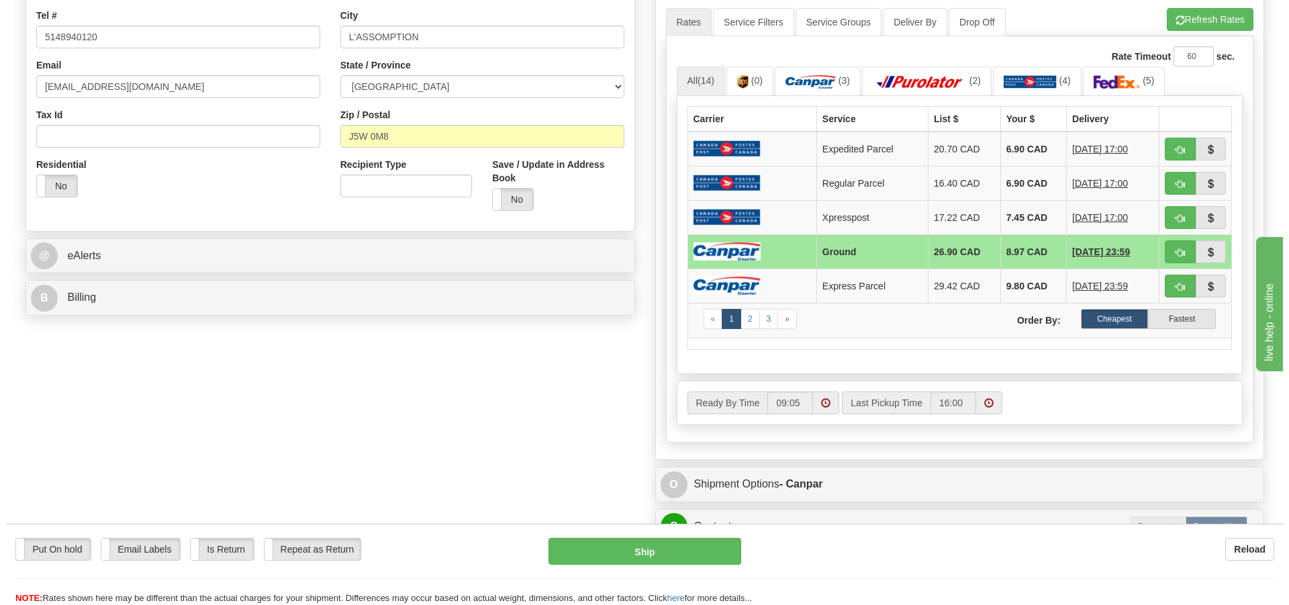
scroll to position [403, 0]
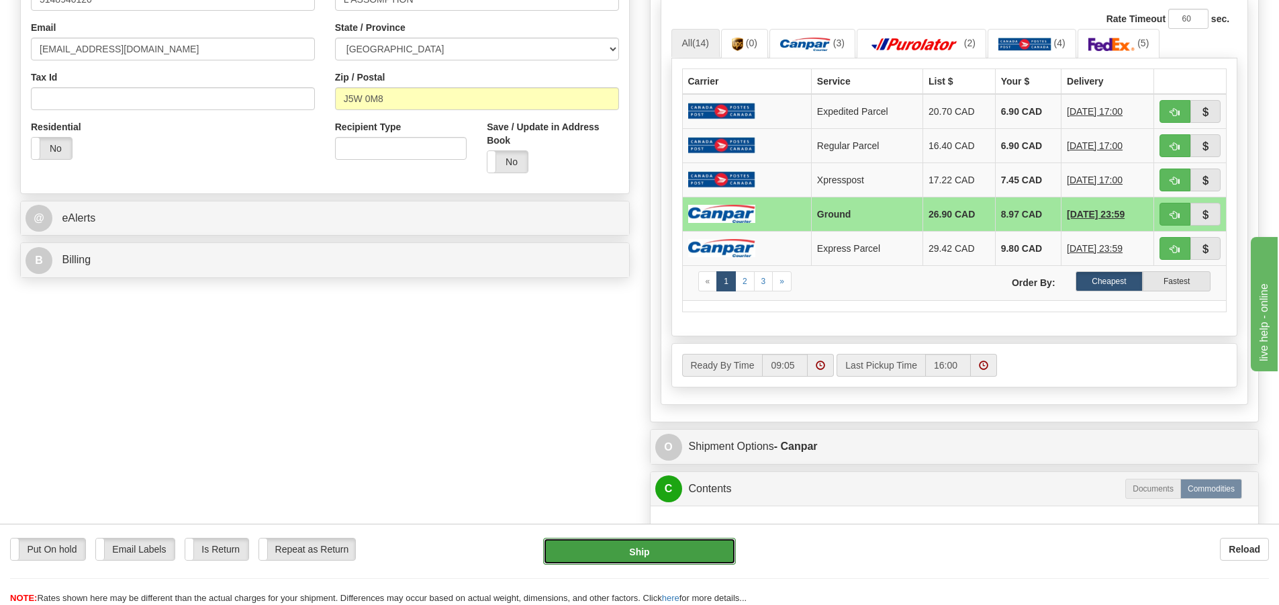
click at [698, 549] on button "Ship" at bounding box center [639, 551] width 193 height 27
type input "1"
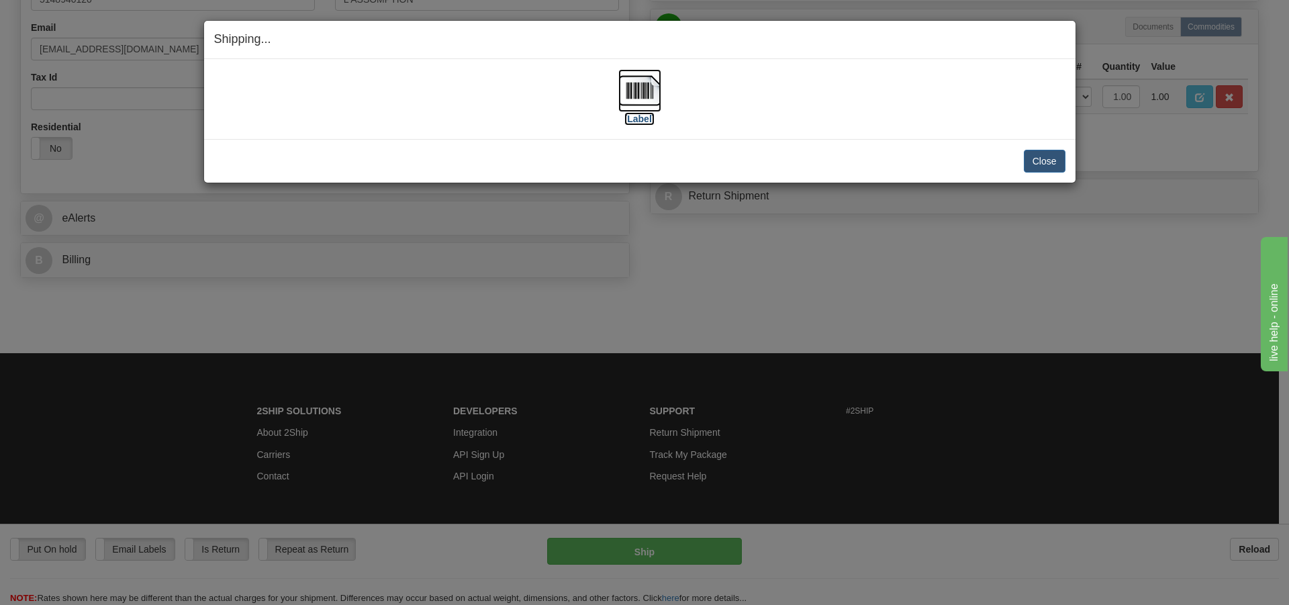
click at [649, 98] on img at bounding box center [640, 90] width 43 height 43
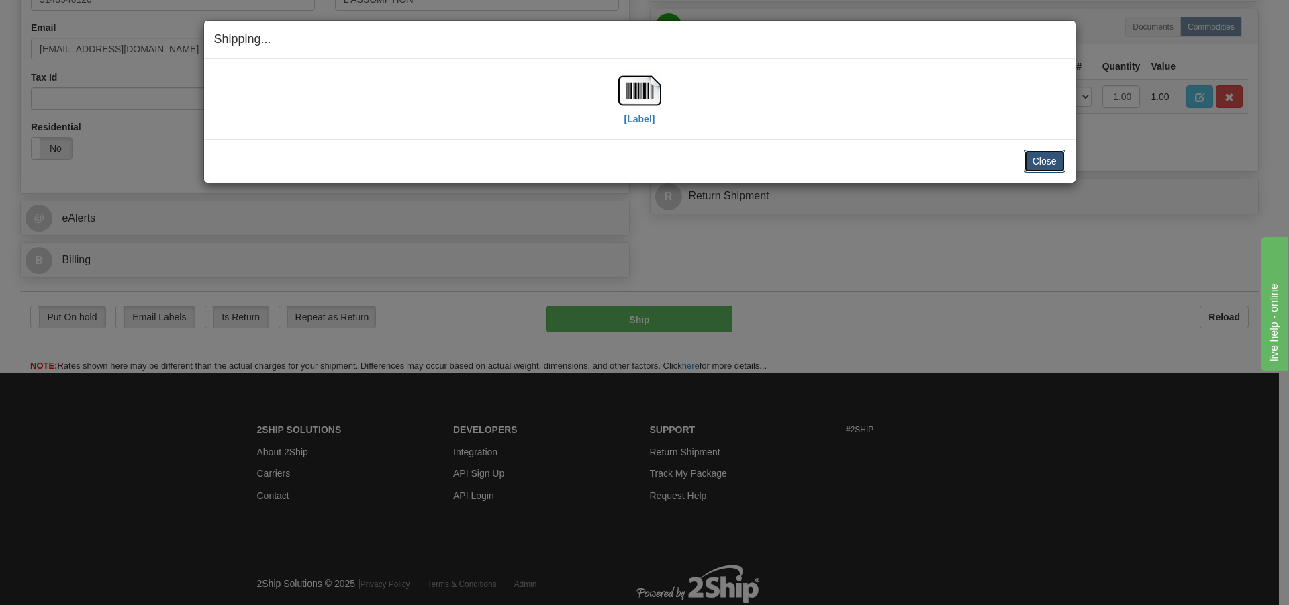
click at [1060, 162] on button "Close" at bounding box center [1045, 161] width 42 height 23
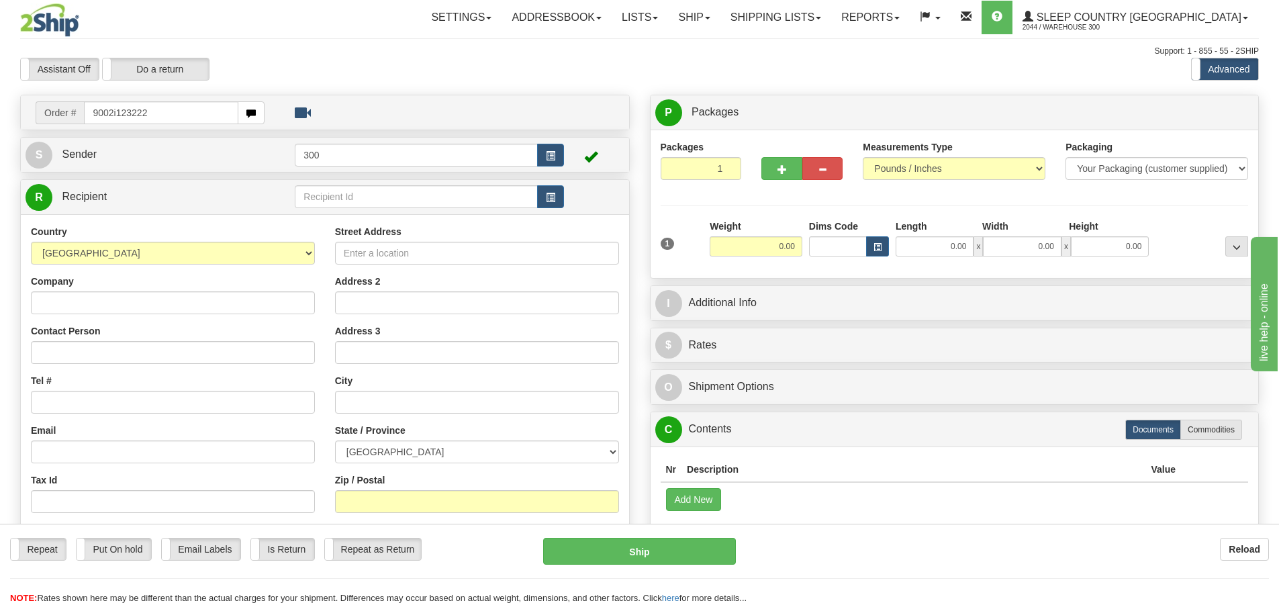
type input "9002i123222"
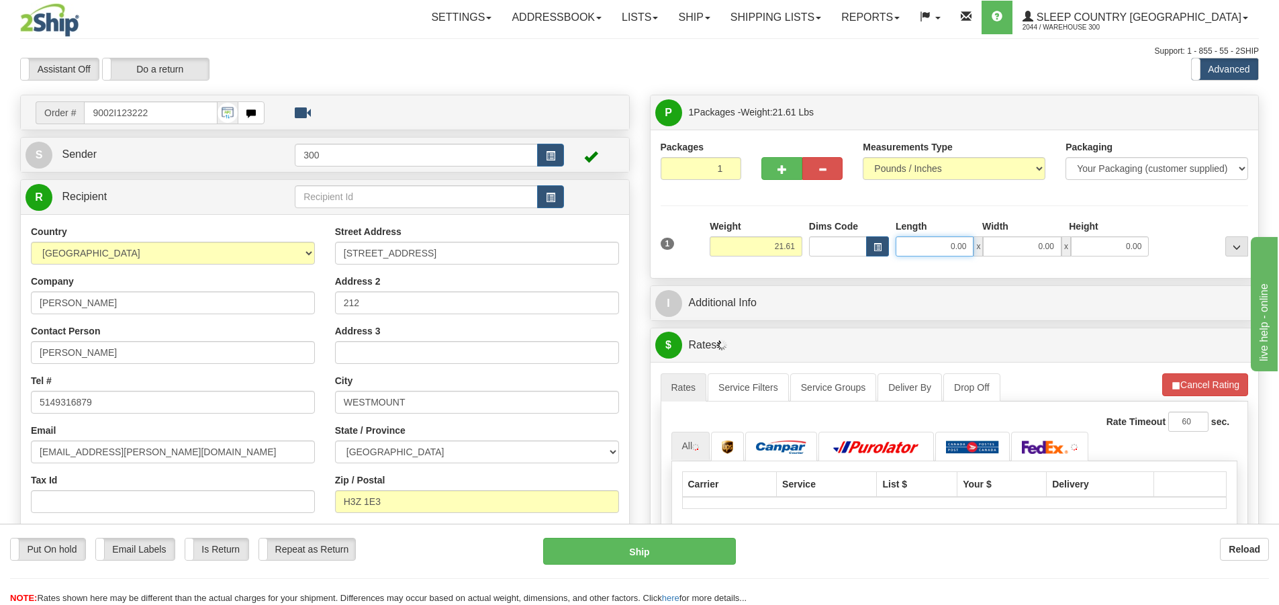
click at [958, 240] on input "0.00" at bounding box center [935, 246] width 78 height 20
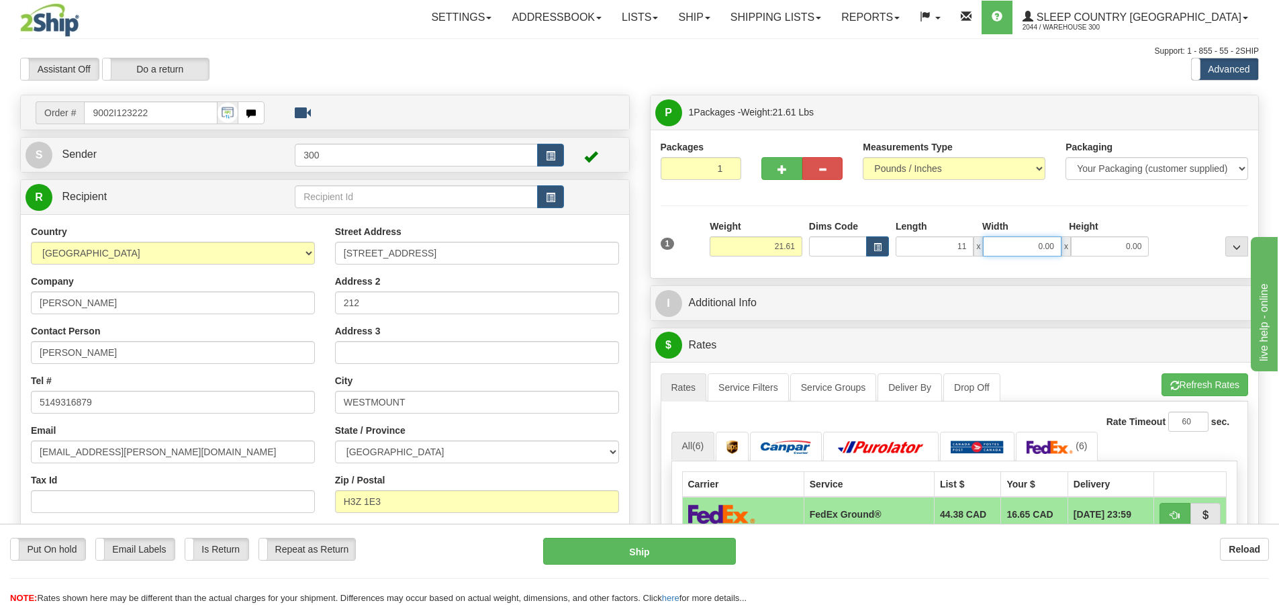
type input "11.00"
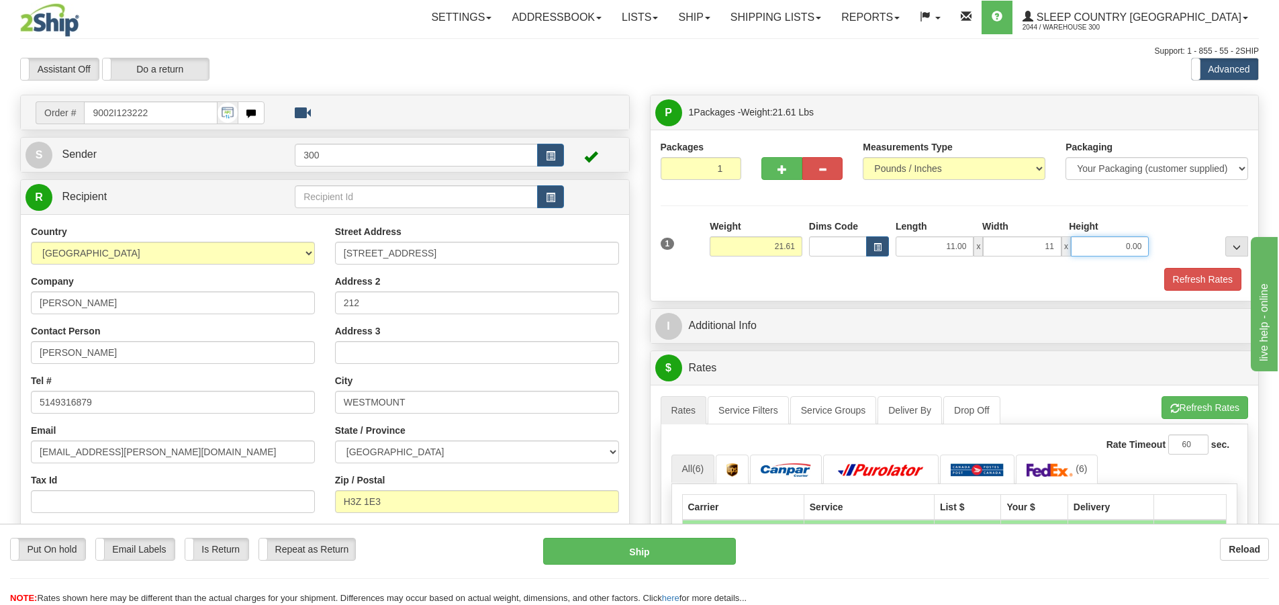
type input "11.00"
type input "23.00"
click at [970, 214] on div "Packages 1 1 Measurements Type" at bounding box center [955, 215] width 588 height 150
click at [1189, 279] on button "Refresh Rates" at bounding box center [1202, 279] width 77 height 23
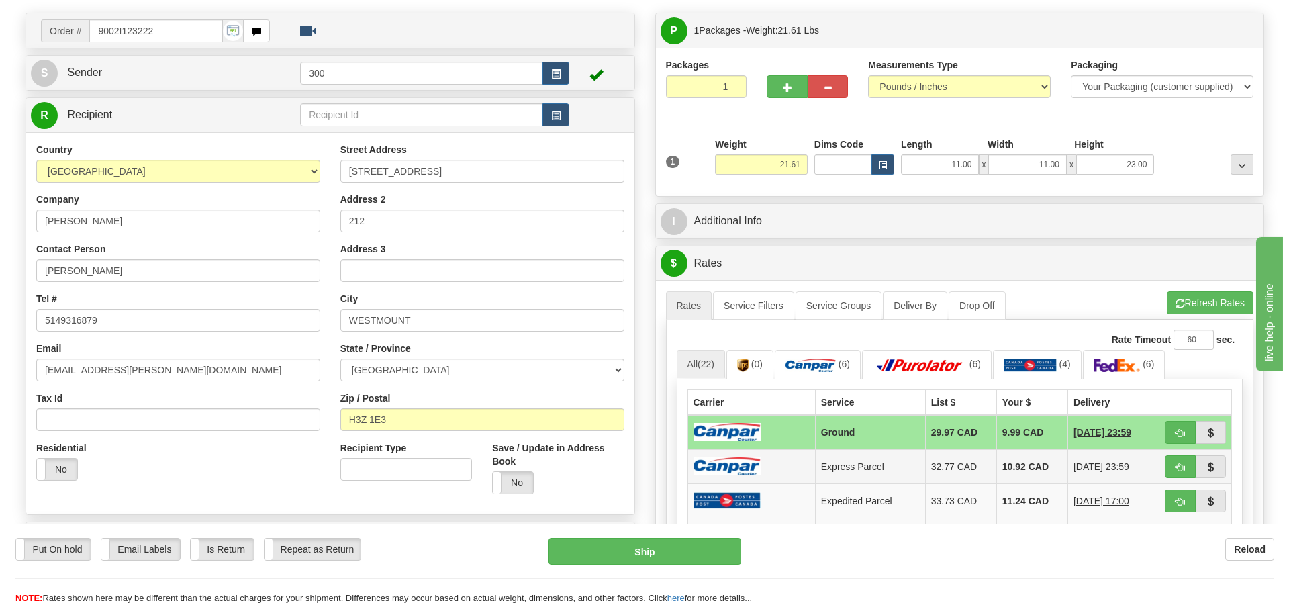
scroll to position [201, 0]
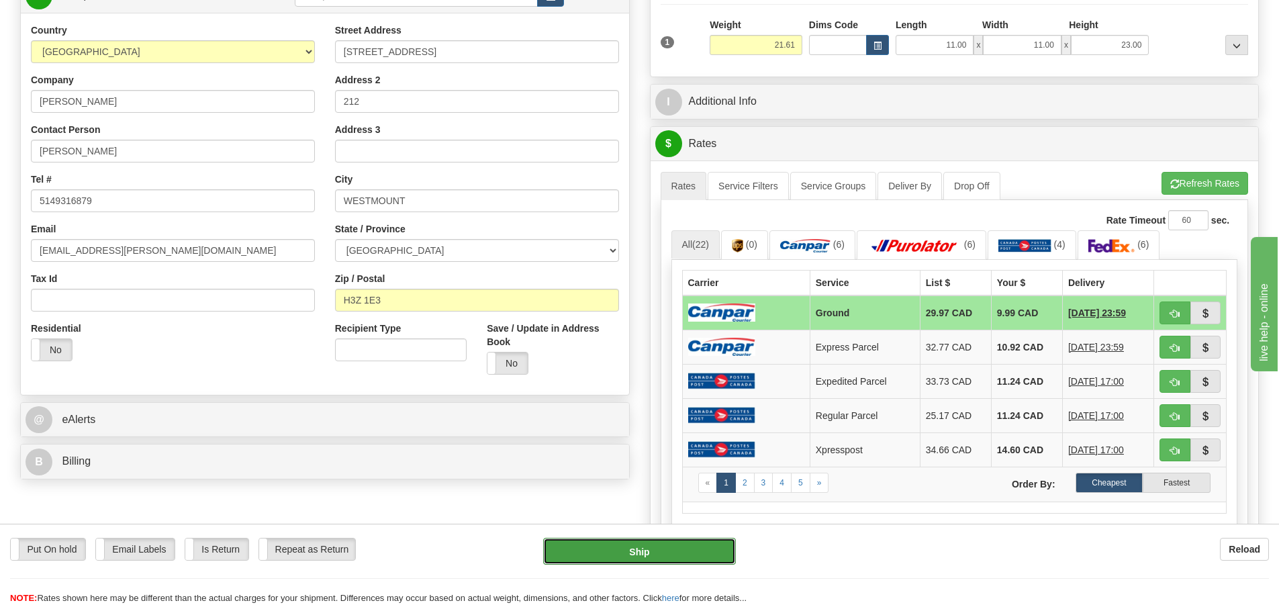
click at [676, 553] on button "Ship" at bounding box center [639, 551] width 193 height 27
type input "1"
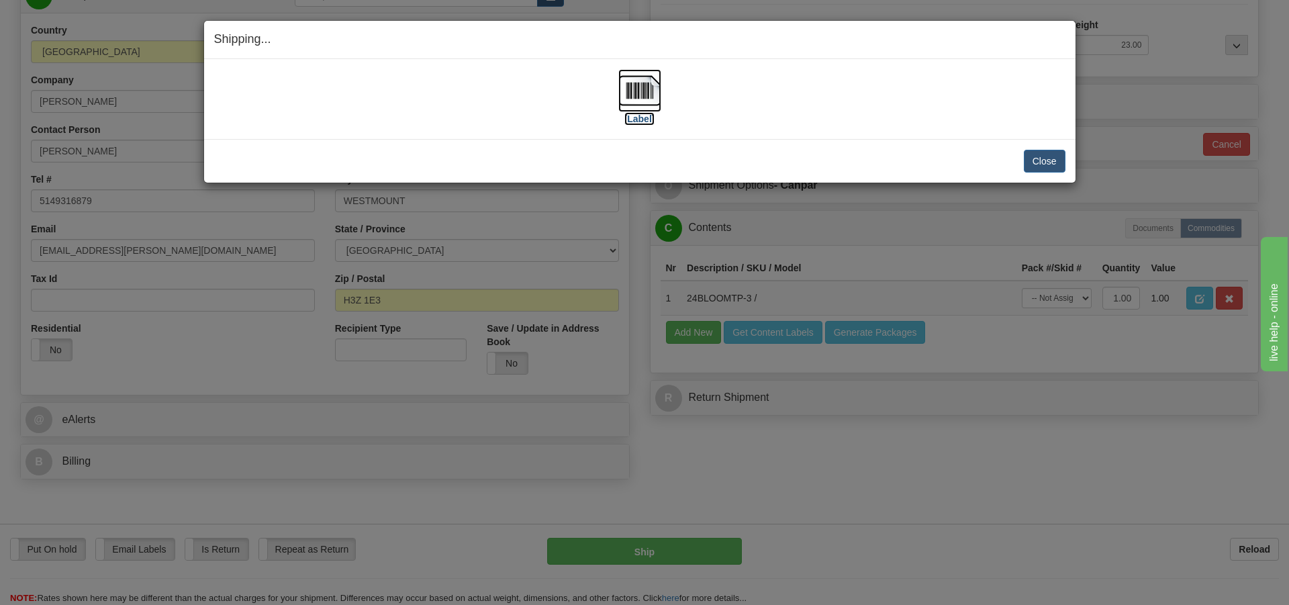
click at [651, 99] on img at bounding box center [640, 90] width 43 height 43
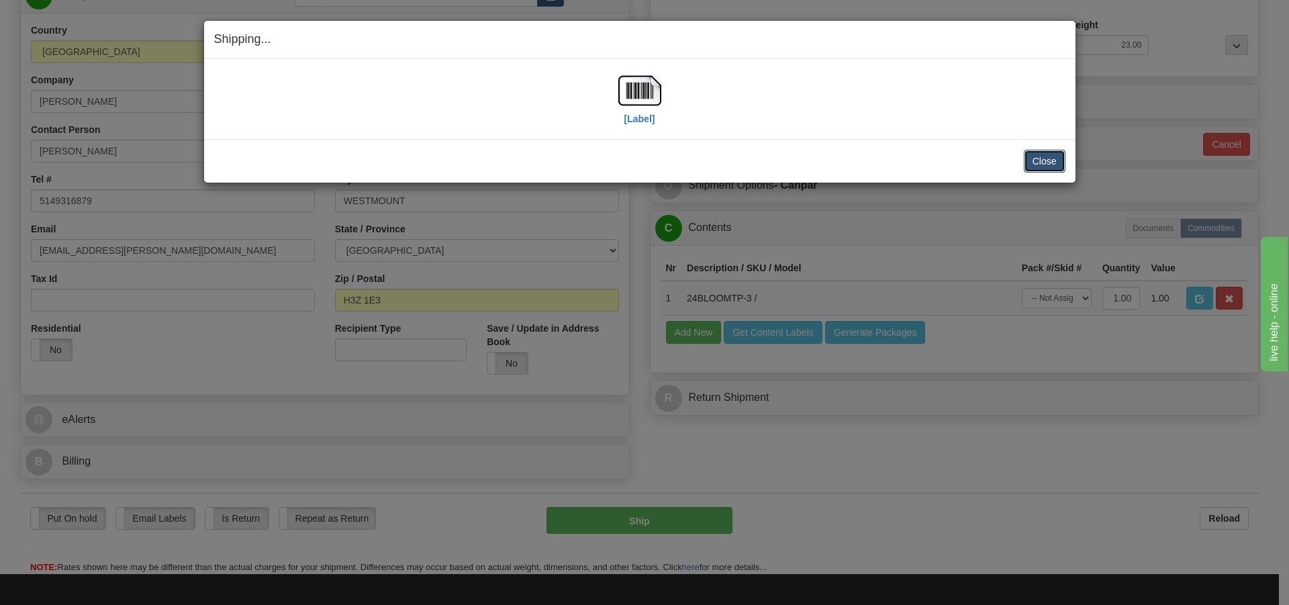
click at [1042, 166] on button "Close" at bounding box center [1045, 161] width 42 height 23
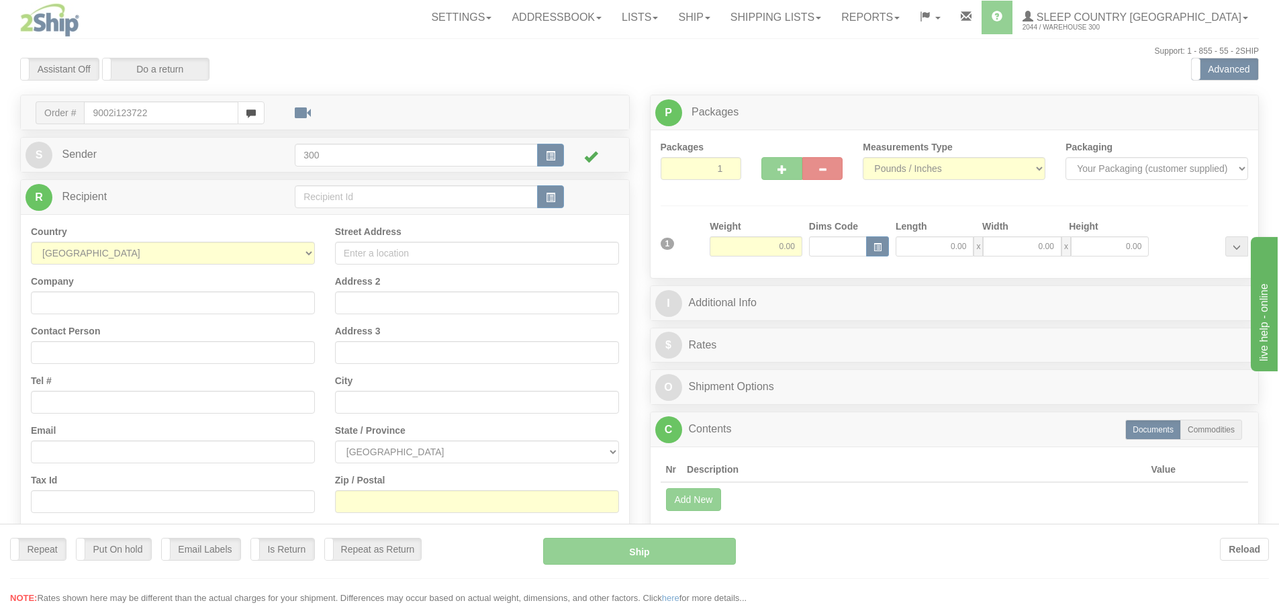
type input "9002i123722"
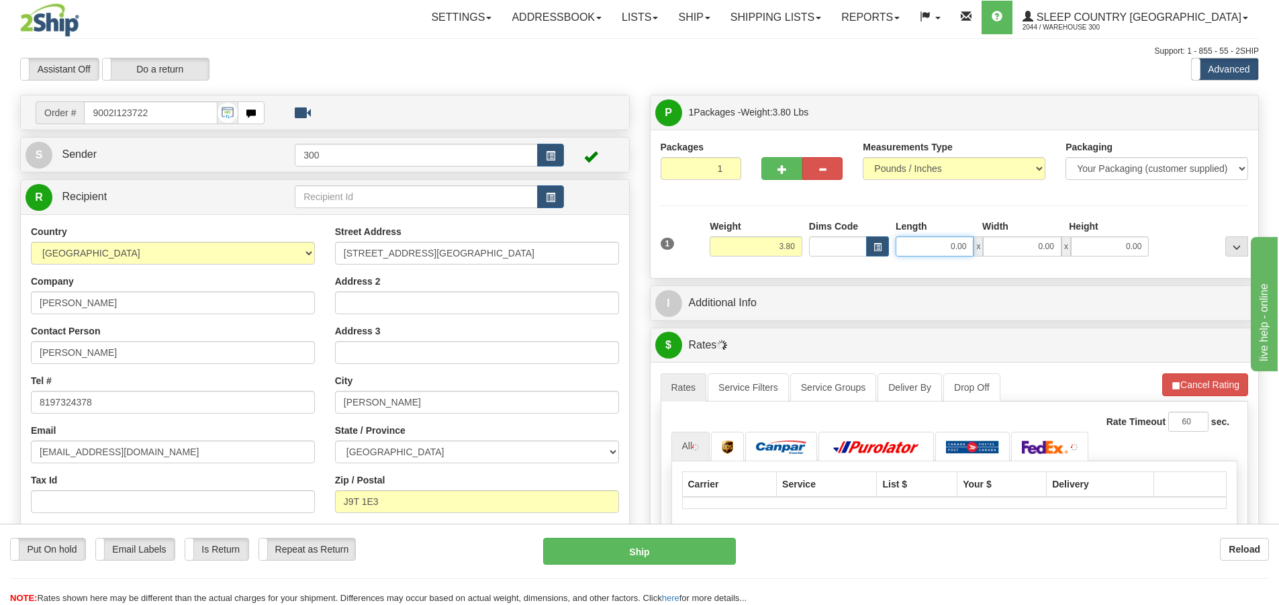
click at [913, 244] on input "0.00" at bounding box center [935, 246] width 78 height 20
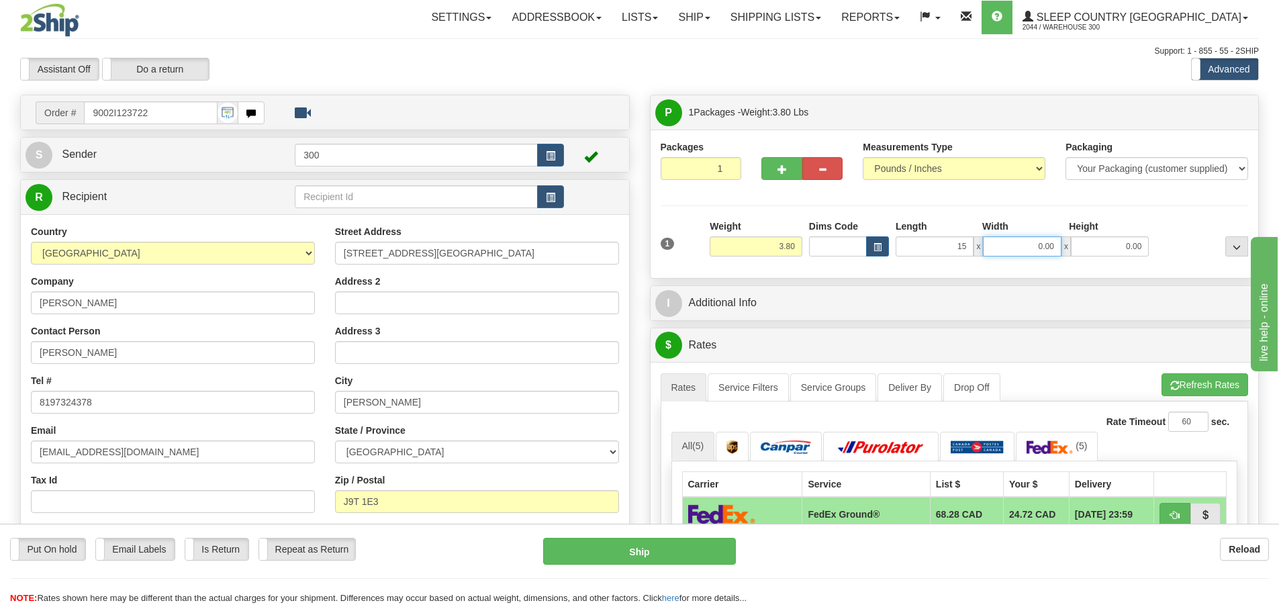
type input "15.00"
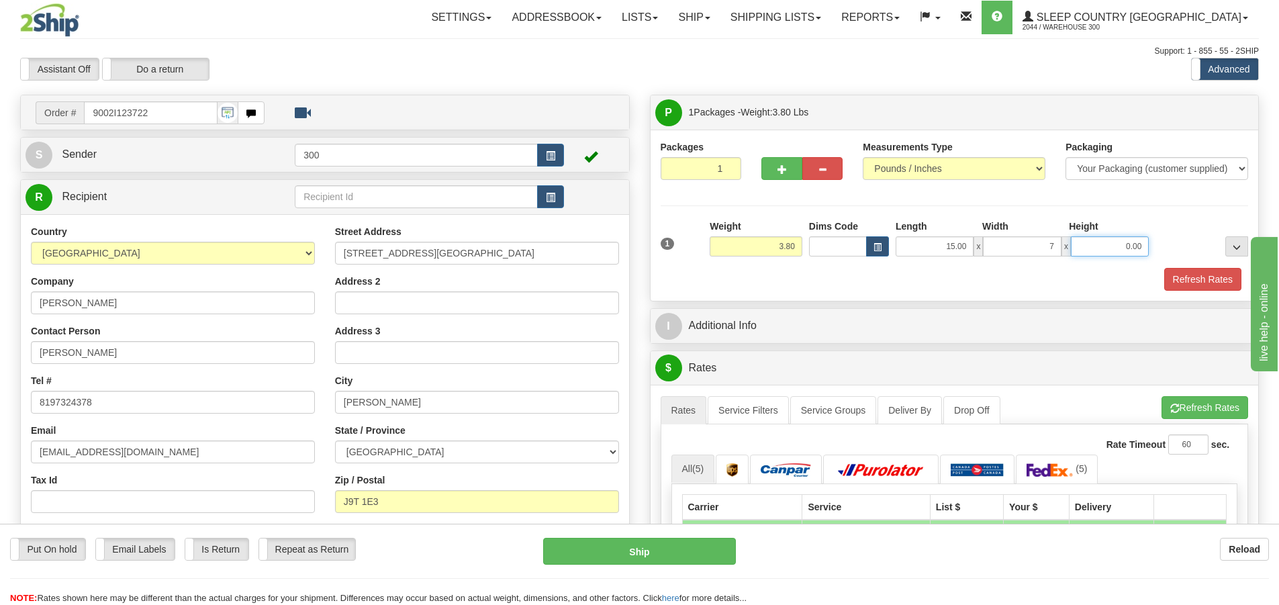
type input "7.00"
click at [907, 195] on div "Packages 1 1 Measurements Type" at bounding box center [955, 215] width 588 height 150
click at [1172, 283] on button "Refresh Rates" at bounding box center [1202, 279] width 77 height 23
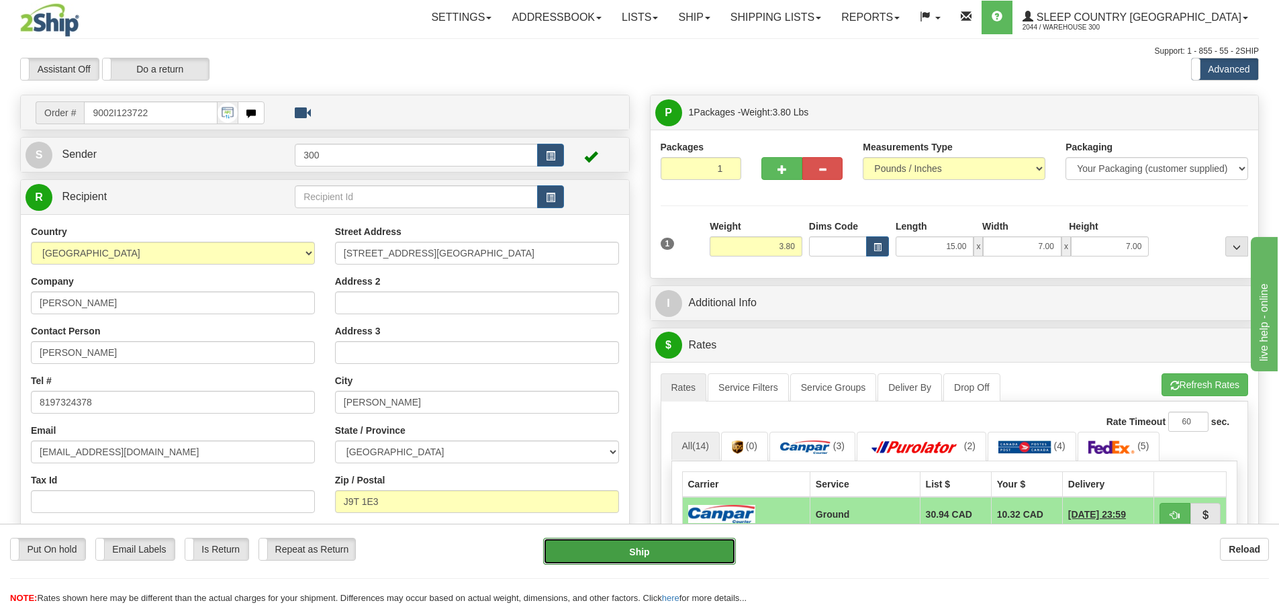
click at [696, 553] on button "Ship" at bounding box center [639, 551] width 193 height 27
type input "1"
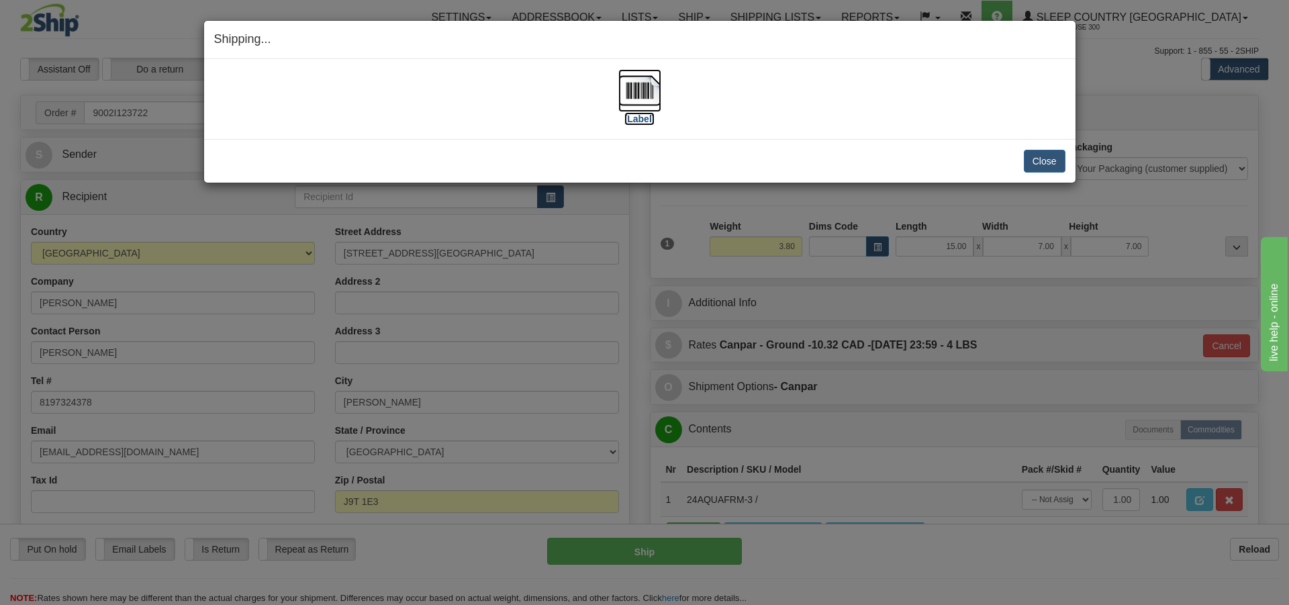
click at [641, 97] on img at bounding box center [640, 90] width 43 height 43
click at [1032, 159] on button "Close" at bounding box center [1045, 161] width 42 height 23
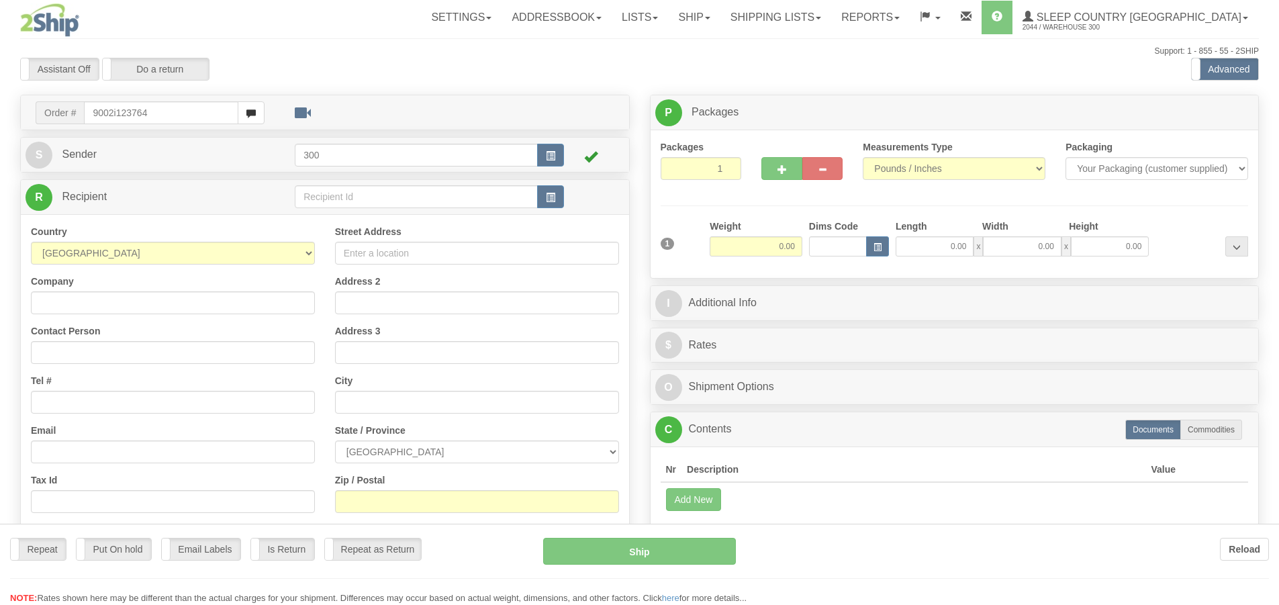
type input "9002i123764"
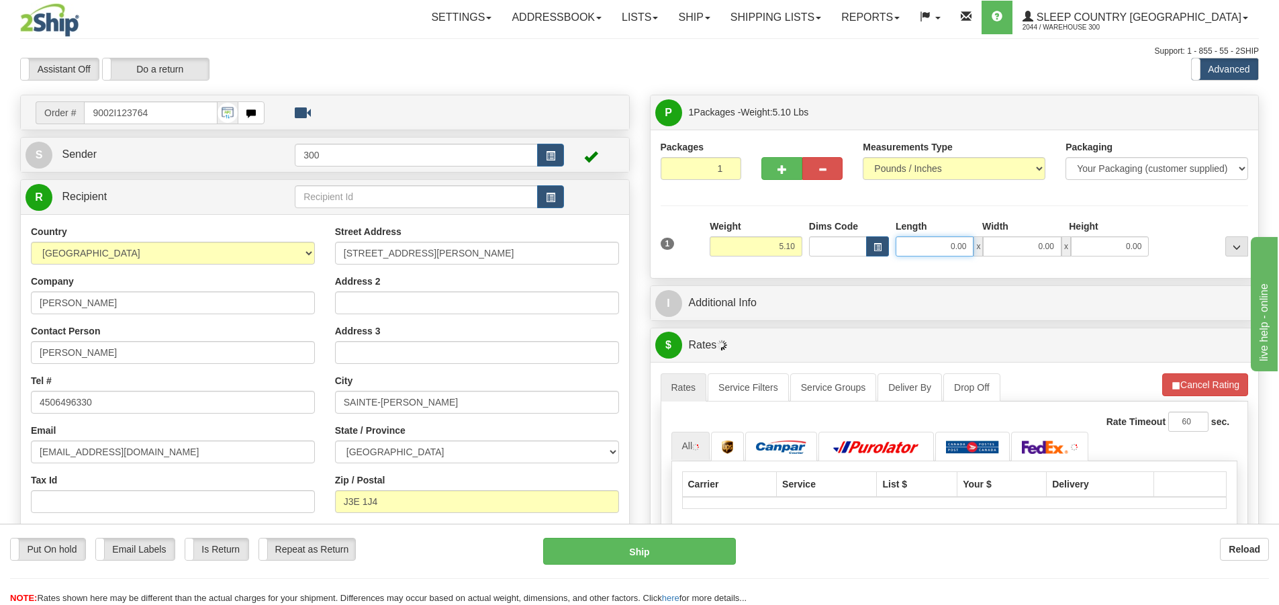
click at [954, 249] on input "0.00" at bounding box center [935, 246] width 78 height 20
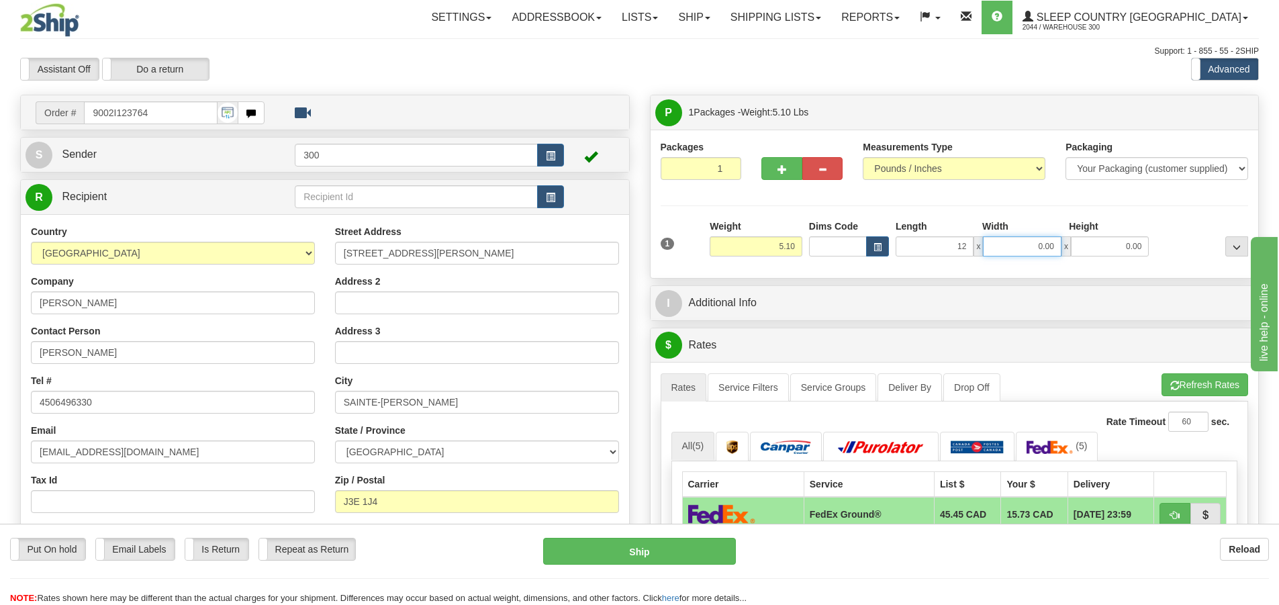
type input "12.00"
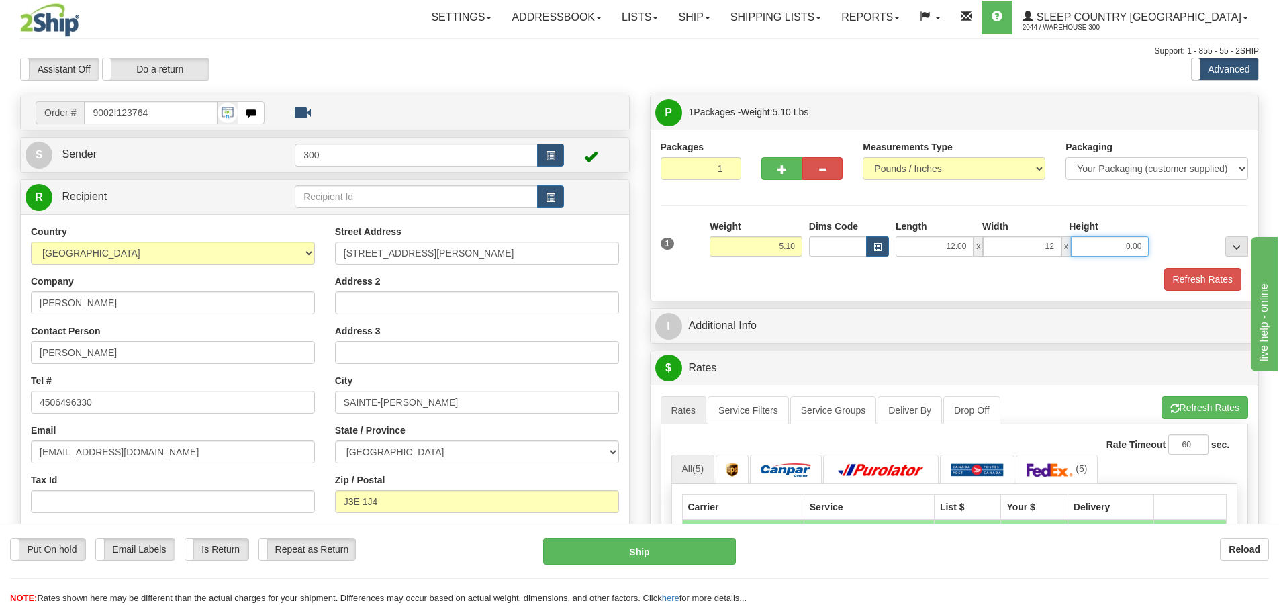
type input "12.00"
type input "22.00"
click at [970, 212] on div "Packages 1 1 Measurements Type" at bounding box center [955, 215] width 588 height 150
click at [1181, 269] on button "Refresh Rates" at bounding box center [1202, 279] width 77 height 23
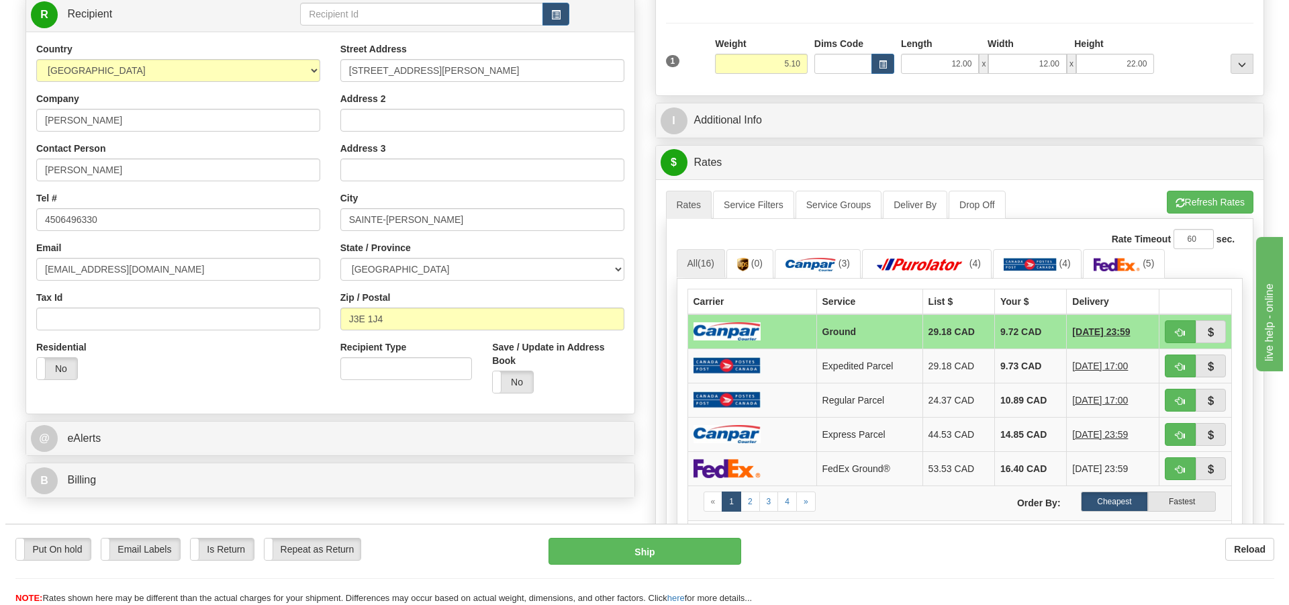
scroll to position [201, 0]
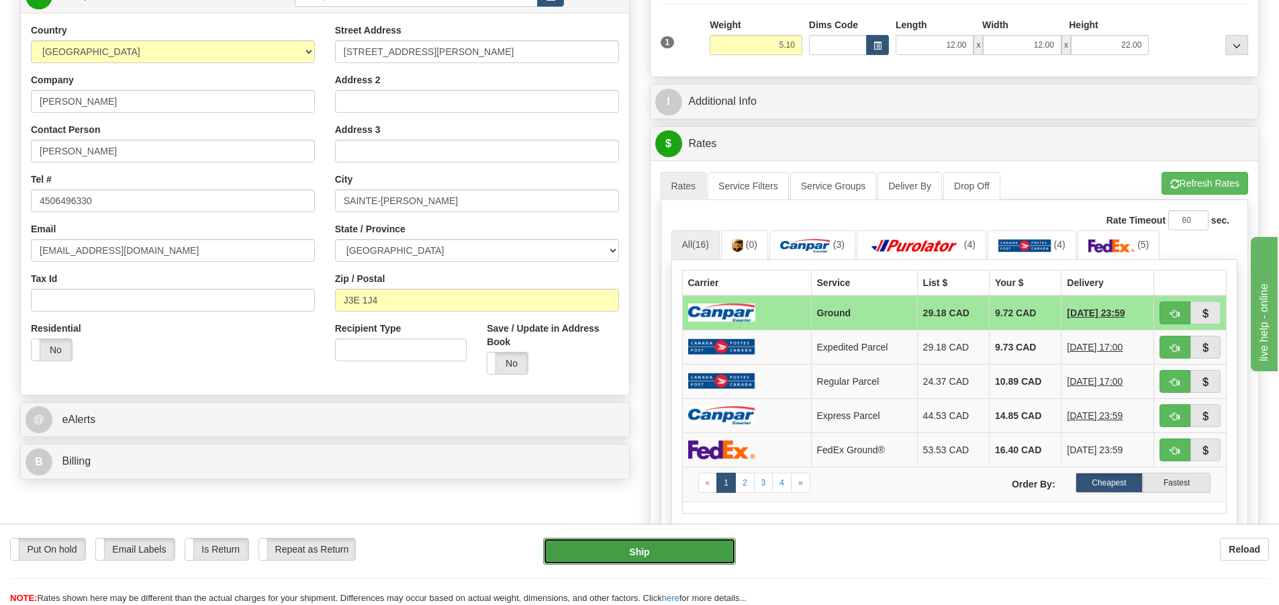
click at [672, 552] on button "Ship" at bounding box center [639, 551] width 193 height 27
type input "1"
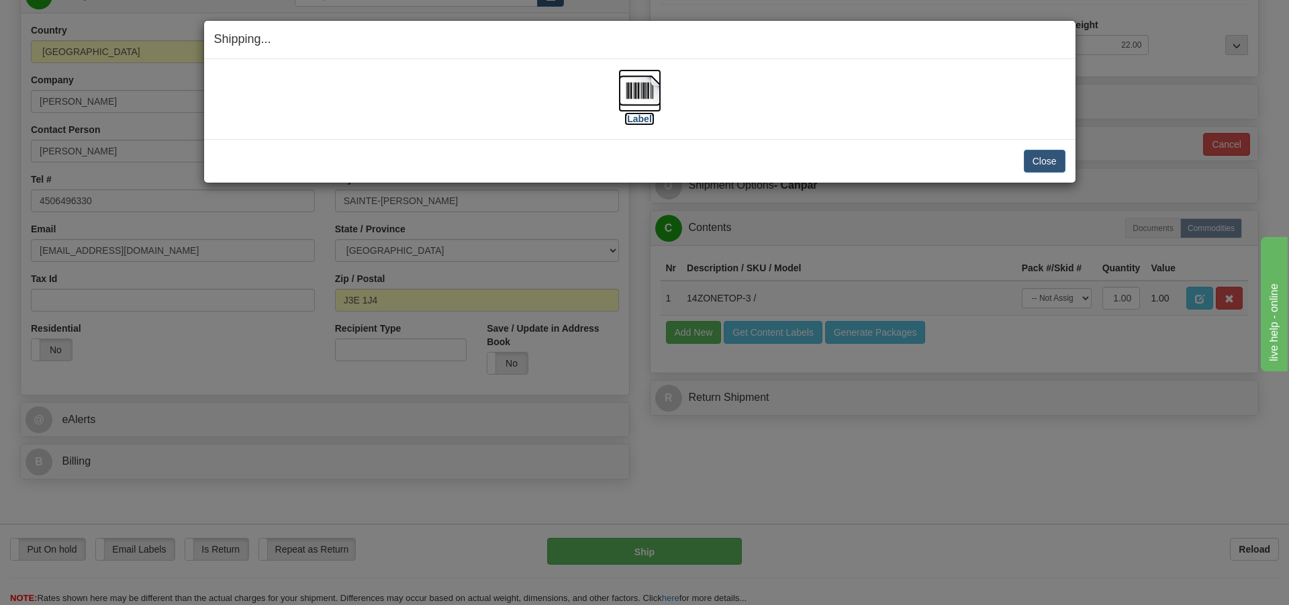
click at [648, 96] on img at bounding box center [640, 90] width 43 height 43
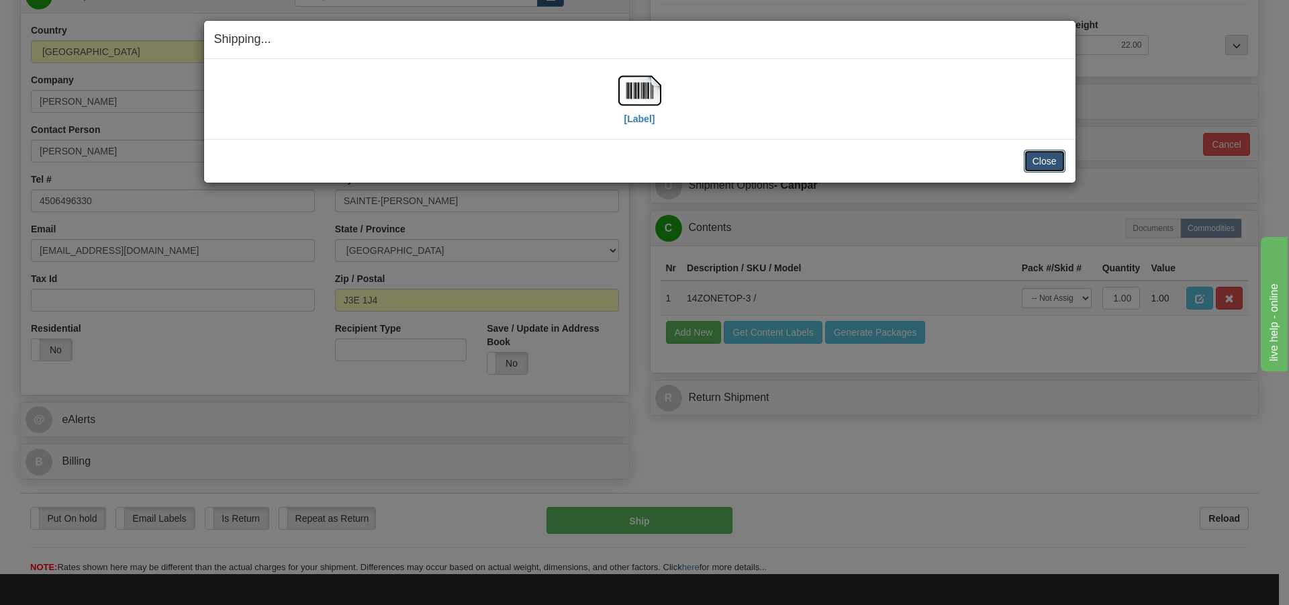
click at [1050, 157] on button "Close" at bounding box center [1045, 161] width 42 height 23
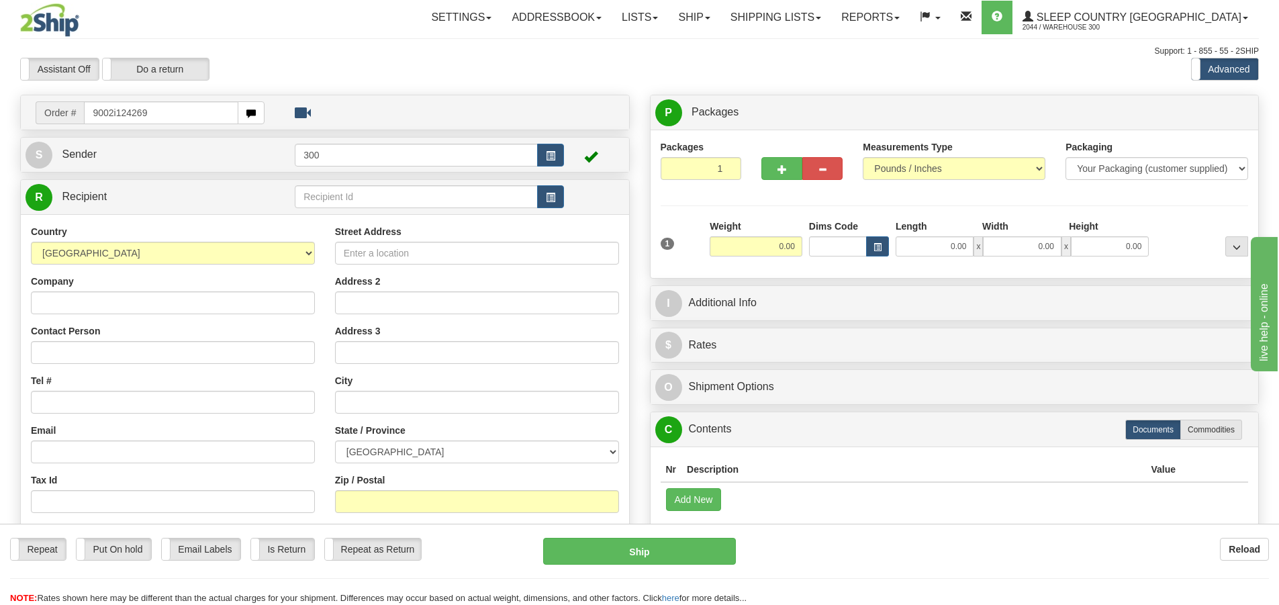
type input "9002i124269"
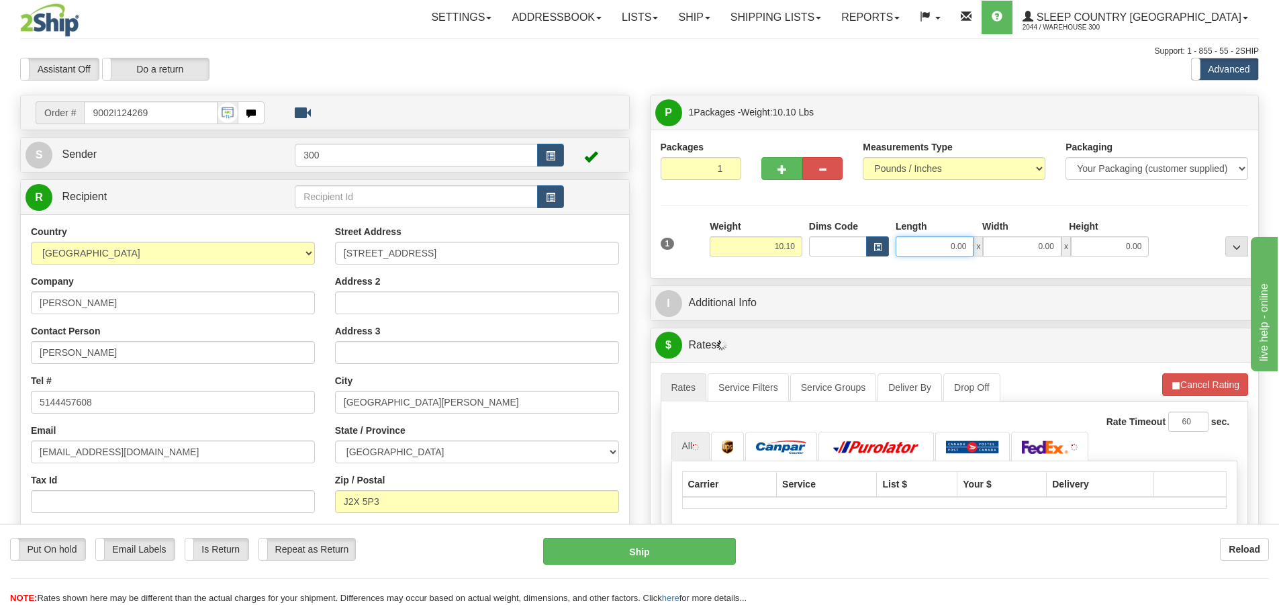
click at [958, 240] on input "0.00" at bounding box center [935, 246] width 78 height 20
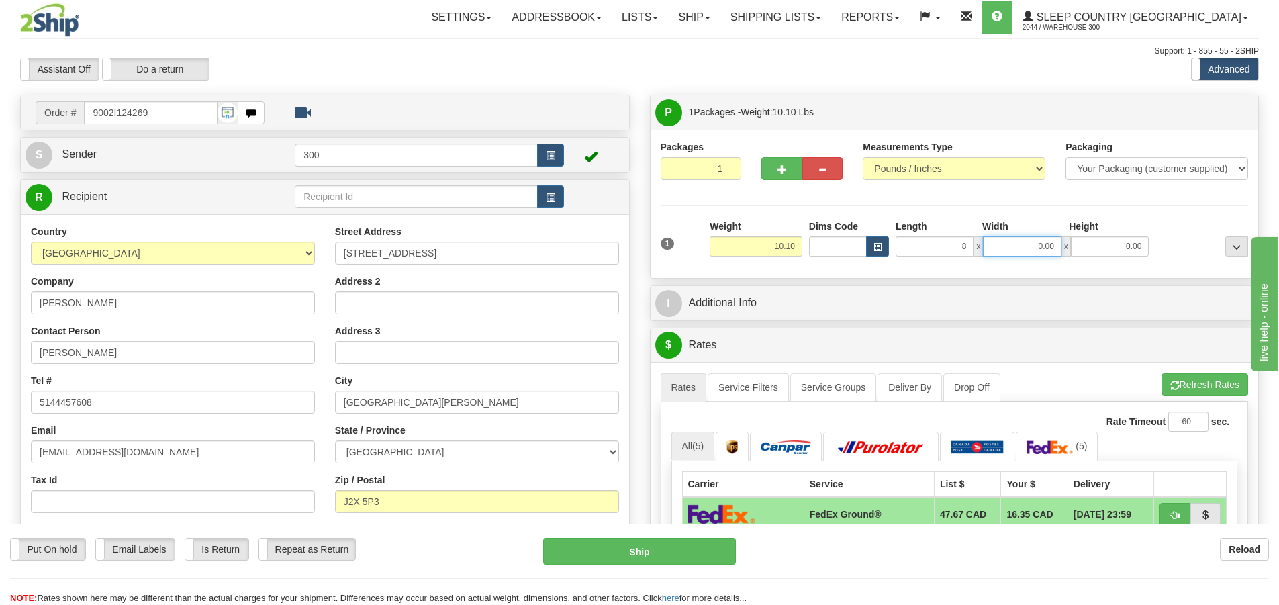
type input "8.00"
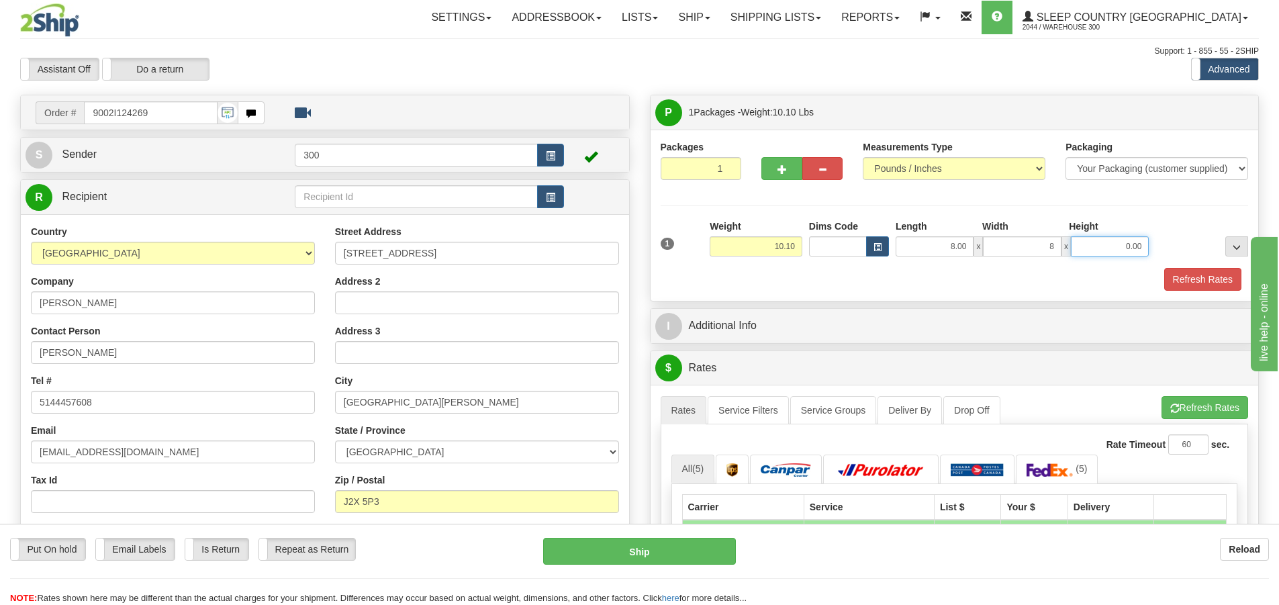
type input "8.00"
type input "16.00"
click at [962, 224] on div "Length" at bounding box center [936, 228] width 87 height 17
click at [1207, 279] on button "Refresh Rates" at bounding box center [1202, 279] width 77 height 23
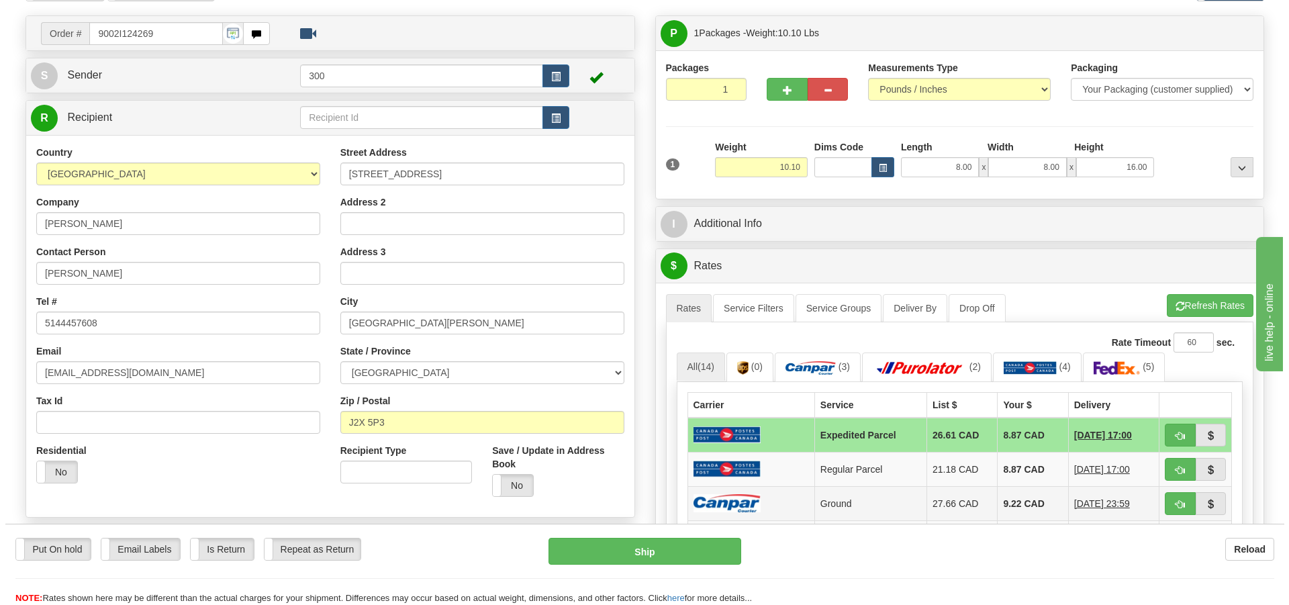
scroll to position [201, 0]
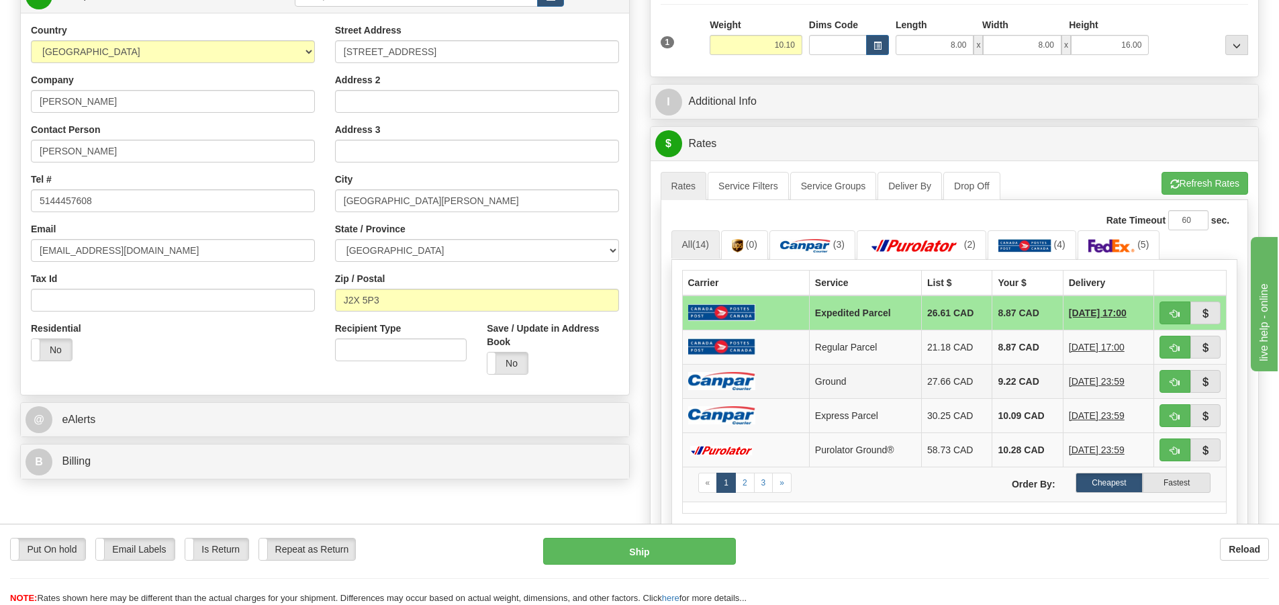
click at [757, 377] on td at bounding box center [745, 381] width 127 height 34
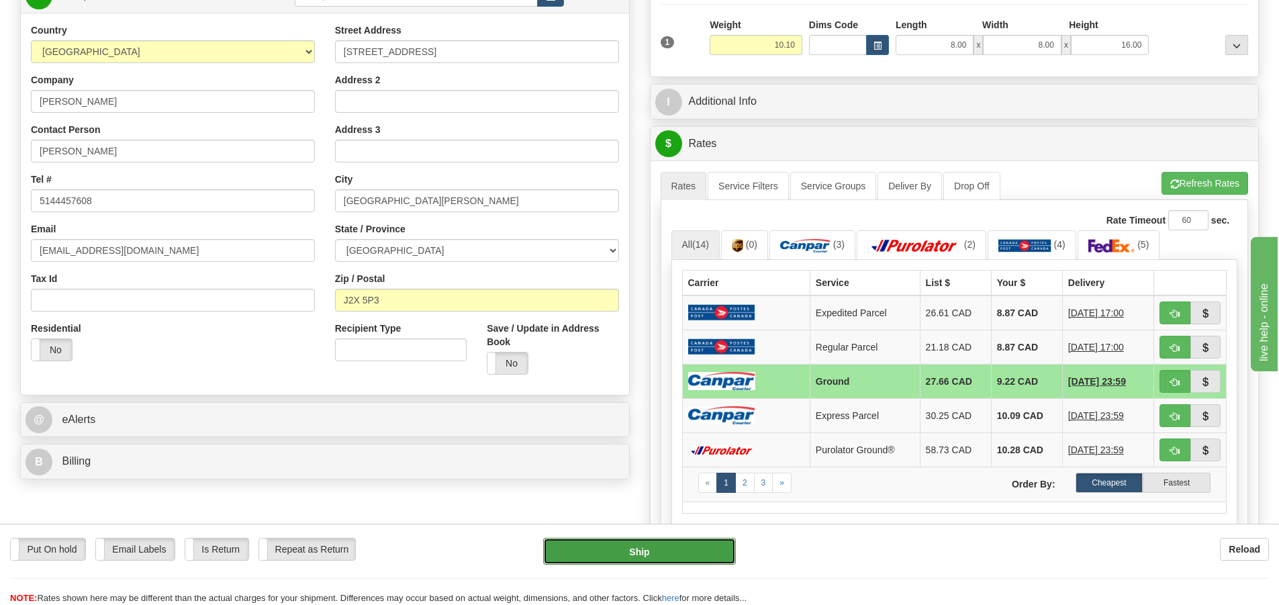
click at [662, 545] on button "Ship" at bounding box center [639, 551] width 193 height 27
type input "1"
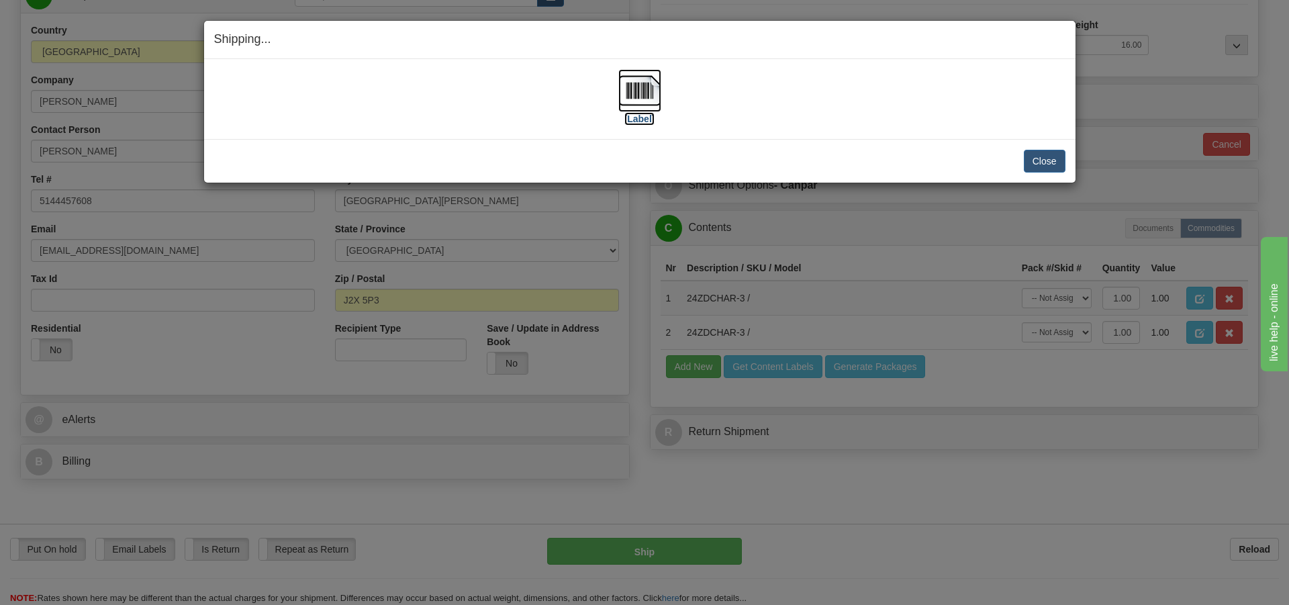
click at [655, 104] on img at bounding box center [640, 90] width 43 height 43
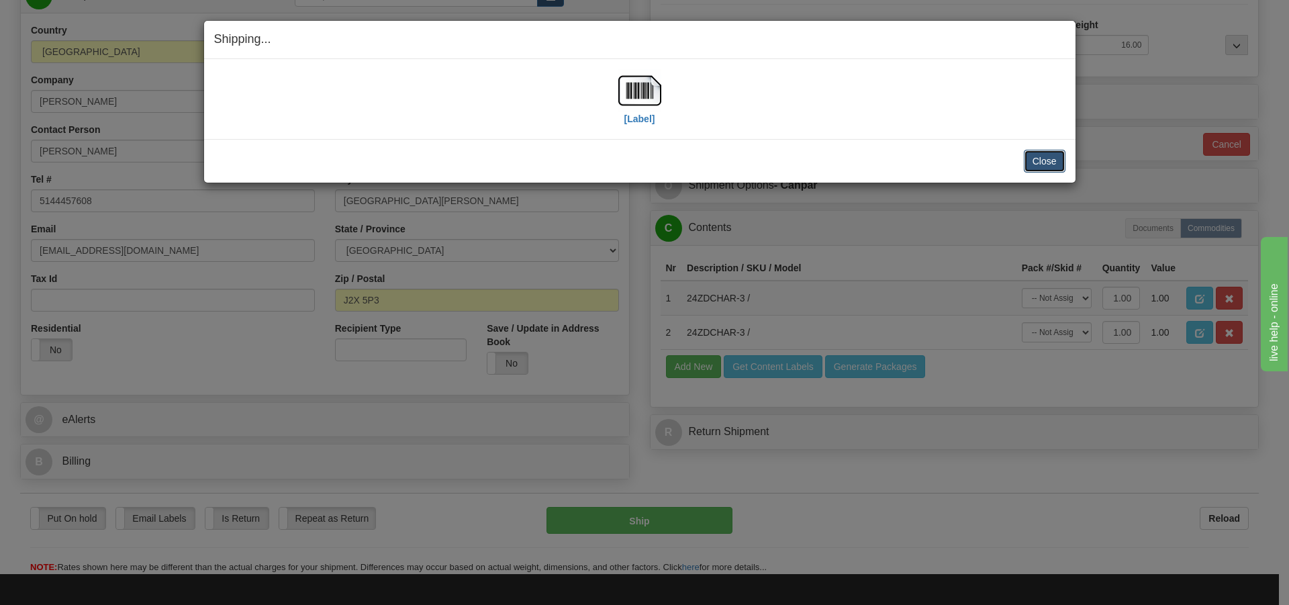
click at [1038, 159] on button "Close" at bounding box center [1045, 161] width 42 height 23
